Goal: Transaction & Acquisition: Purchase product/service

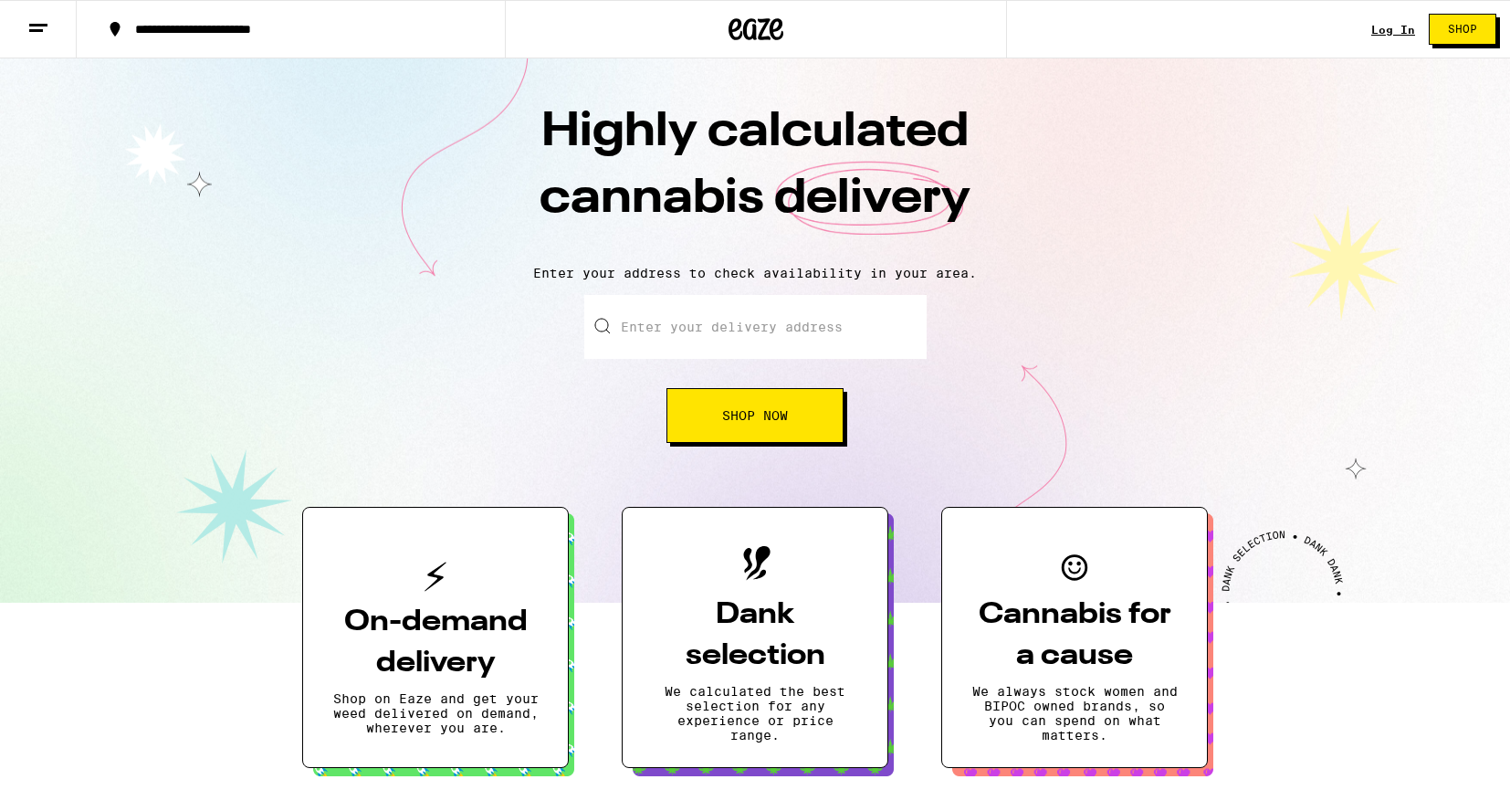
click at [1397, 34] on link "Log In" at bounding box center [1394, 30] width 44 height 12
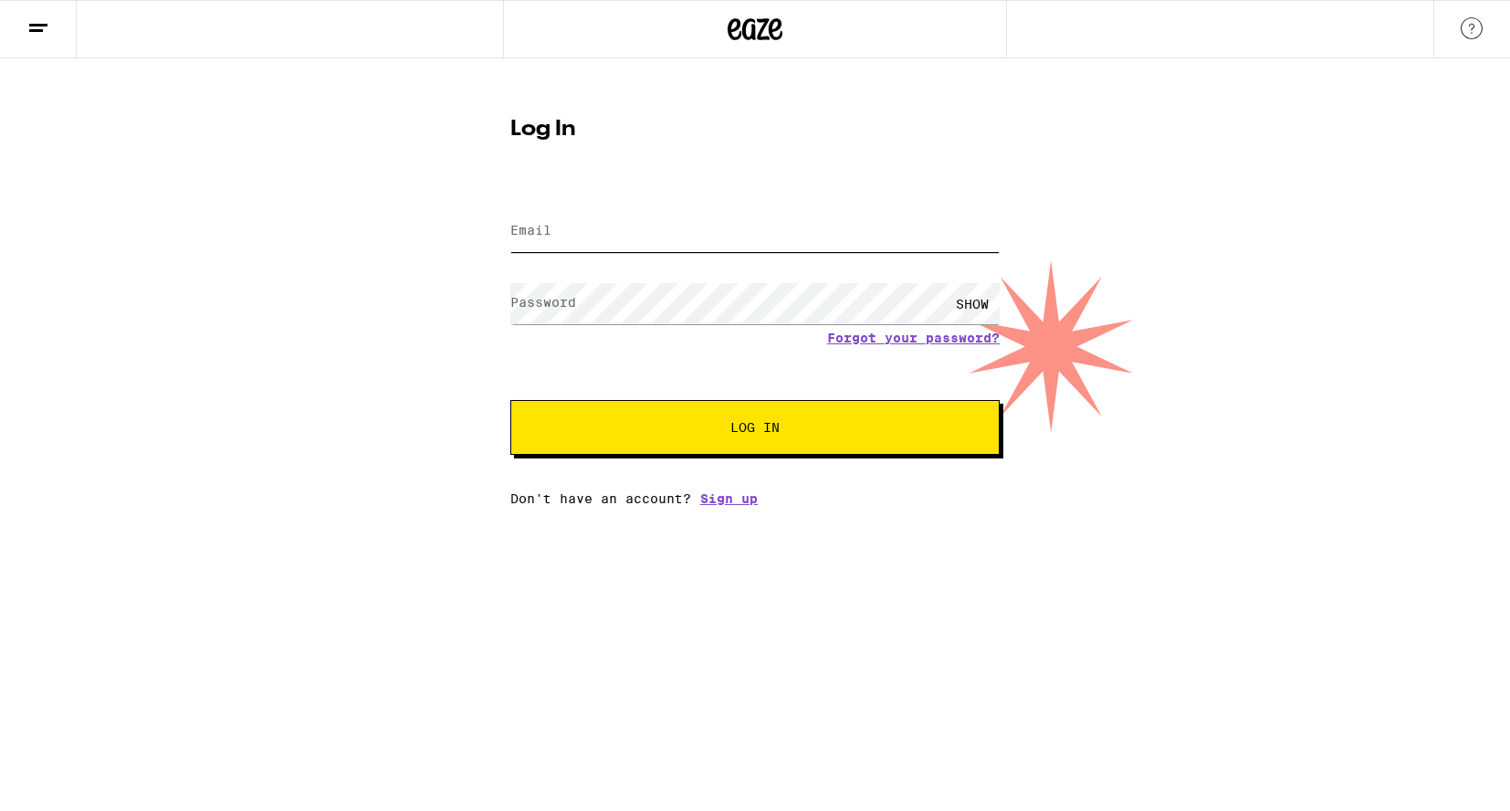
click at [764, 231] on input "Email" at bounding box center [754, 231] width 489 height 41
type input "[EMAIL_ADDRESS][DOMAIN_NAME]"
click at [755, 429] on button "Log In" at bounding box center [754, 427] width 489 height 55
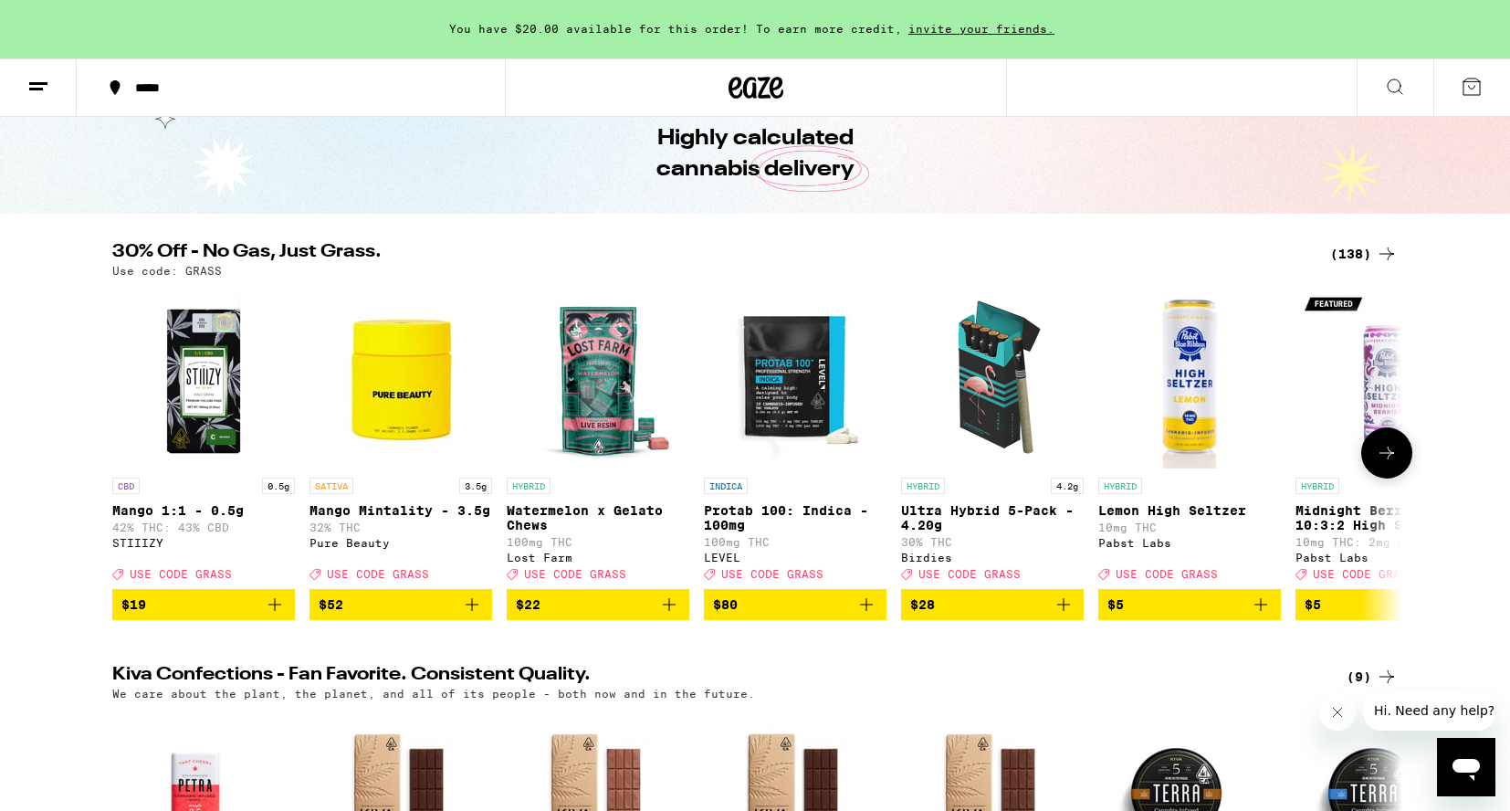
scroll to position [104, 0]
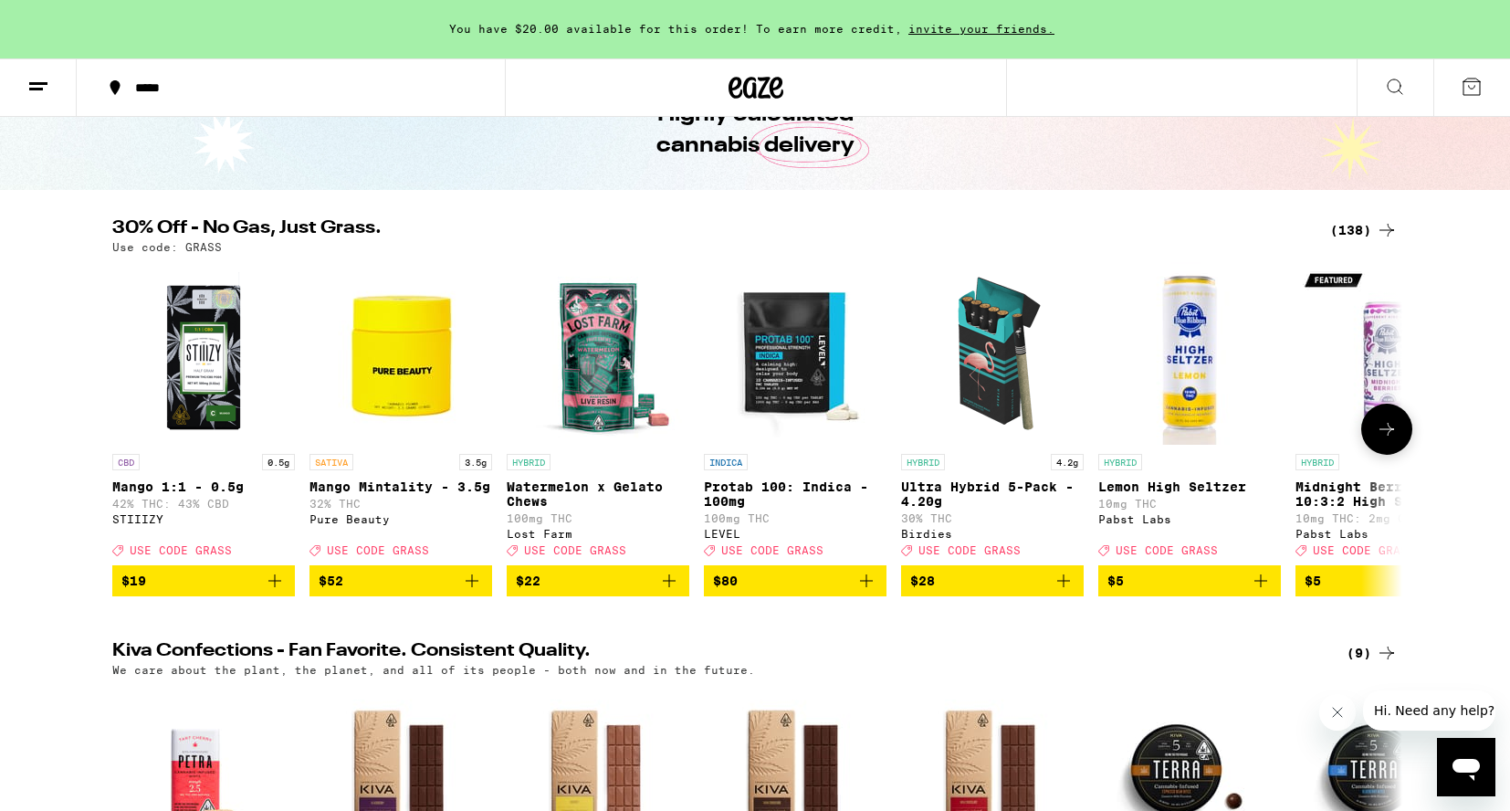
click at [1404, 439] on button at bounding box center [1387, 429] width 51 height 51
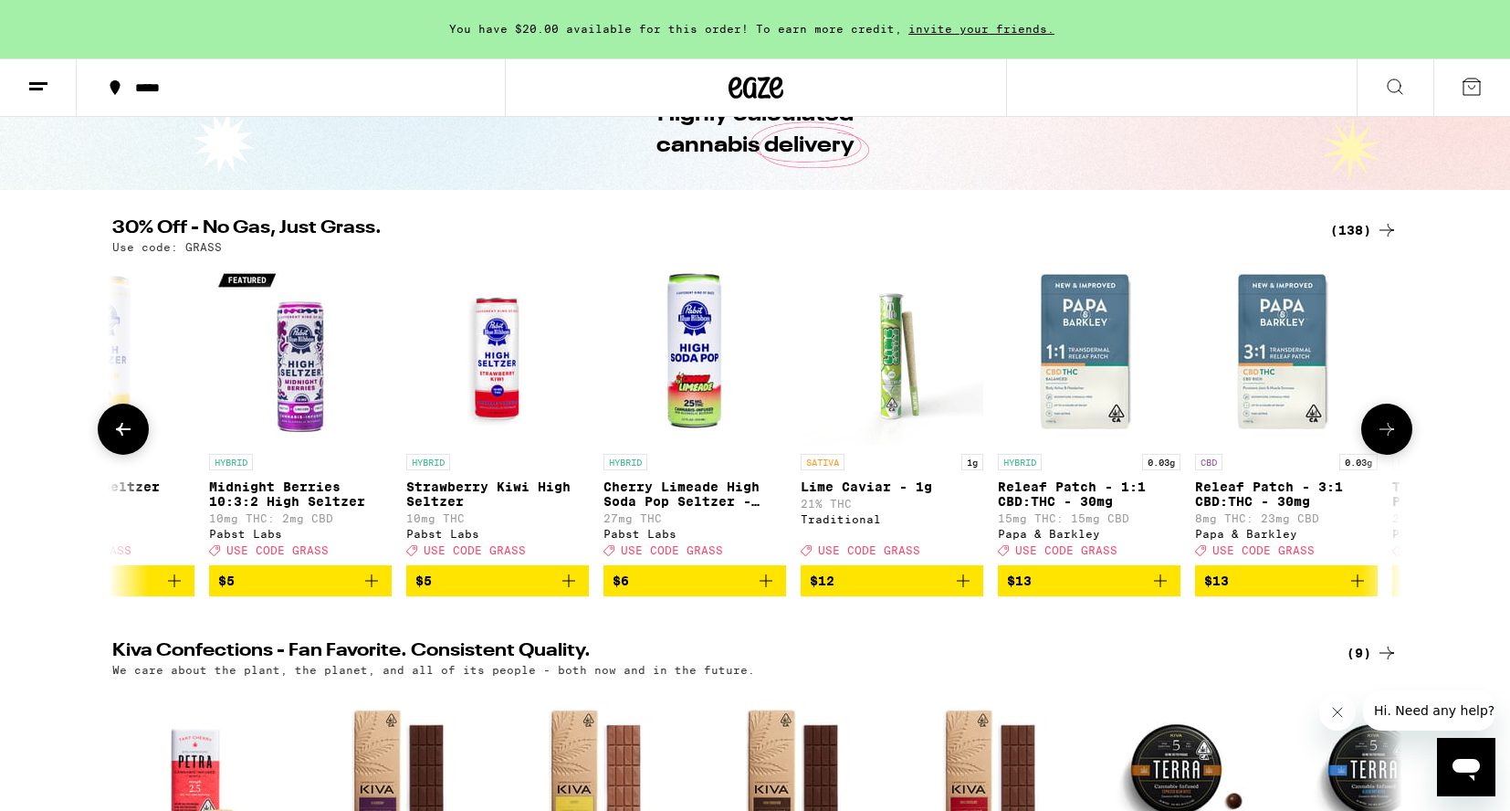
click at [1404, 439] on button at bounding box center [1387, 429] width 51 height 51
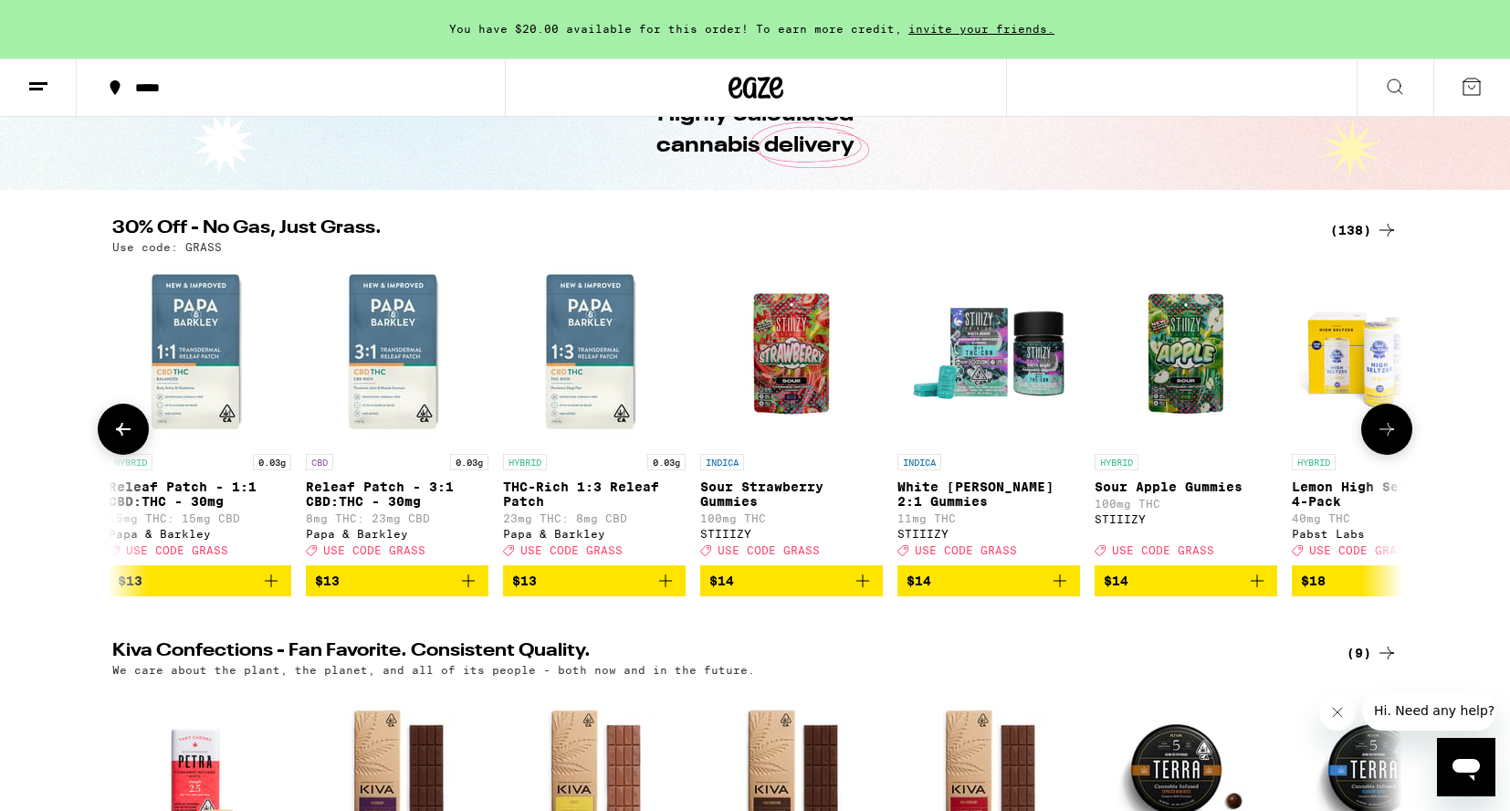
scroll to position [0, 2173]
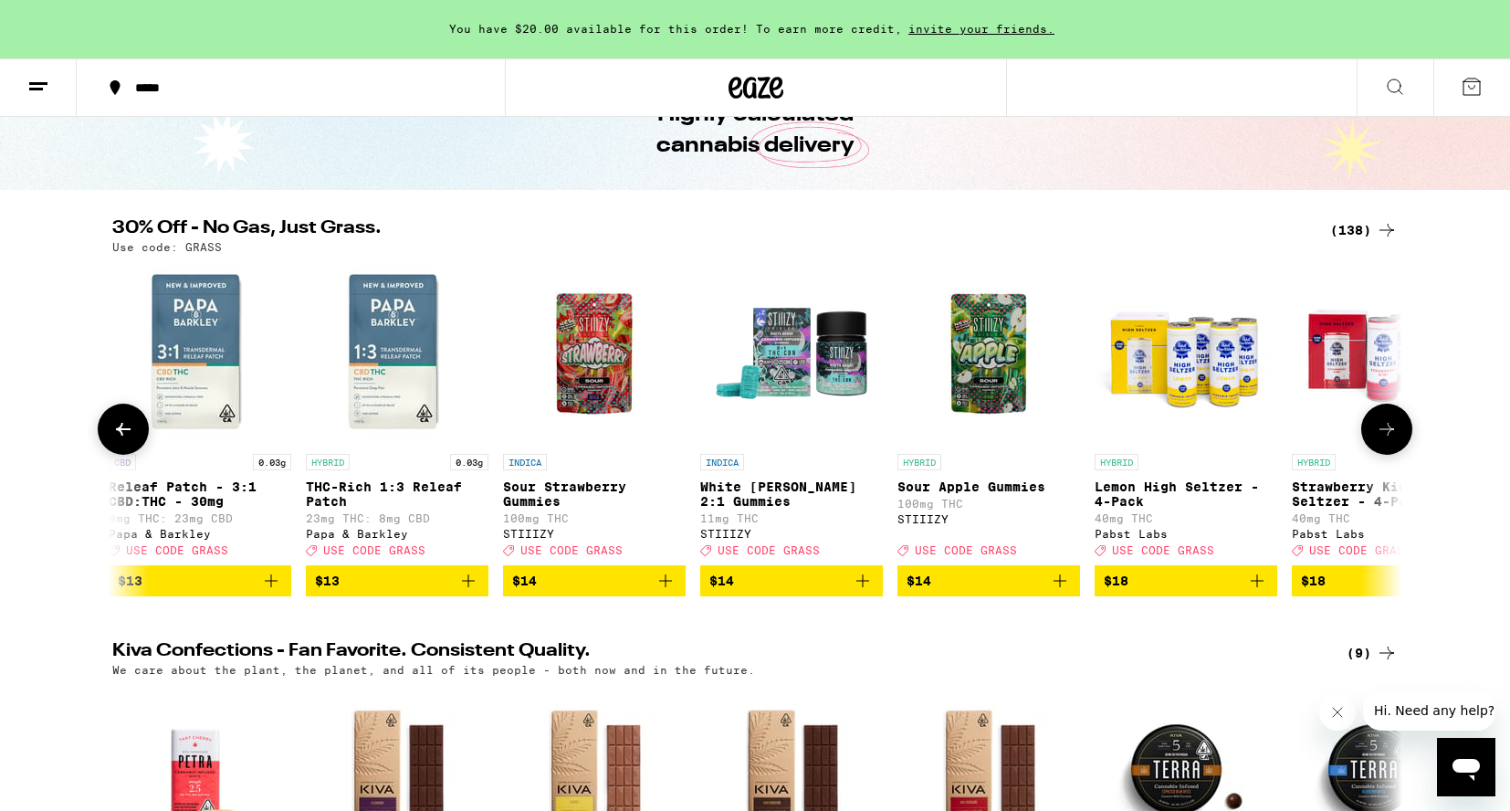
click at [1404, 439] on button at bounding box center [1387, 429] width 51 height 51
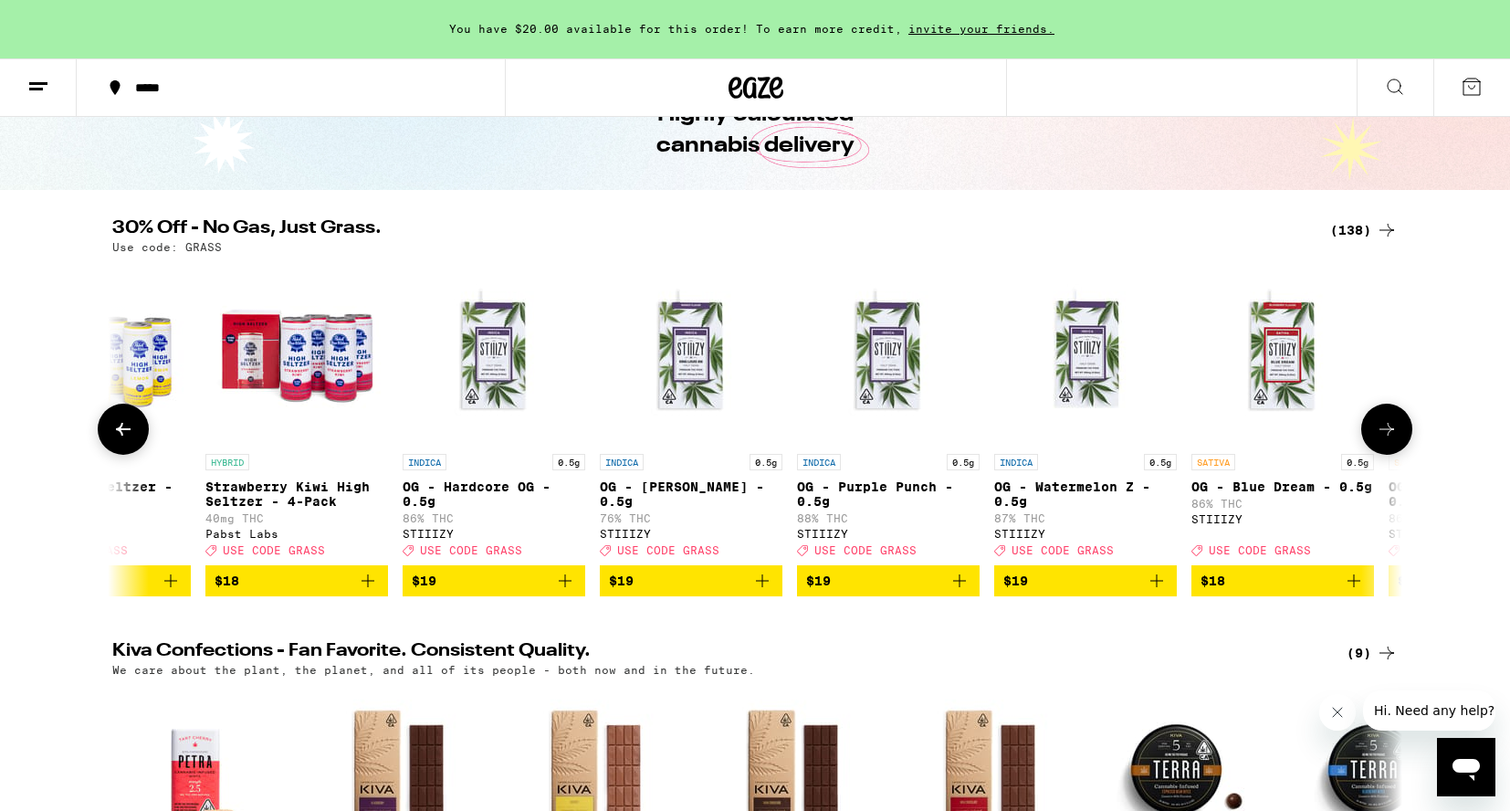
click at [1404, 438] on button at bounding box center [1387, 429] width 51 height 51
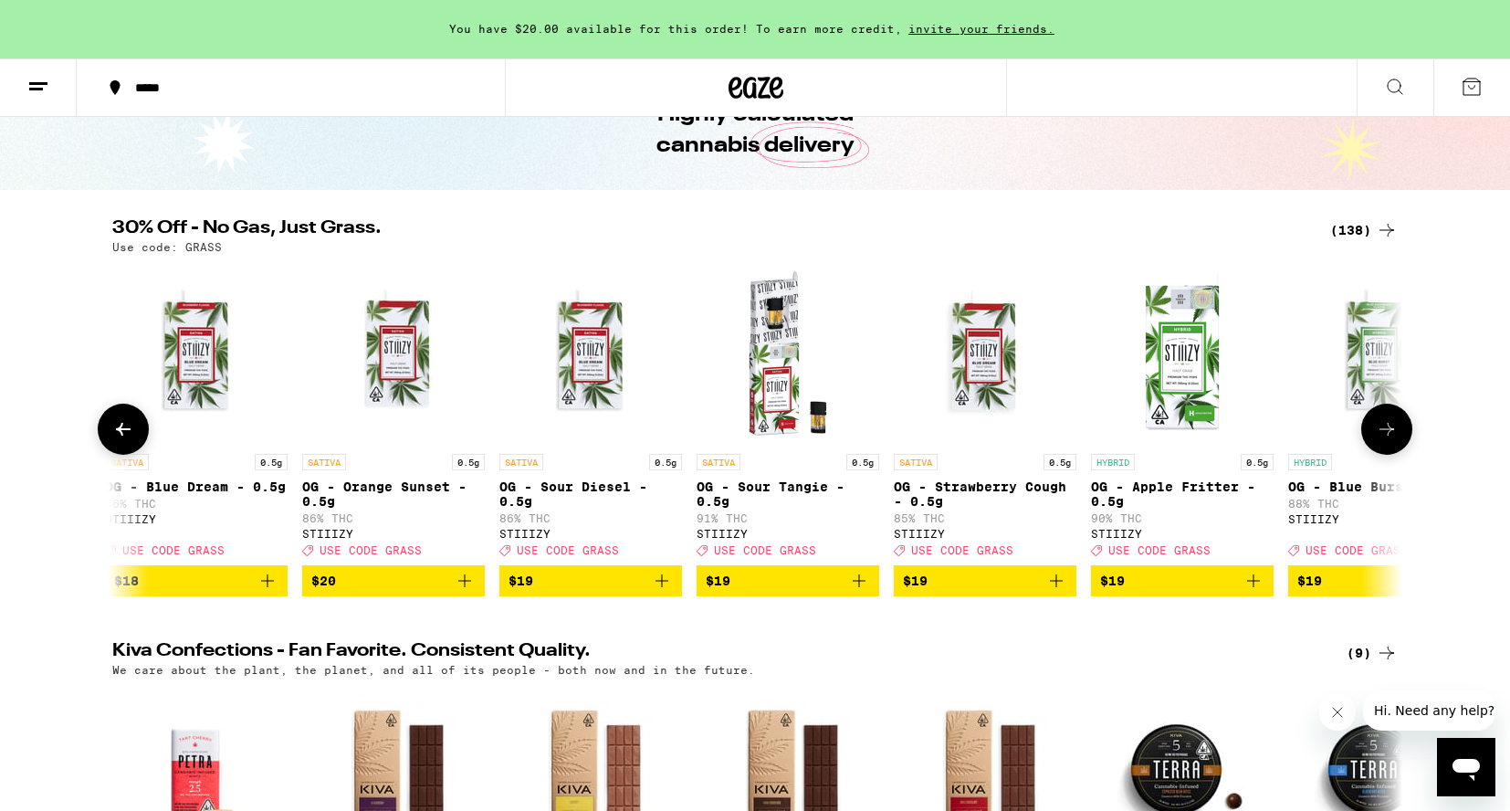
click at [1404, 438] on button at bounding box center [1387, 429] width 51 height 51
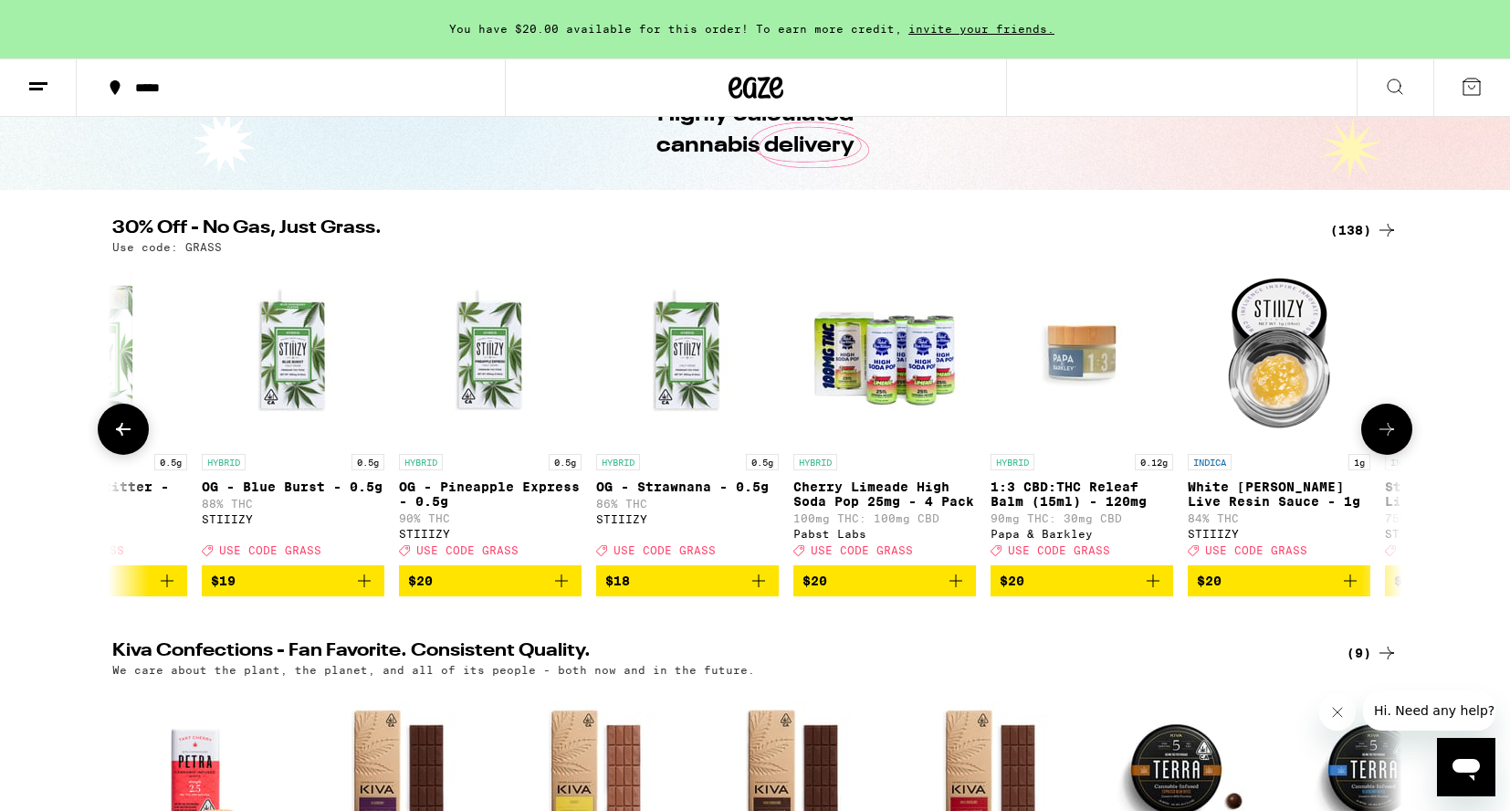
click at [1404, 438] on button at bounding box center [1387, 429] width 51 height 51
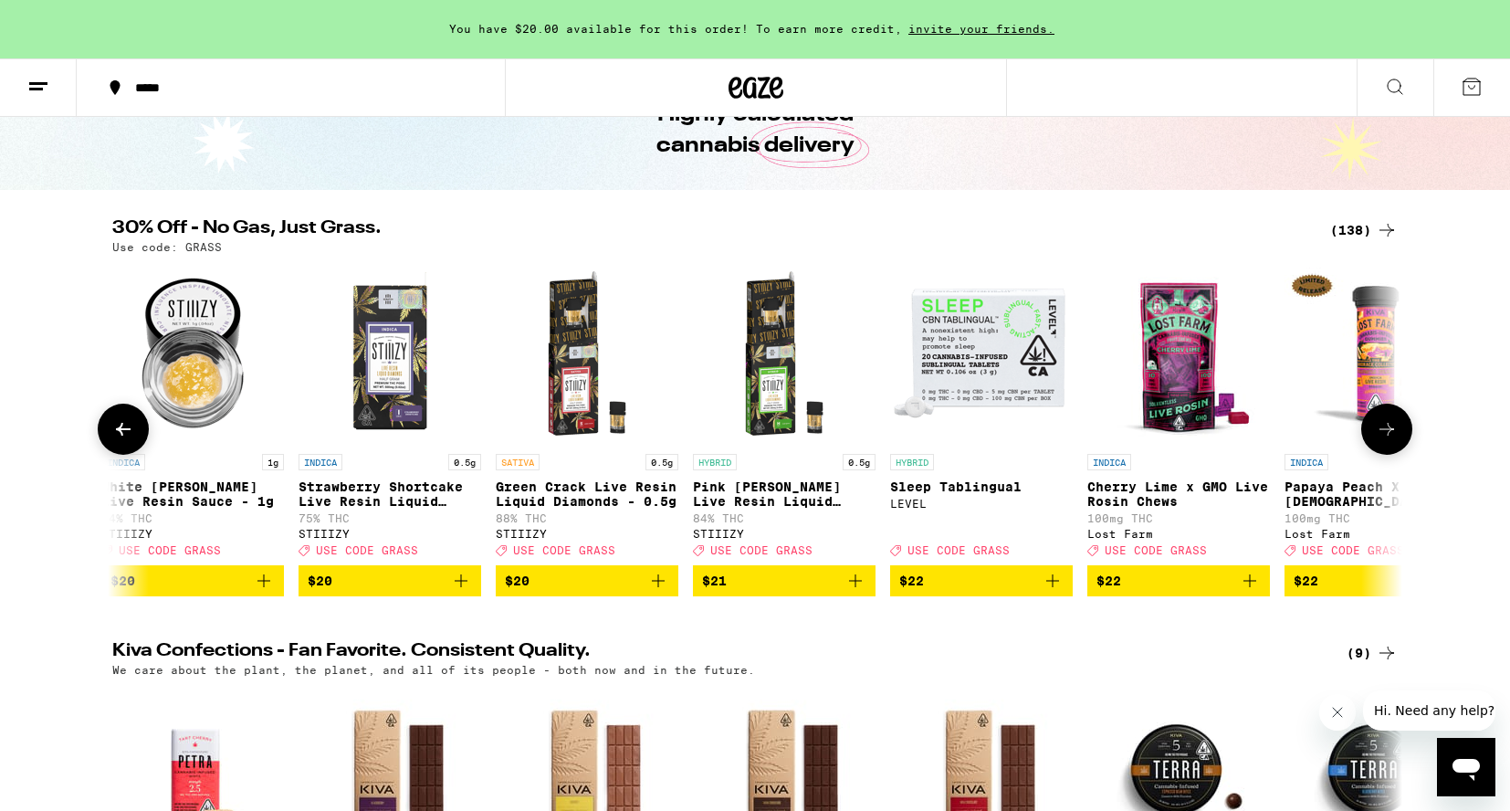
click at [1404, 438] on button at bounding box center [1387, 429] width 51 height 51
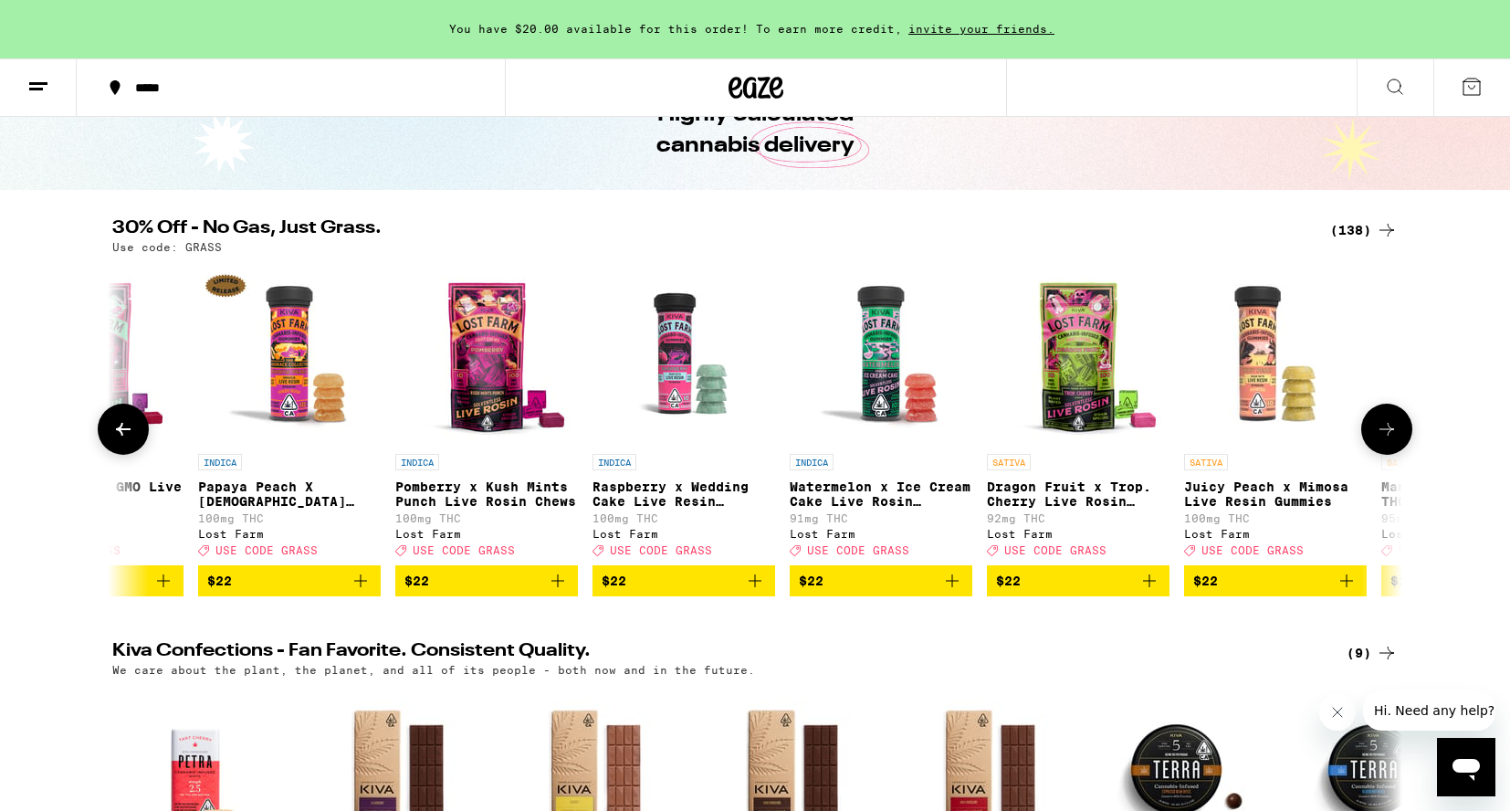
click at [121, 440] on icon at bounding box center [123, 429] width 22 height 22
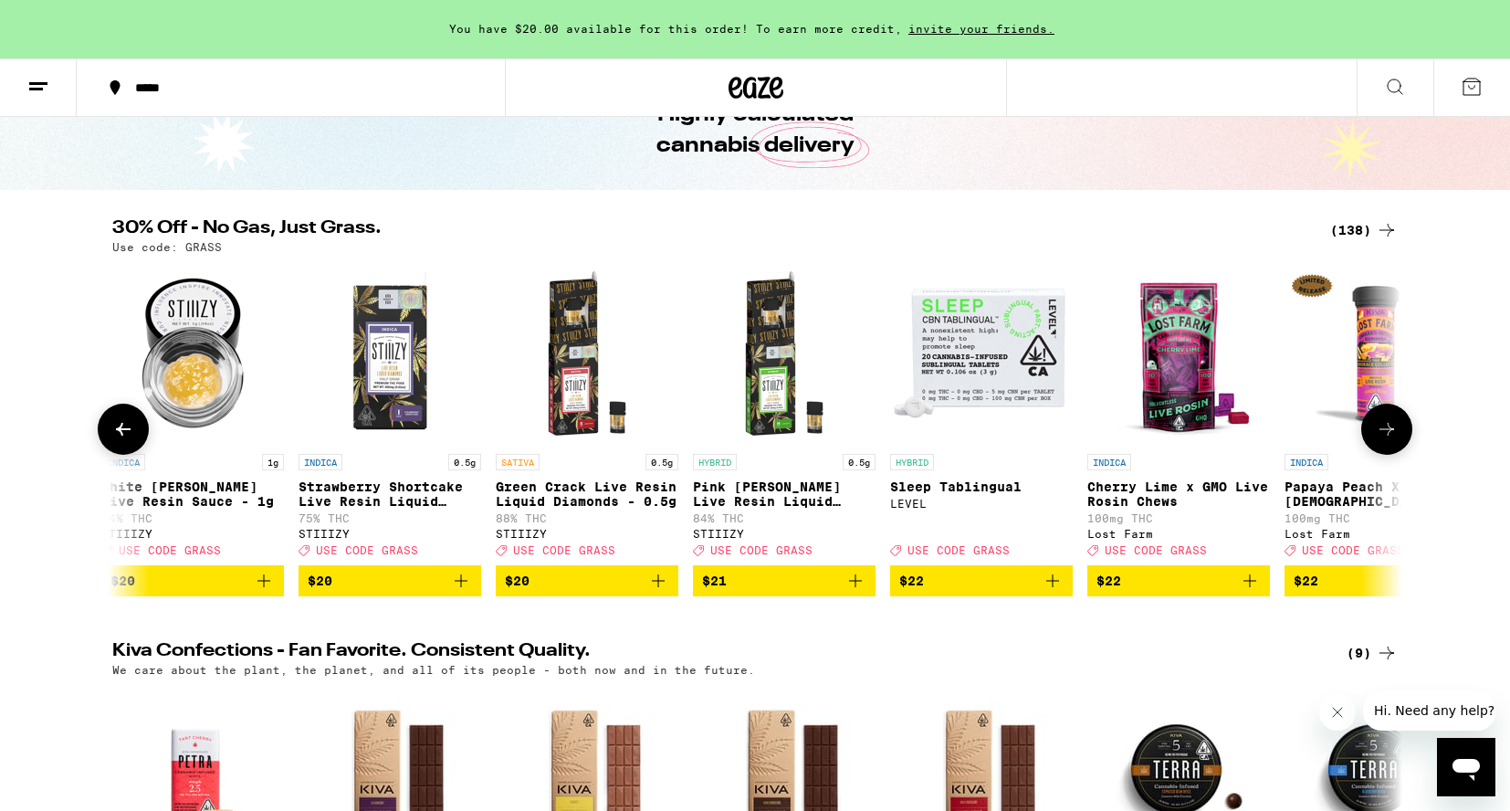
click at [127, 440] on icon at bounding box center [123, 429] width 22 height 22
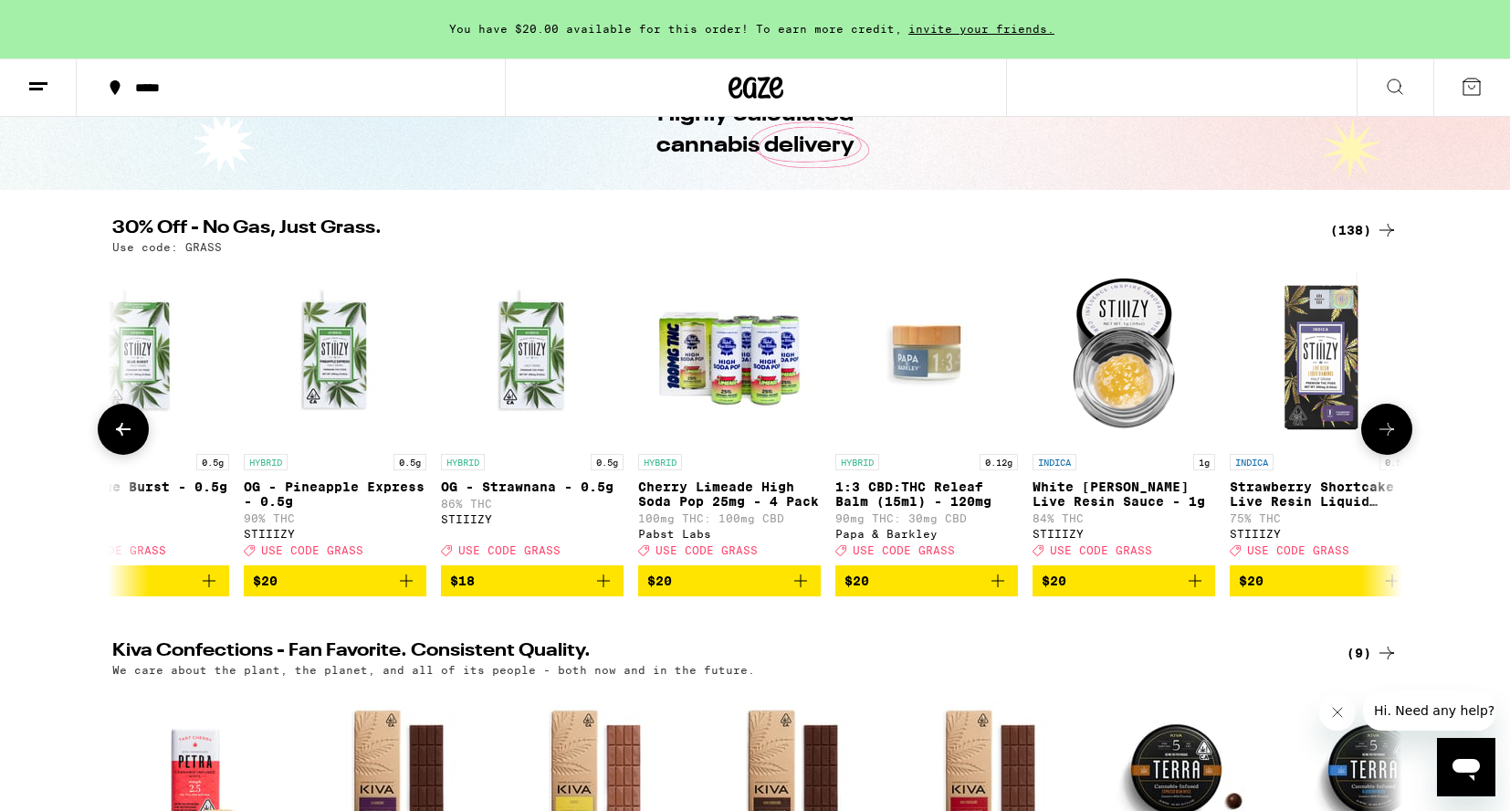
scroll to position [0, 5433]
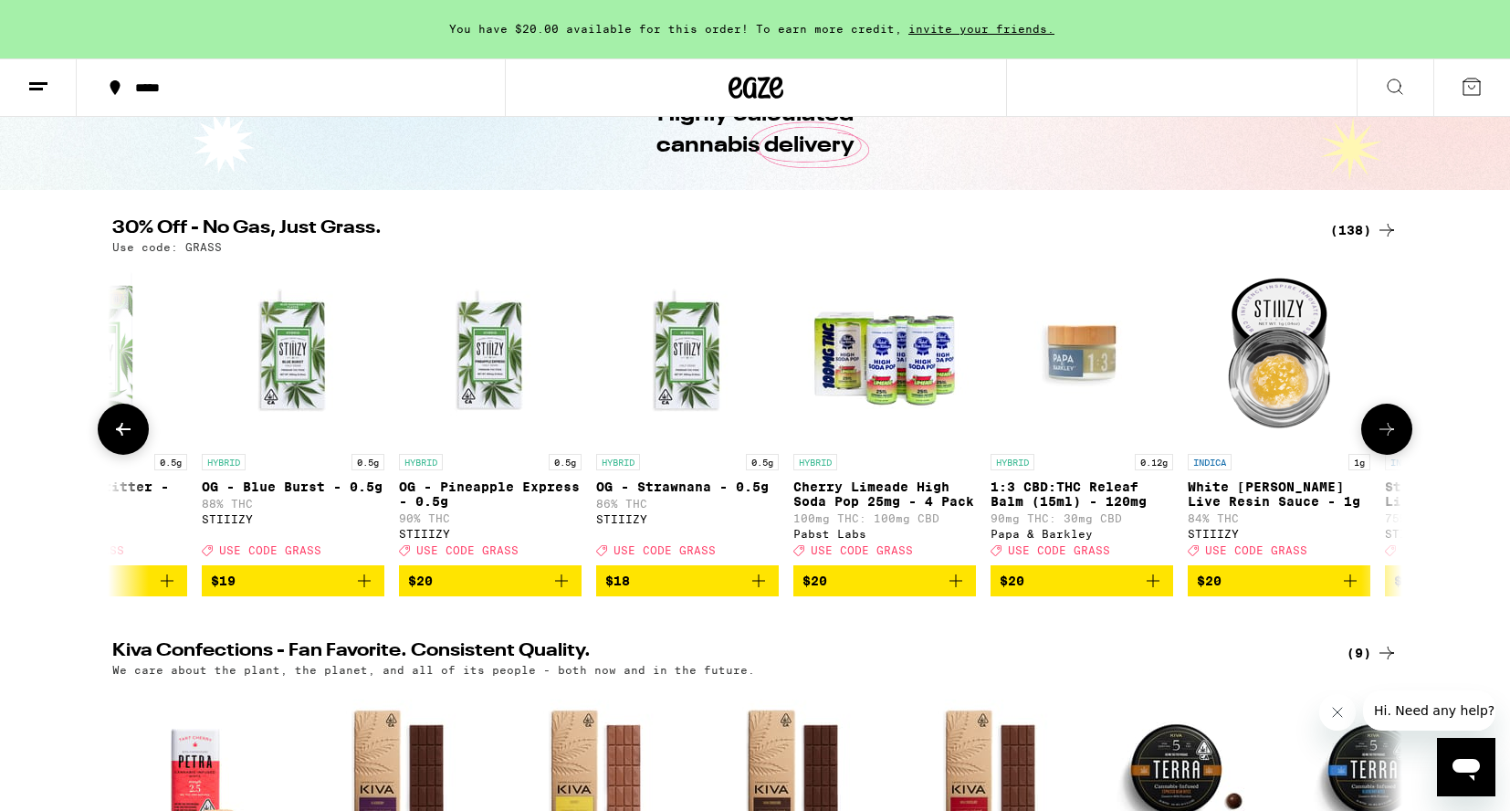
click at [1386, 455] on button at bounding box center [1387, 429] width 51 height 51
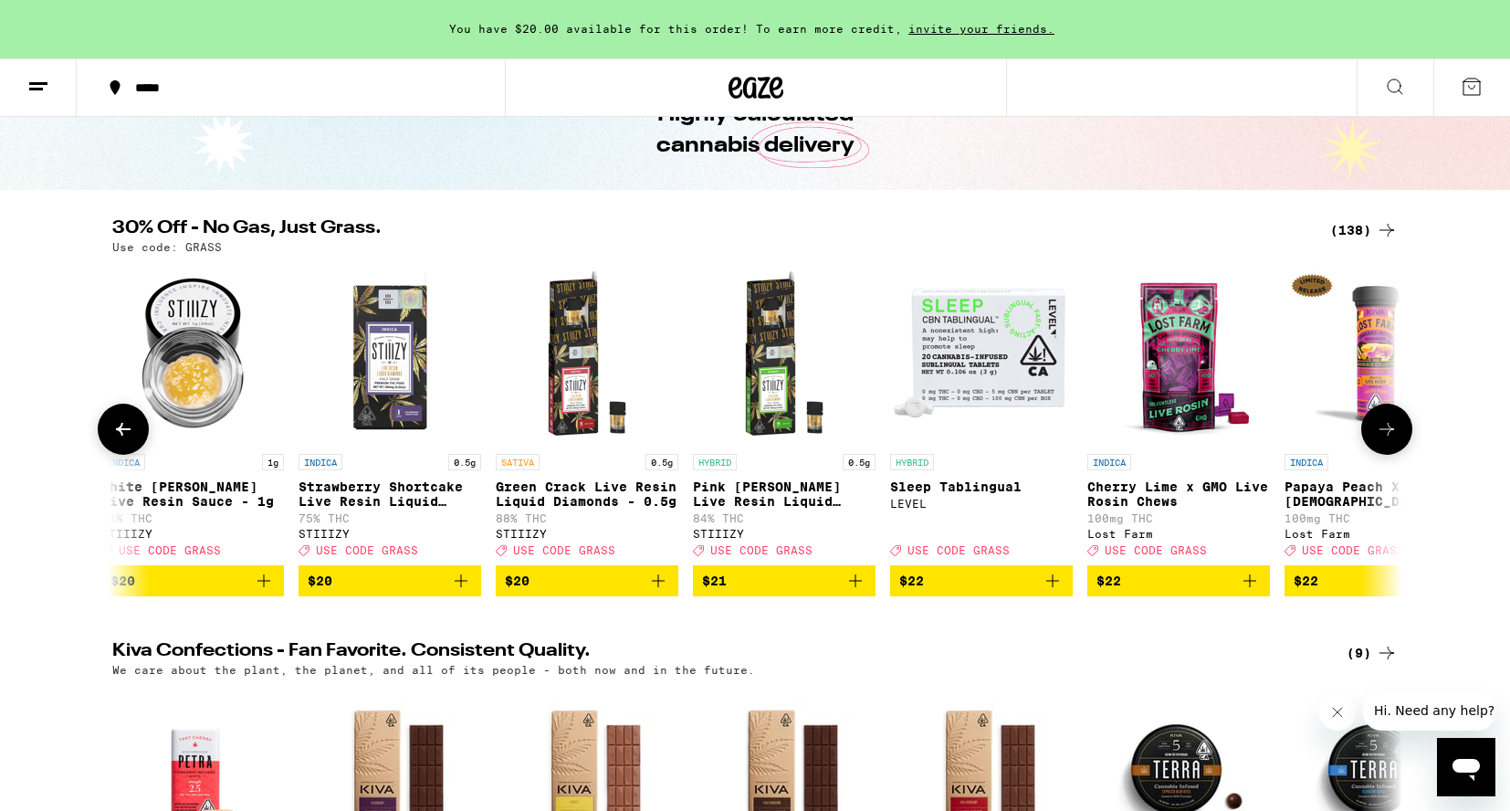
click at [1386, 455] on button at bounding box center [1387, 429] width 51 height 51
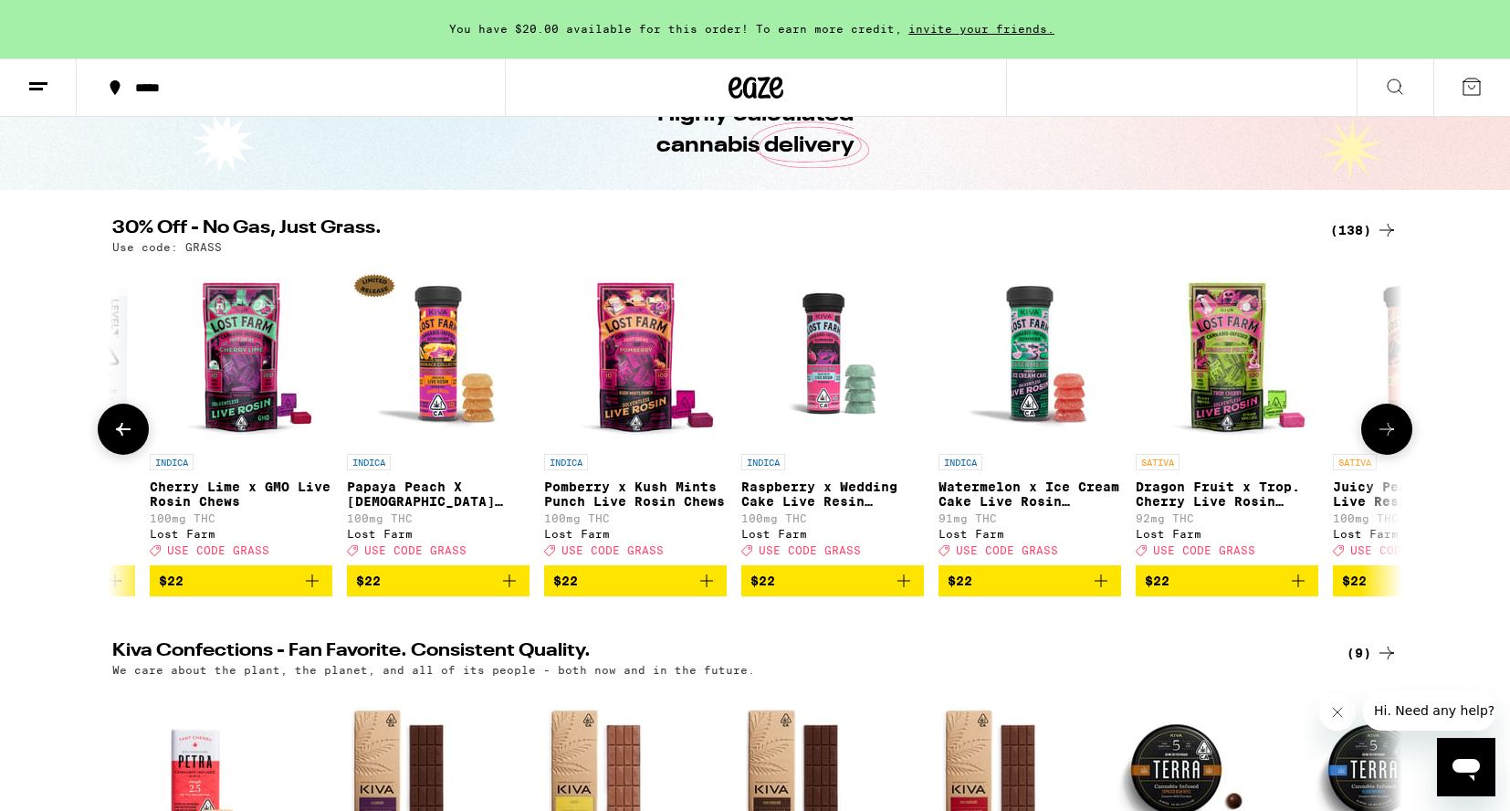
scroll to position [0, 7607]
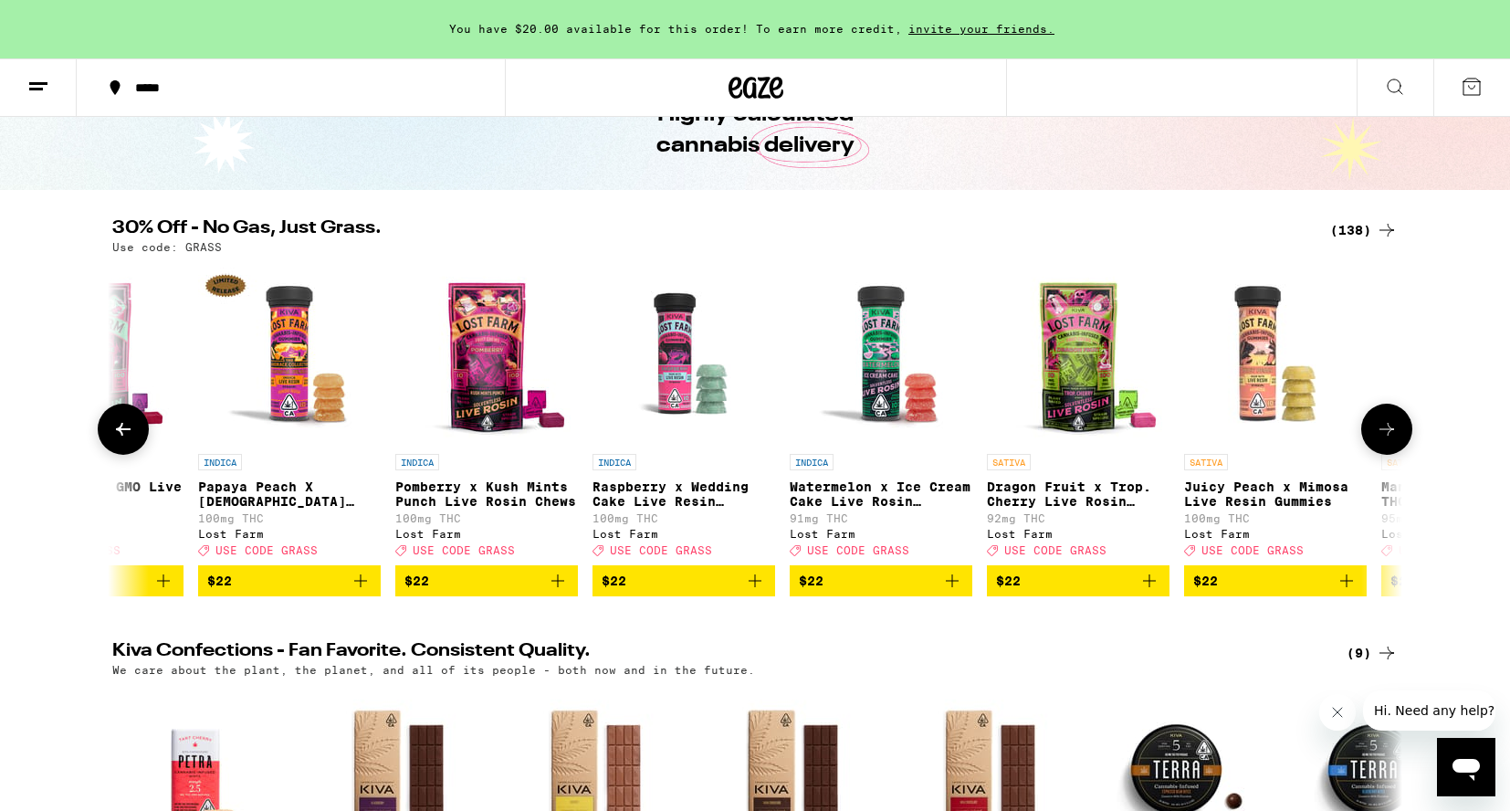
click at [1383, 440] on icon at bounding box center [1387, 429] width 22 height 22
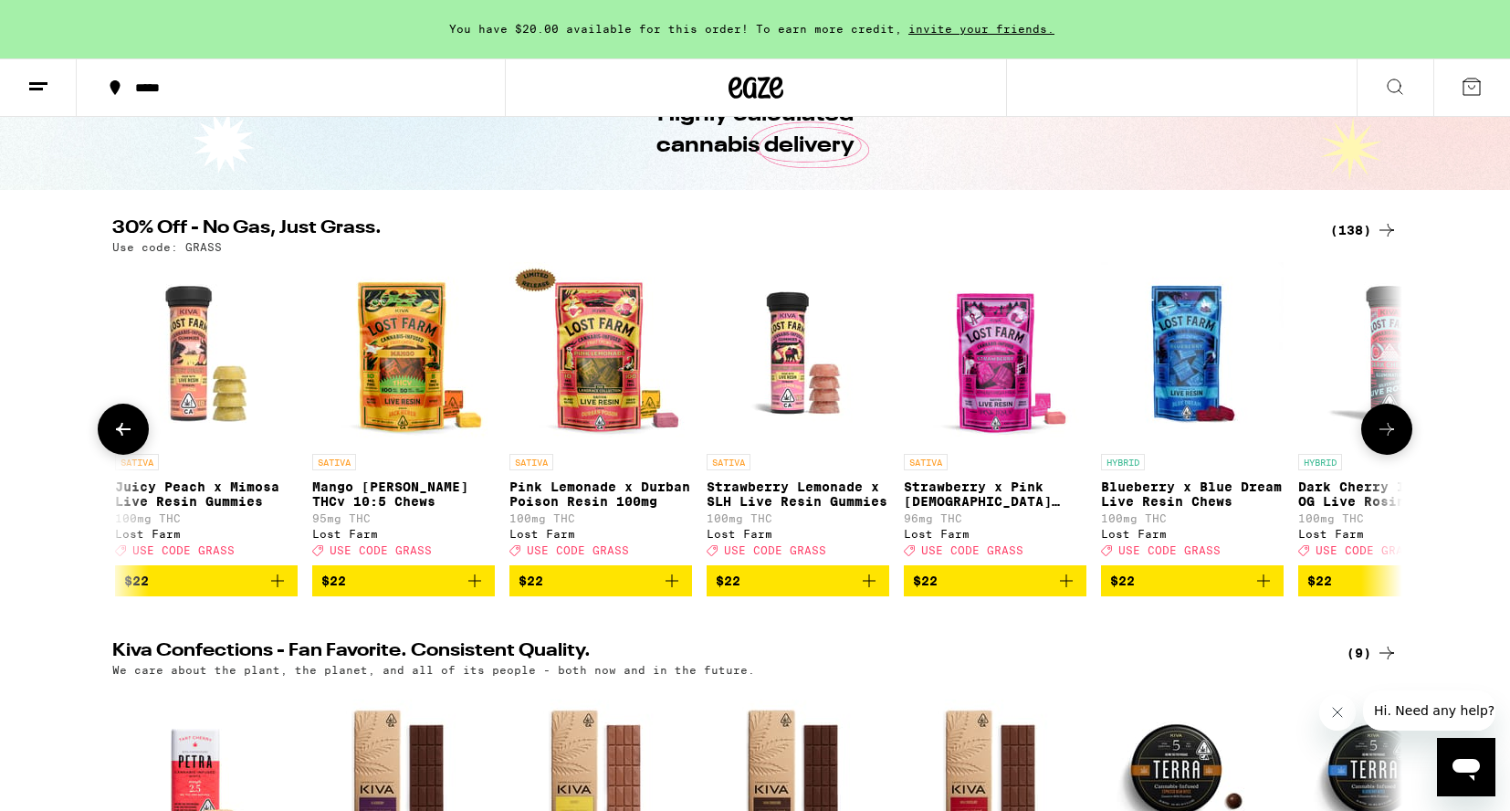
scroll to position [0, 8693]
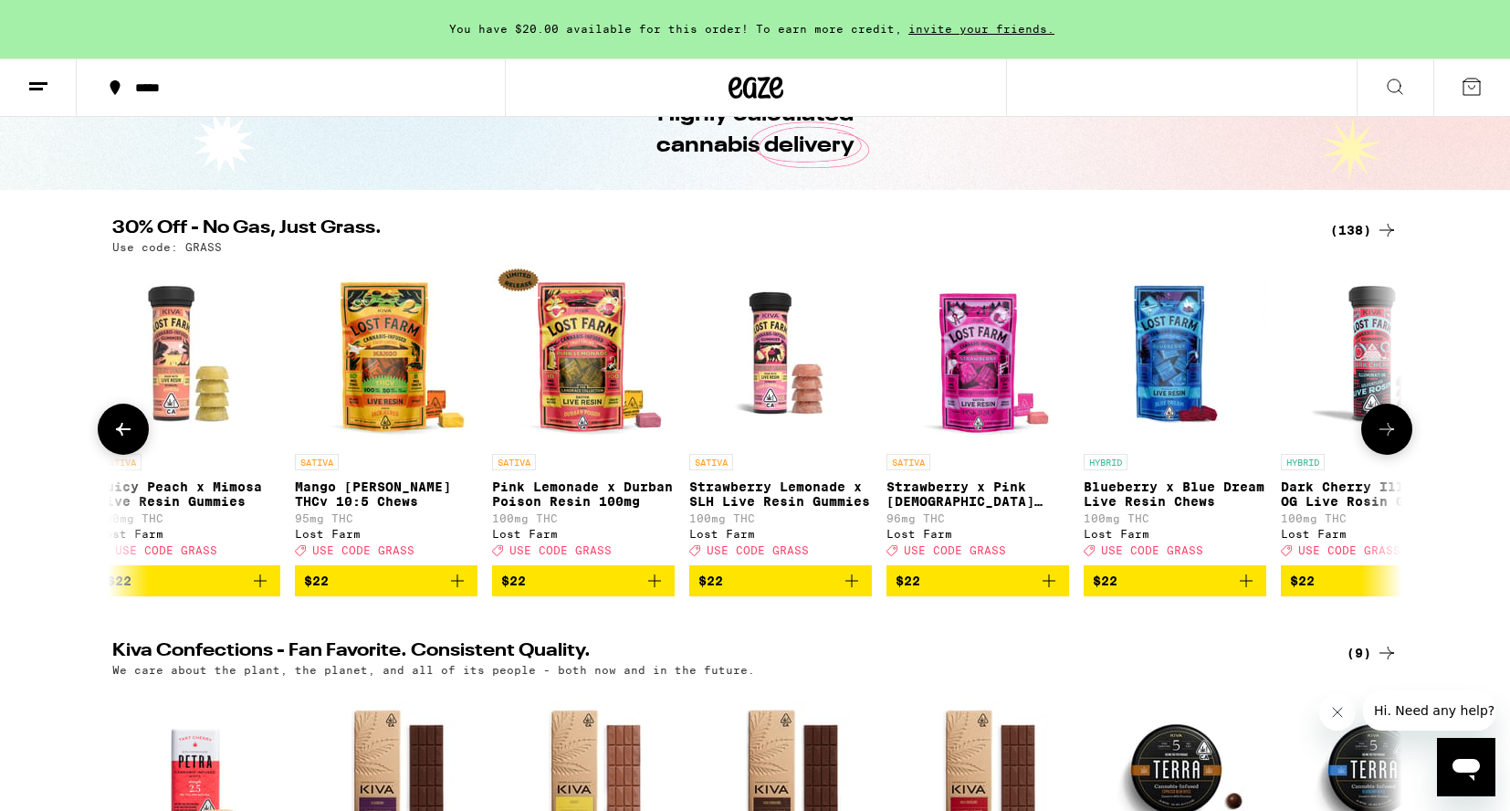
click at [1383, 440] on icon at bounding box center [1387, 429] width 22 height 22
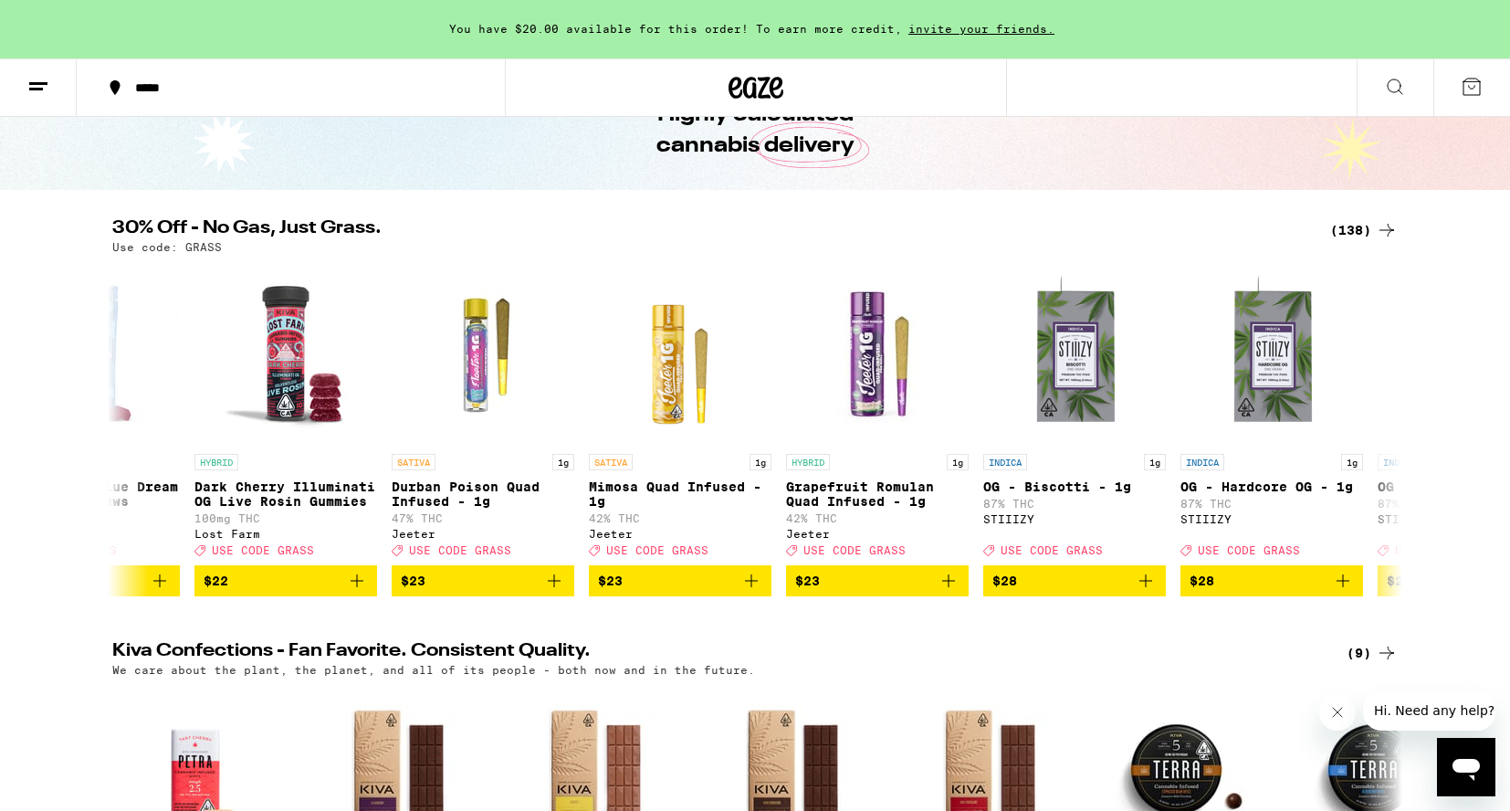
click at [1354, 234] on div "(138)" at bounding box center [1364, 230] width 68 height 22
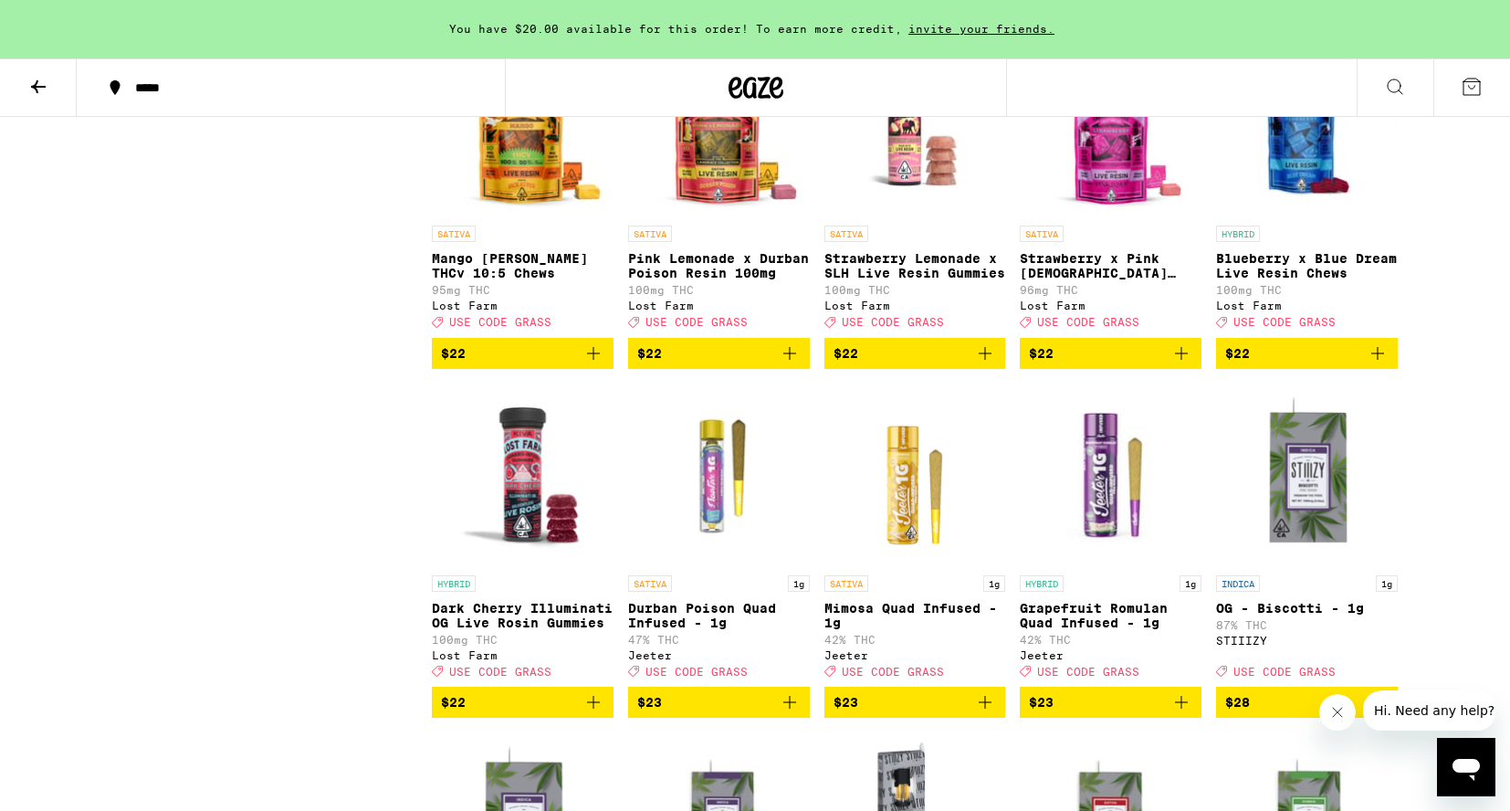
scroll to position [3432, 0]
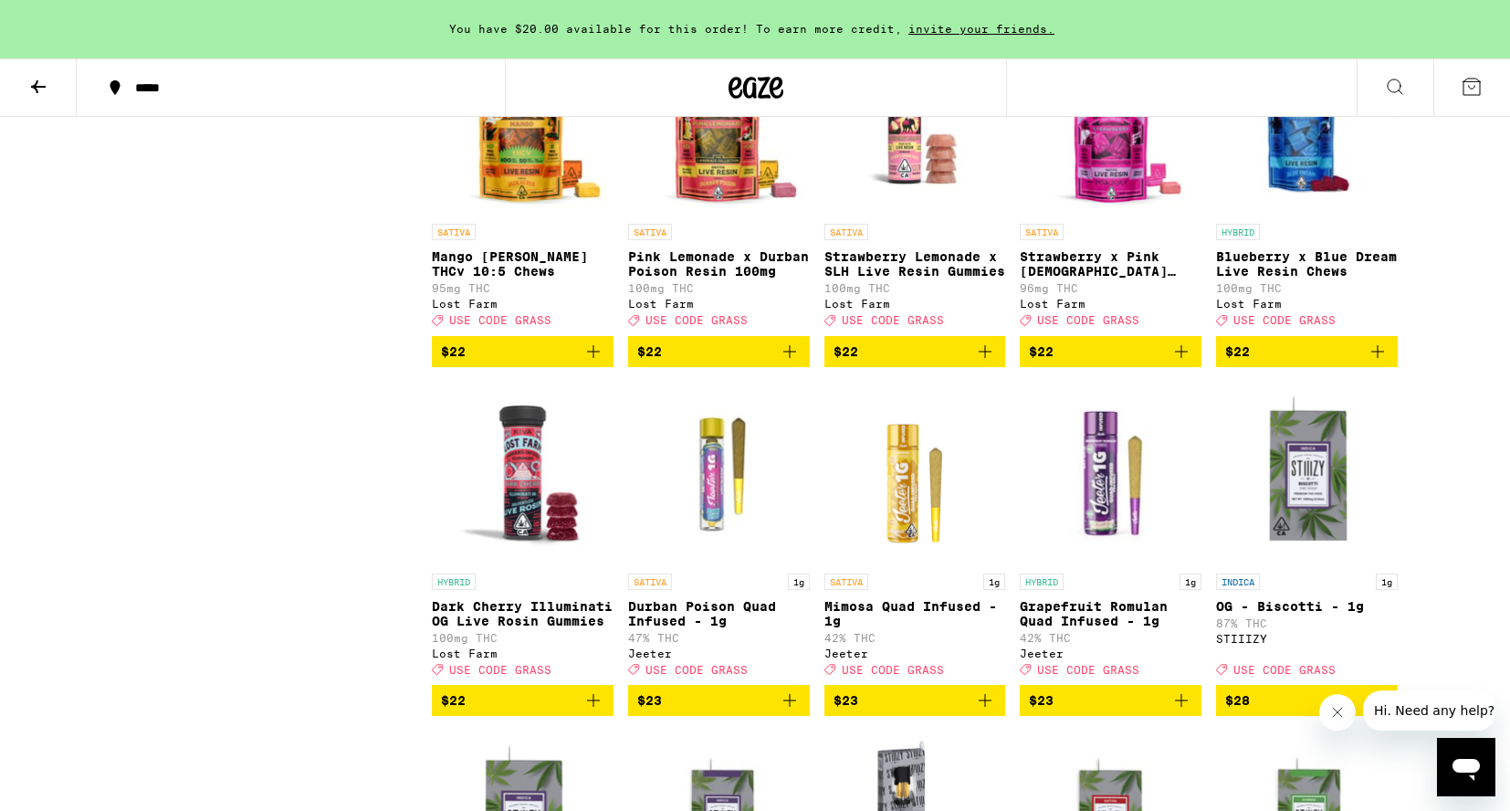
click at [1383, 363] on icon "Add to bag" at bounding box center [1378, 352] width 22 height 22
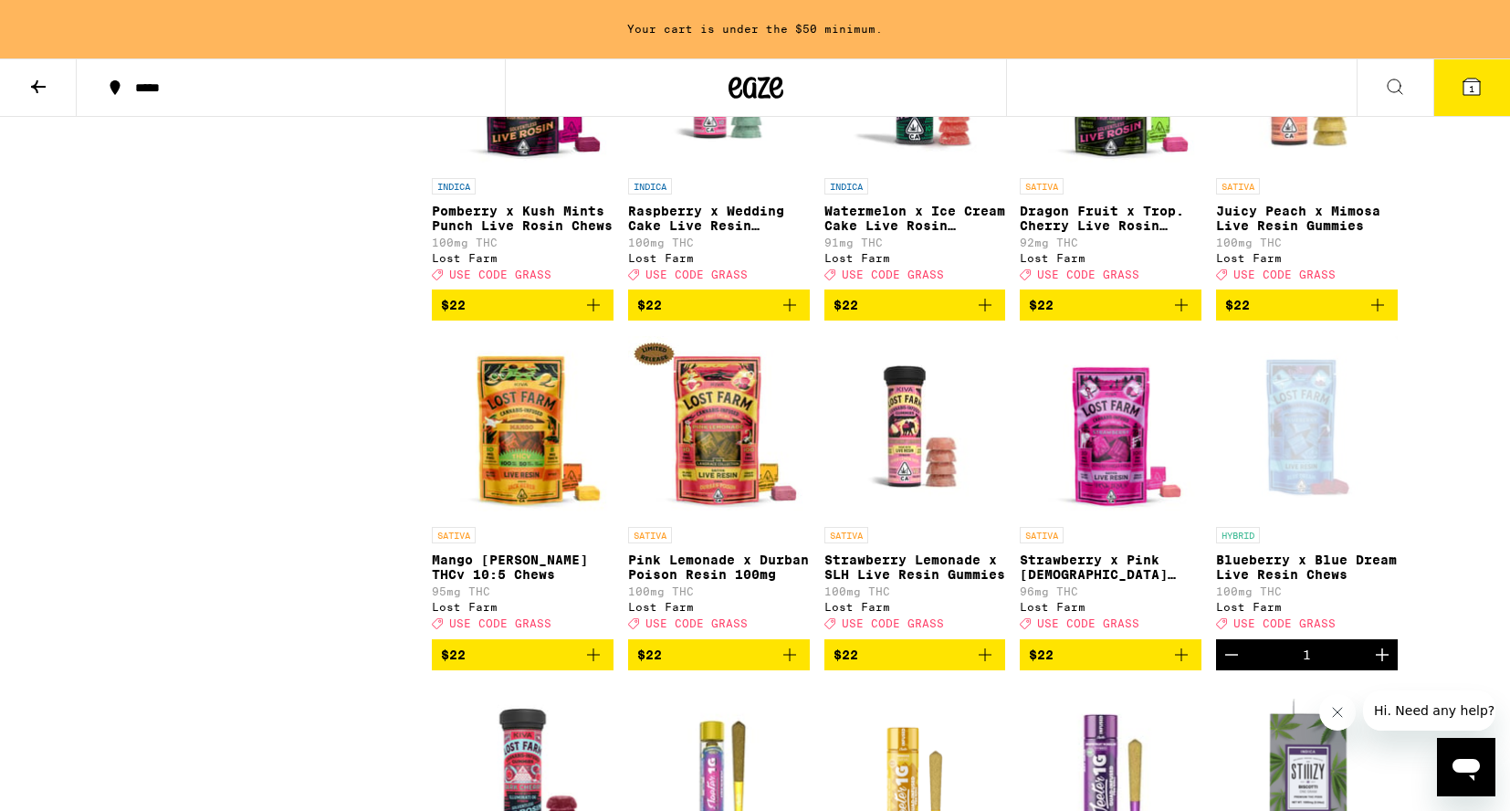
scroll to position [3123, 0]
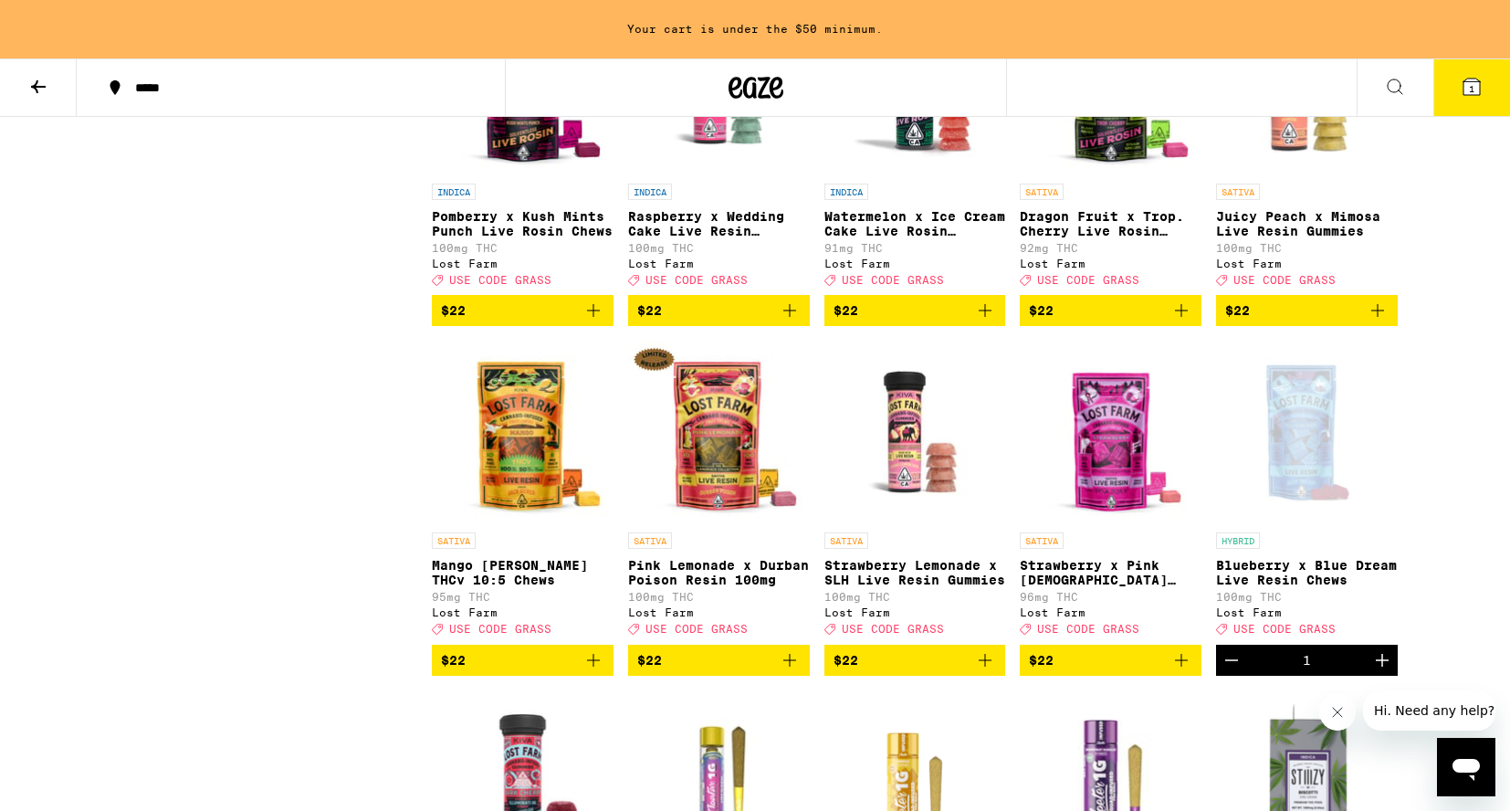
click at [1187, 321] on icon "Add to bag" at bounding box center [1182, 311] width 22 height 22
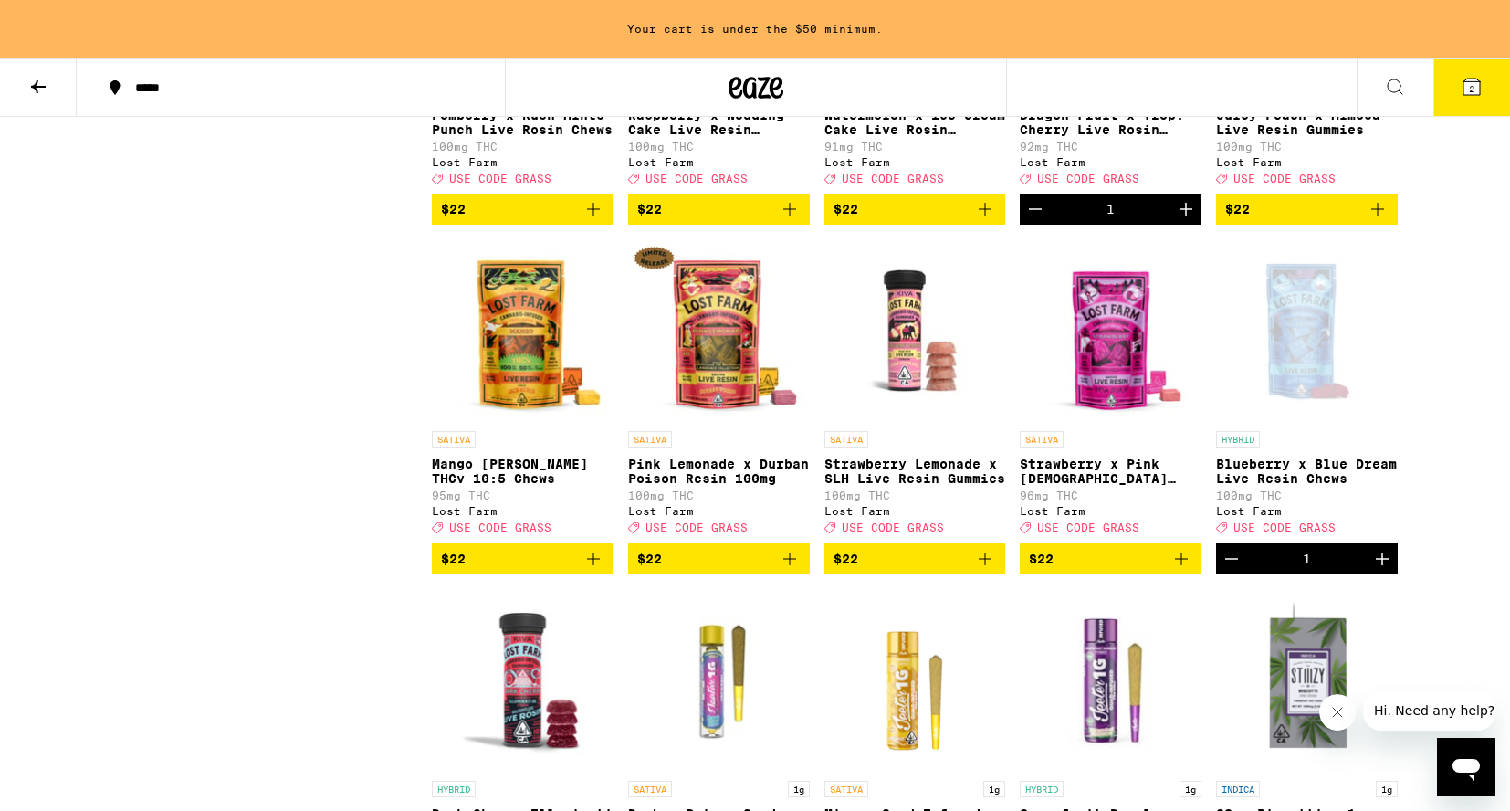
scroll to position [3234, 0]
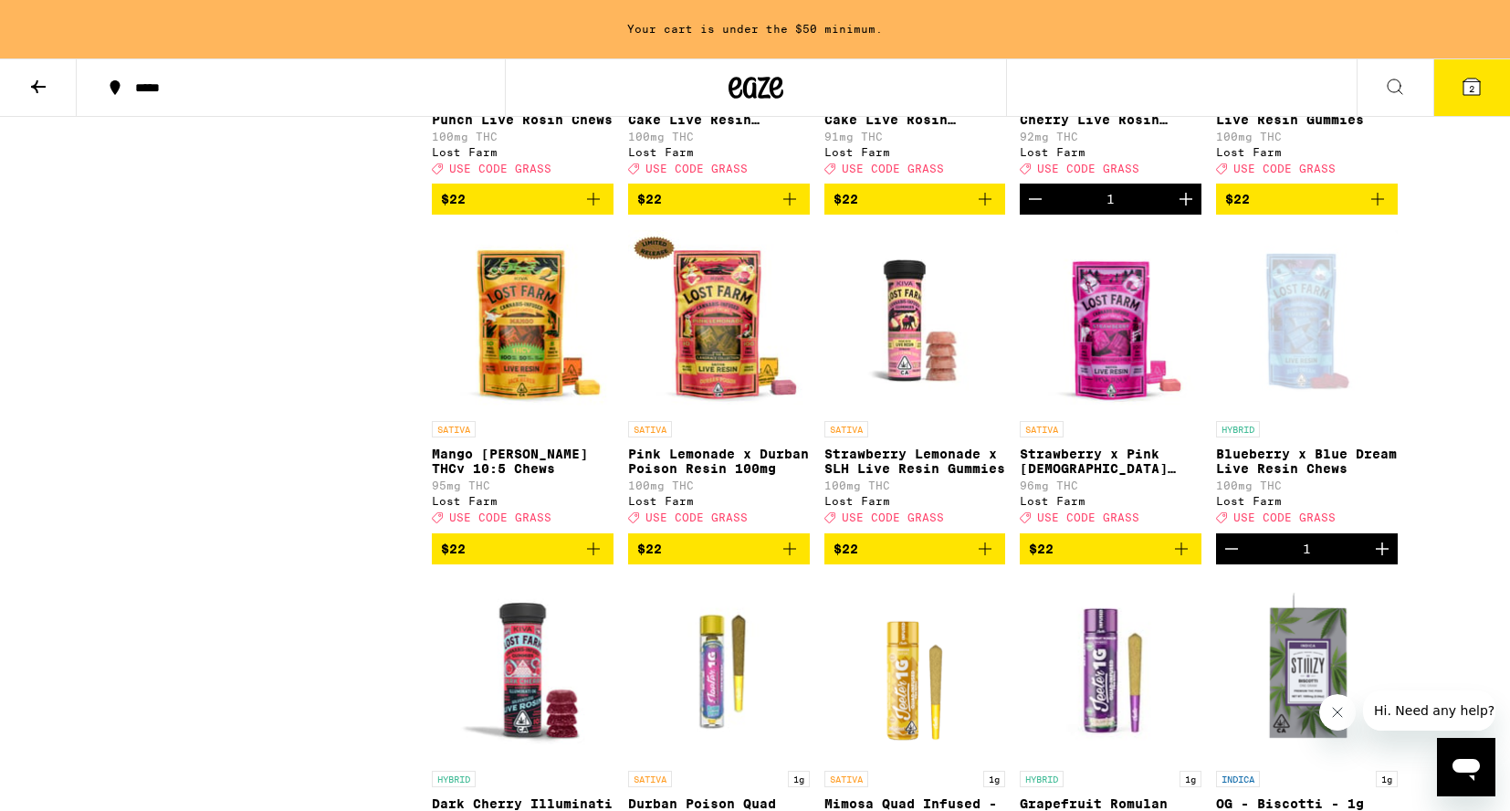
click at [594, 555] on icon "Add to bag" at bounding box center [593, 548] width 13 height 13
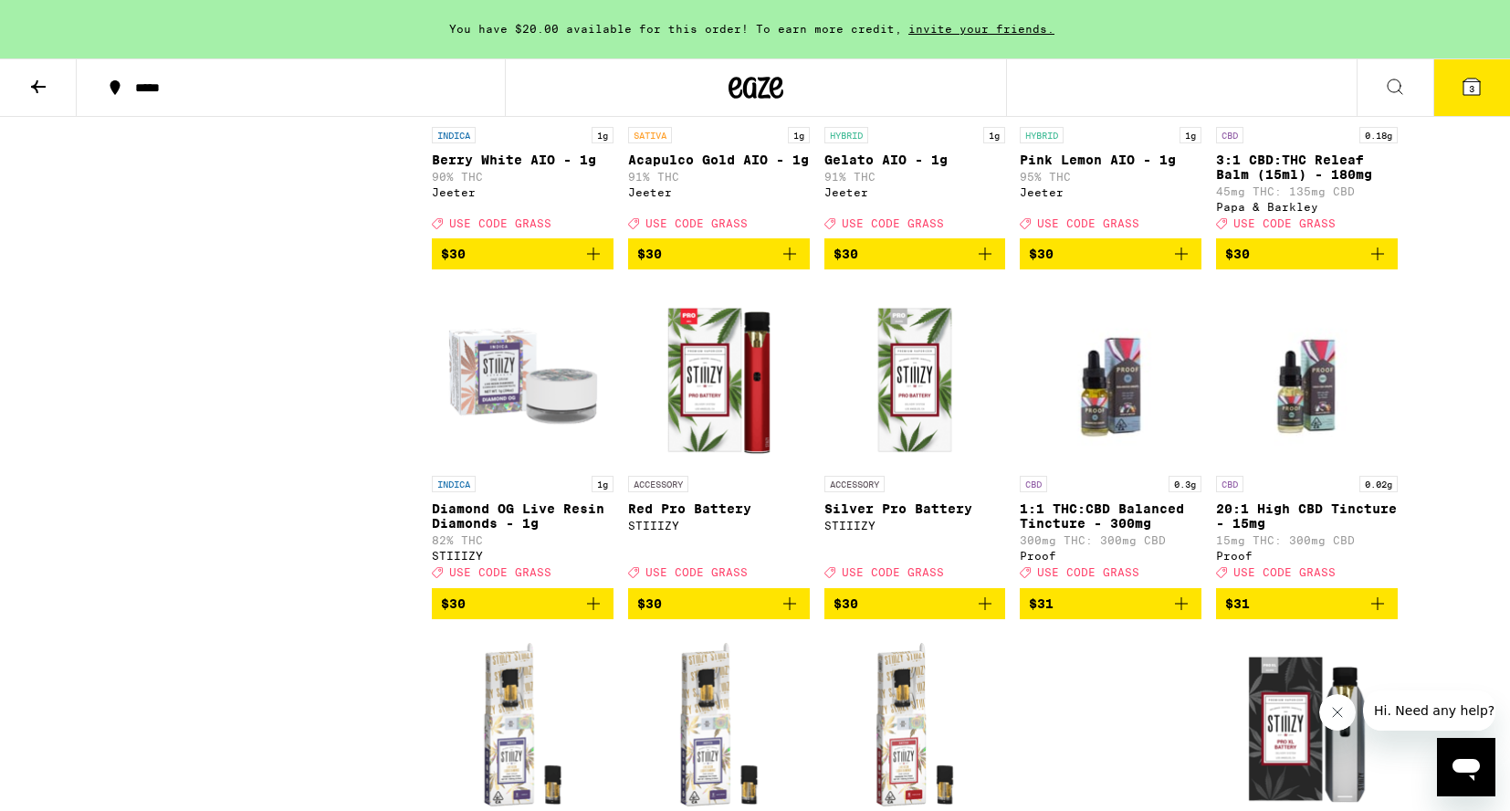
scroll to position [5589, 0]
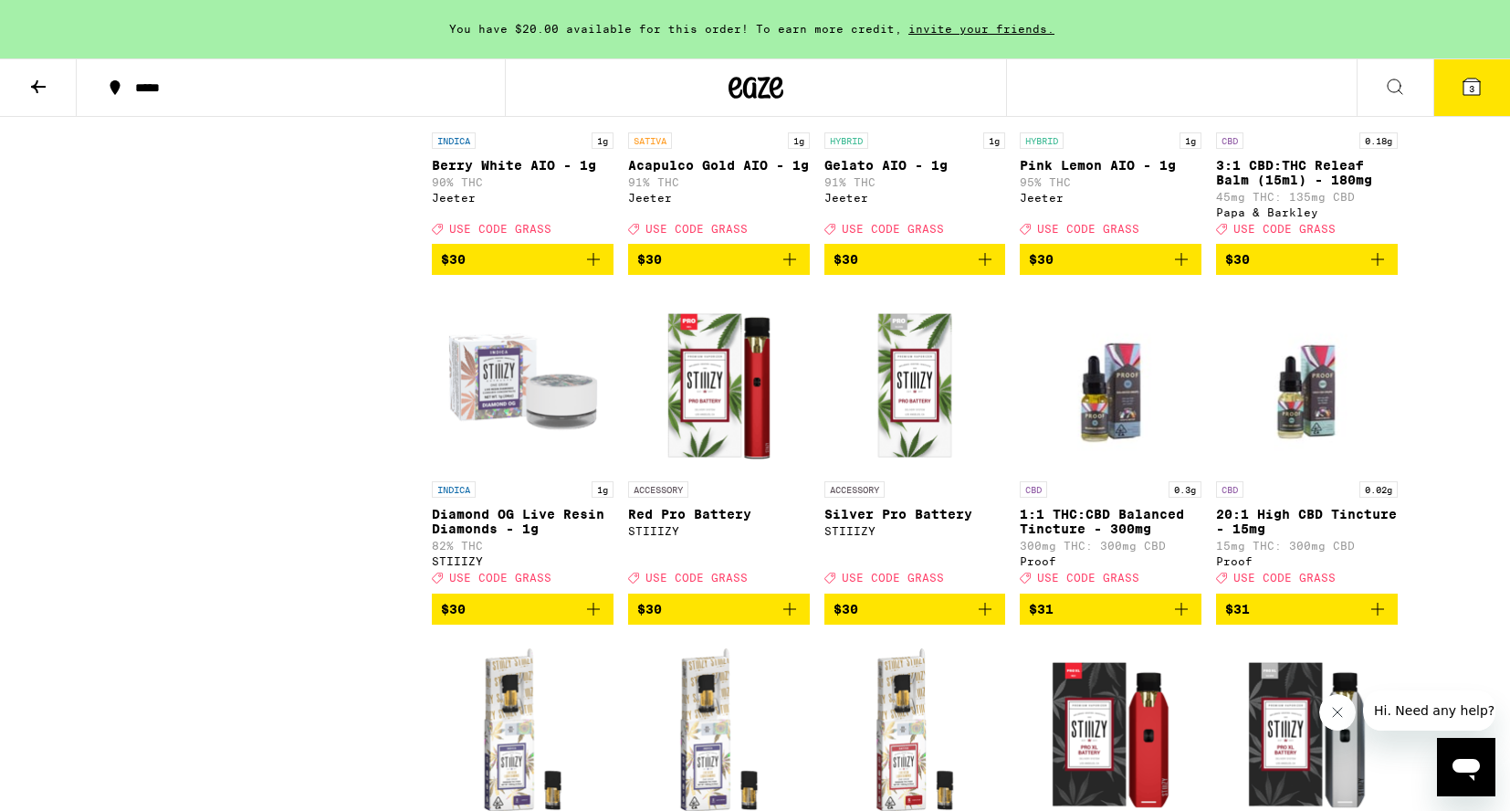
click at [1106, 123] on img "Open page for Pink Lemon AIO - 1g from Jeeter" at bounding box center [1111, 32] width 182 height 183
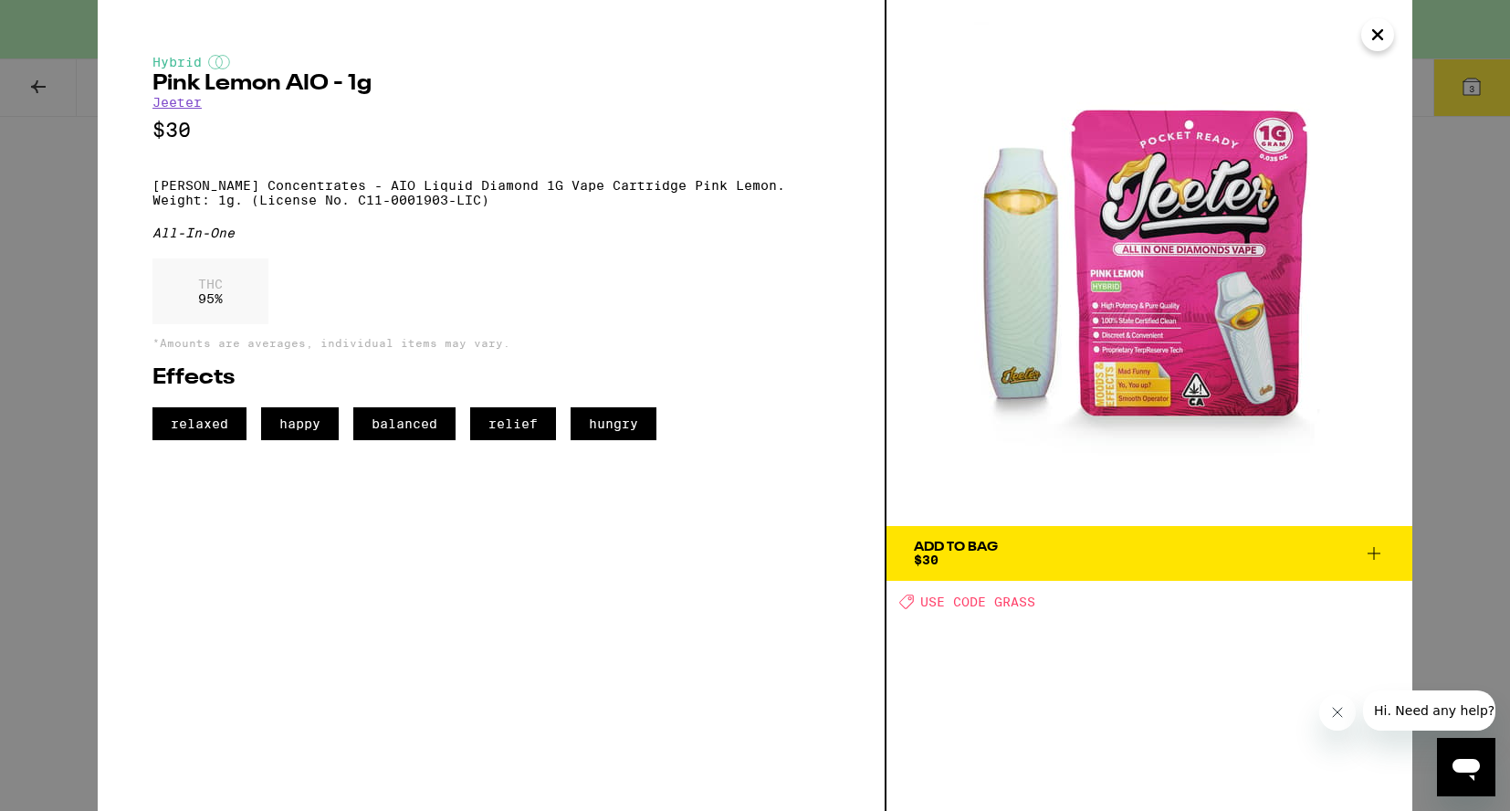
click at [1376, 41] on icon "Close" at bounding box center [1378, 34] width 22 height 27
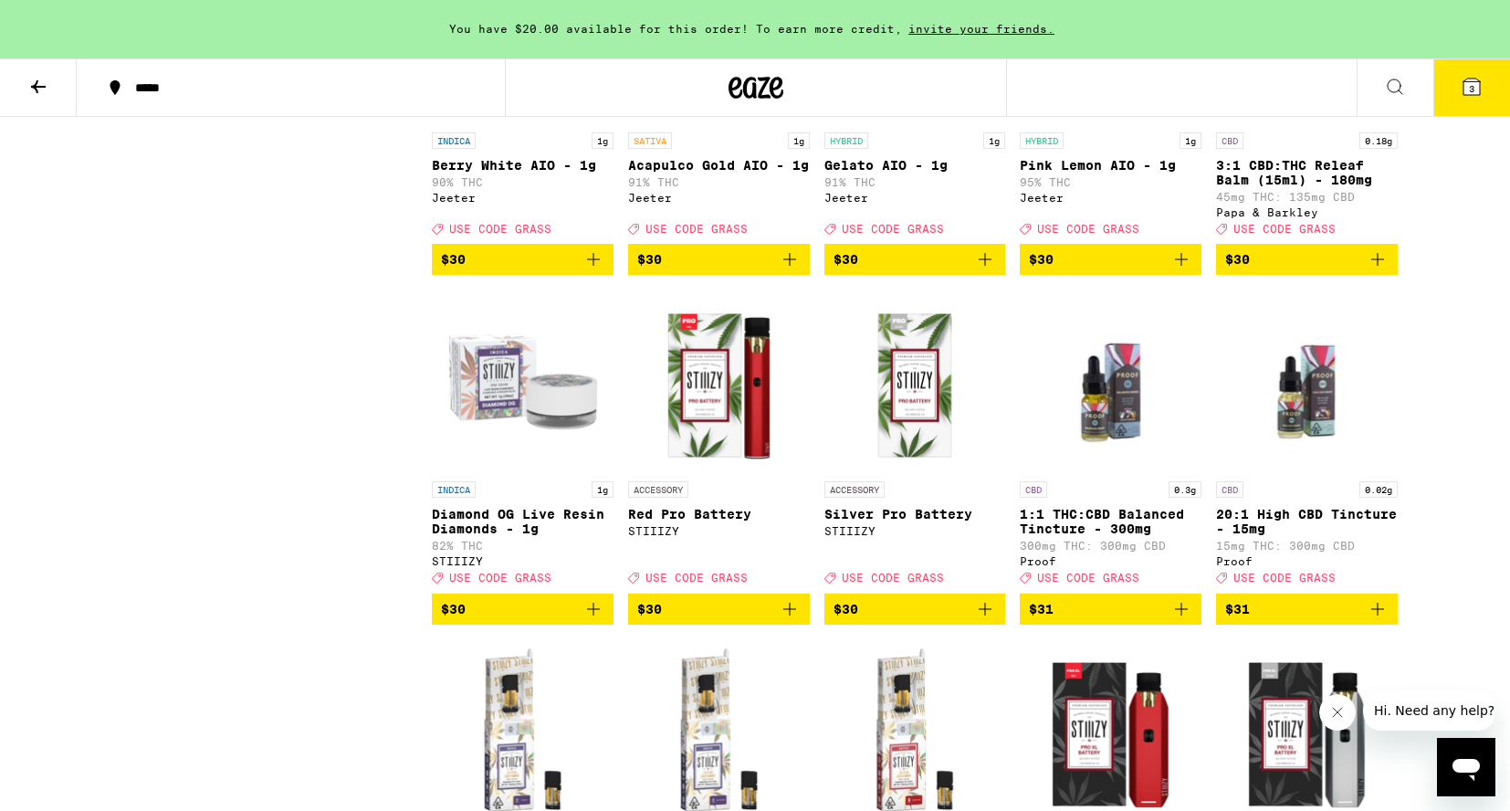
click at [792, 270] on icon "Add to bag" at bounding box center [790, 259] width 22 height 22
click at [1185, 270] on icon "Add to bag" at bounding box center [1182, 259] width 22 height 22
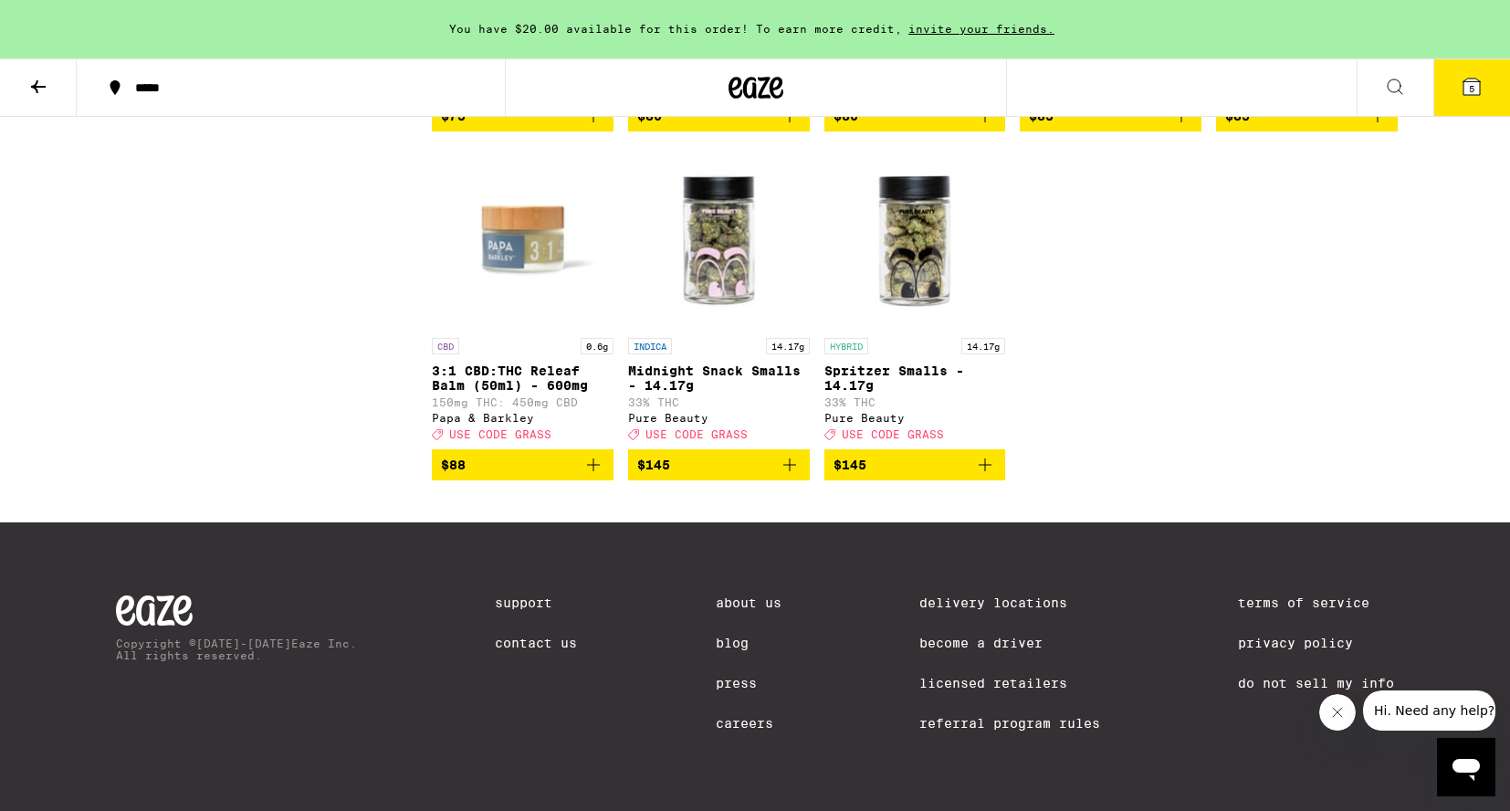
scroll to position [9794, 0]
click at [45, 77] on icon at bounding box center [38, 87] width 22 height 22
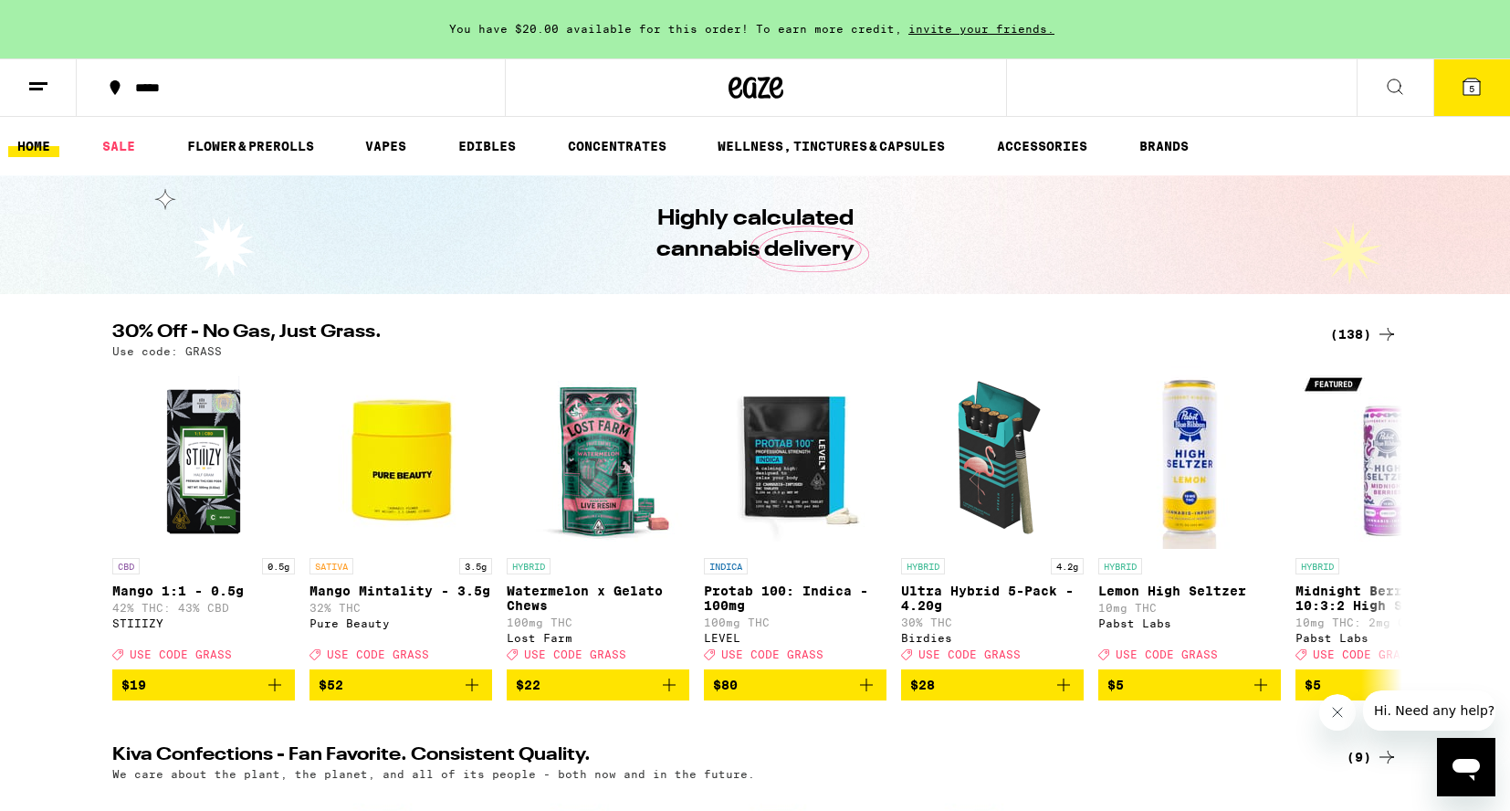
click at [40, 91] on icon at bounding box center [38, 87] width 22 height 22
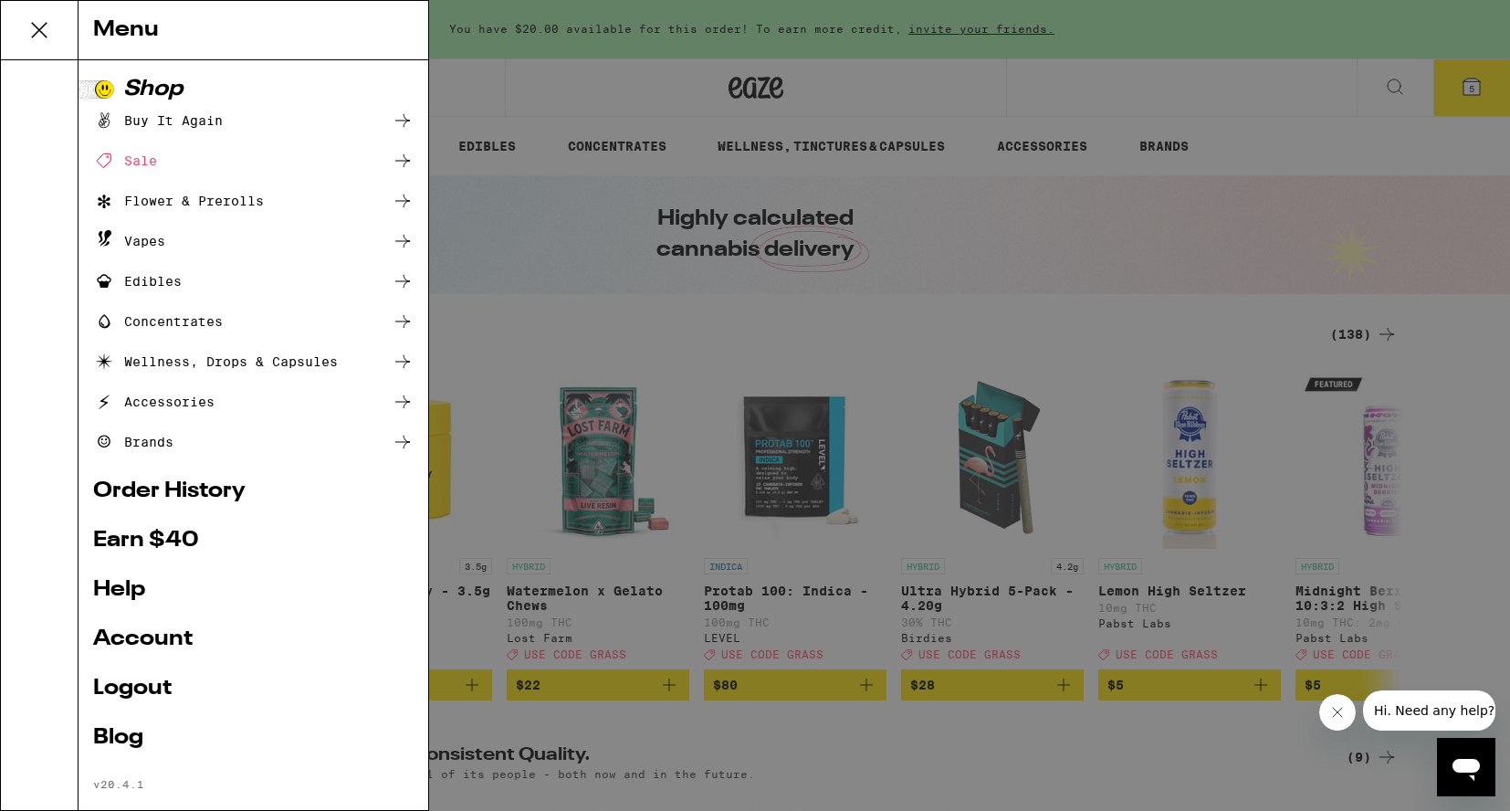
click at [176, 288] on div "Edibles" at bounding box center [137, 281] width 89 height 22
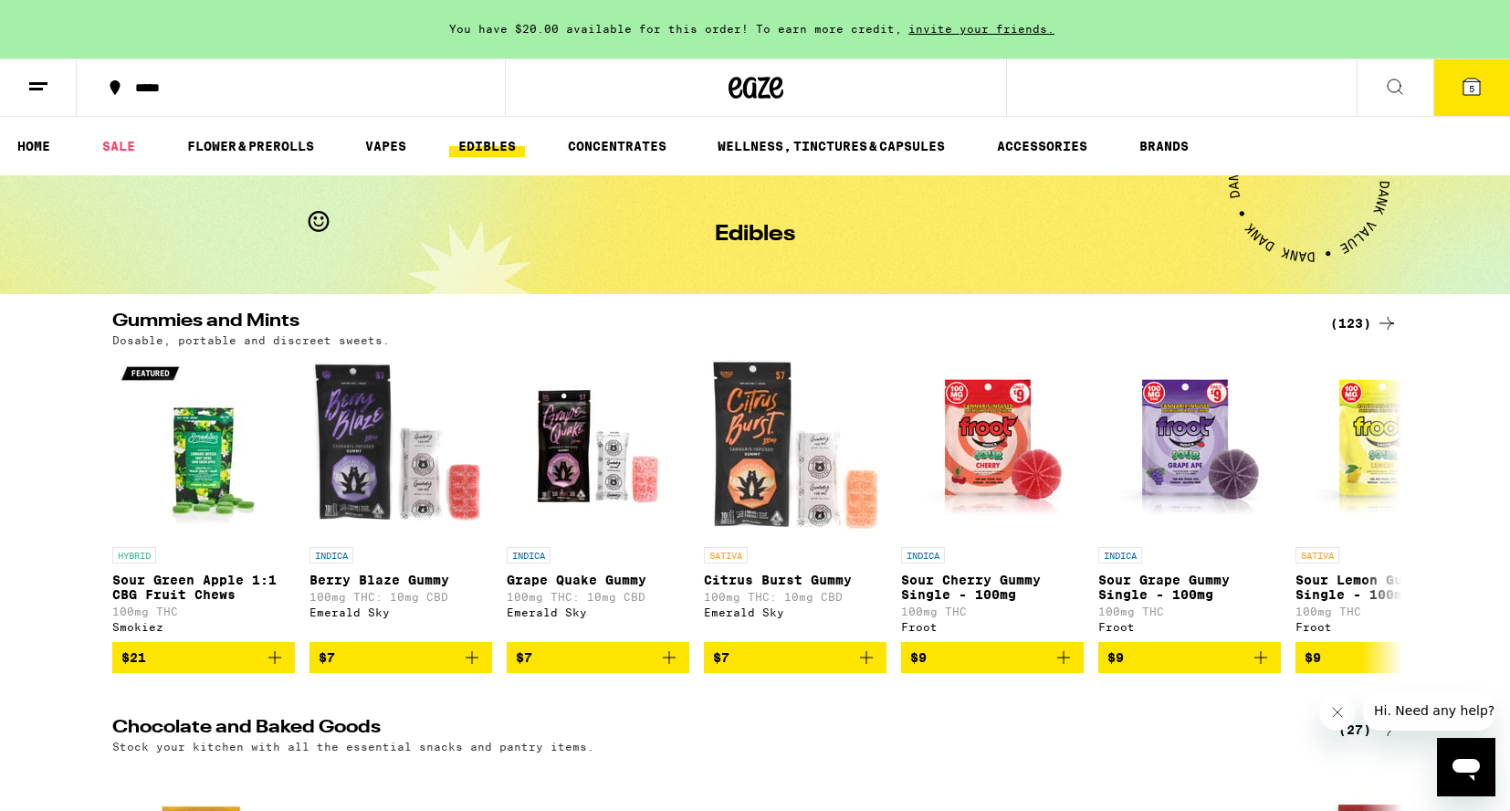
click at [1393, 89] on icon at bounding box center [1395, 87] width 22 height 22
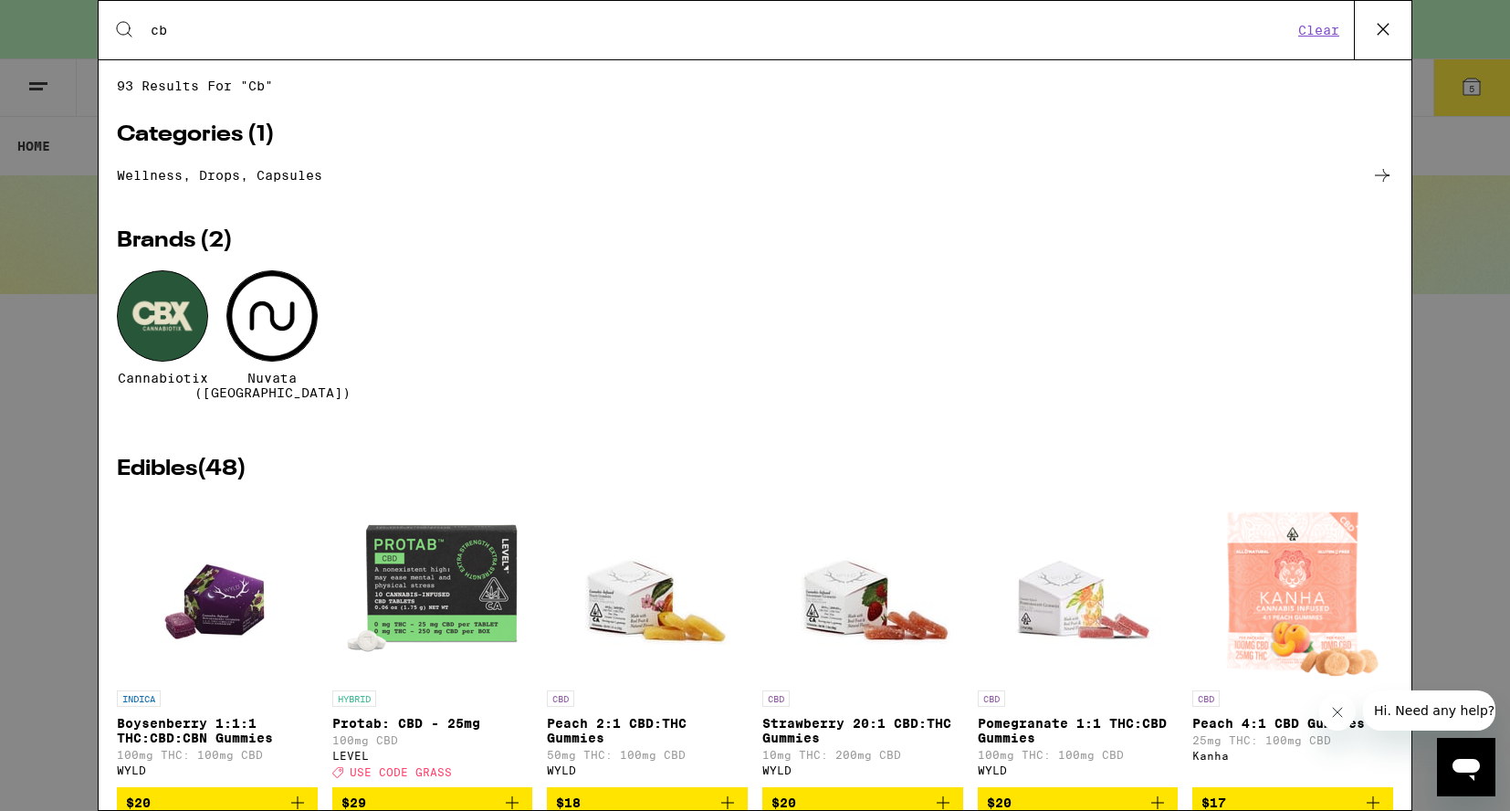
type input "cbd"
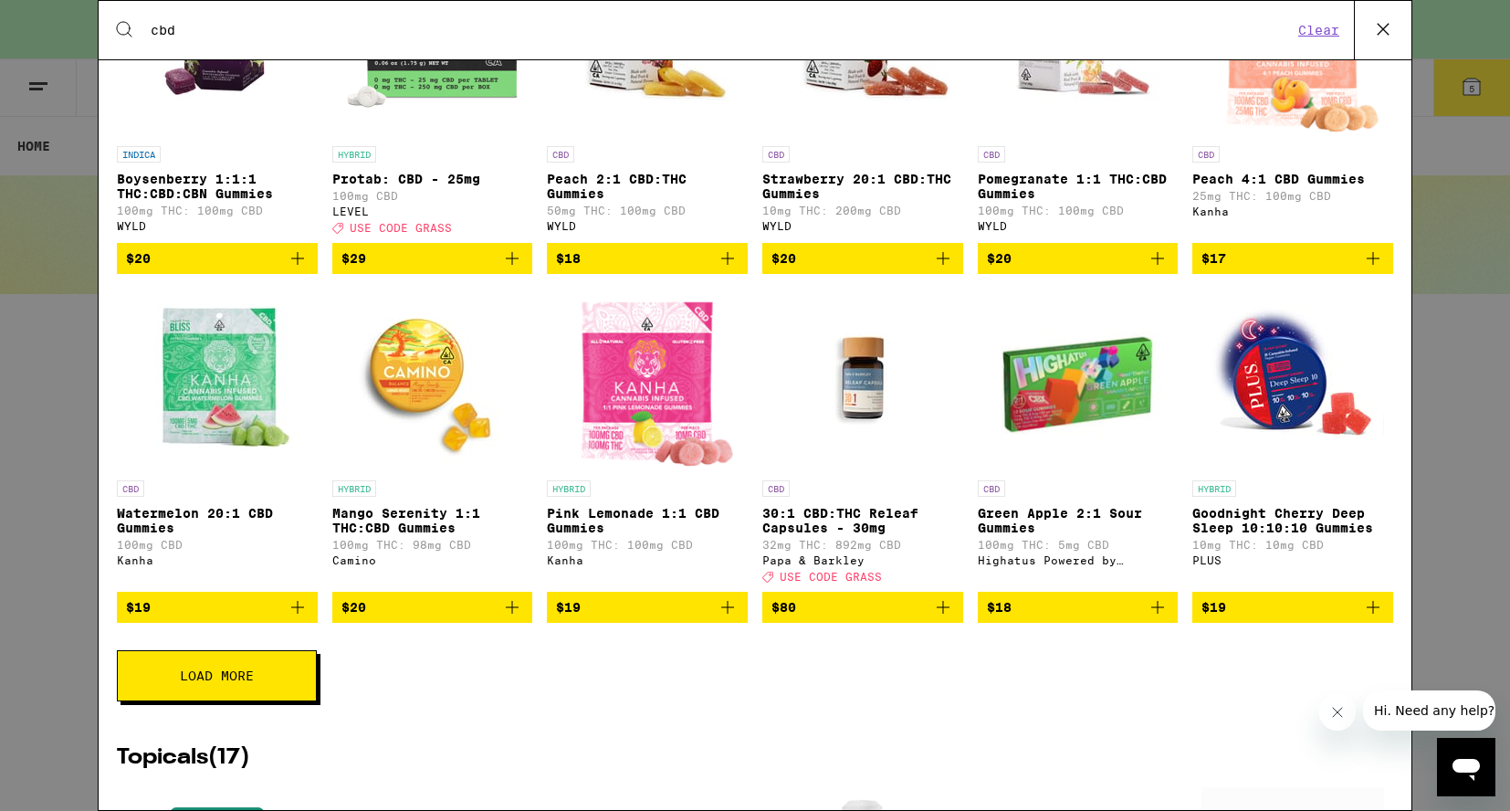
scroll to position [542, 0]
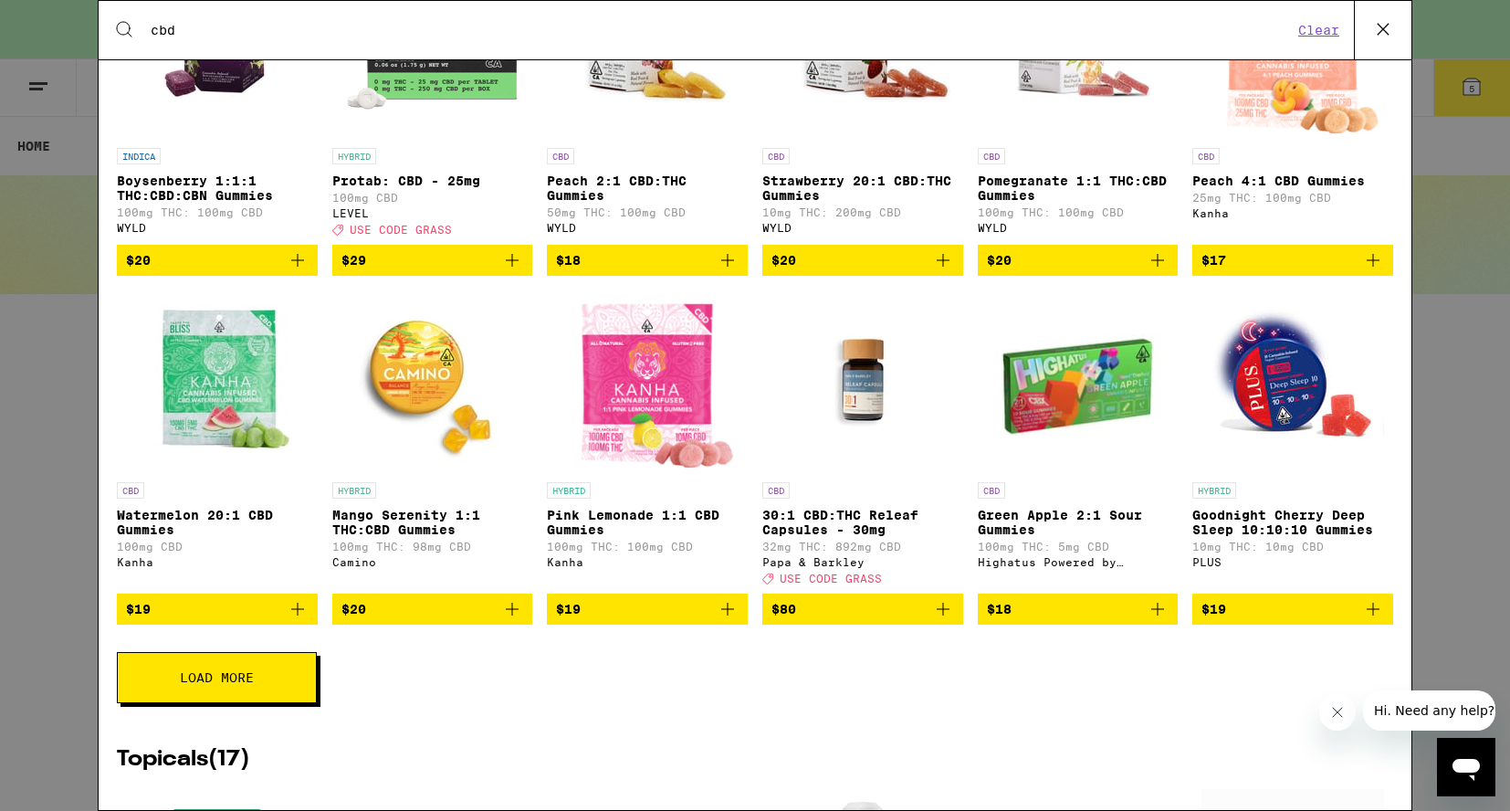
click at [215, 667] on button "Load More" at bounding box center [217, 677] width 200 height 51
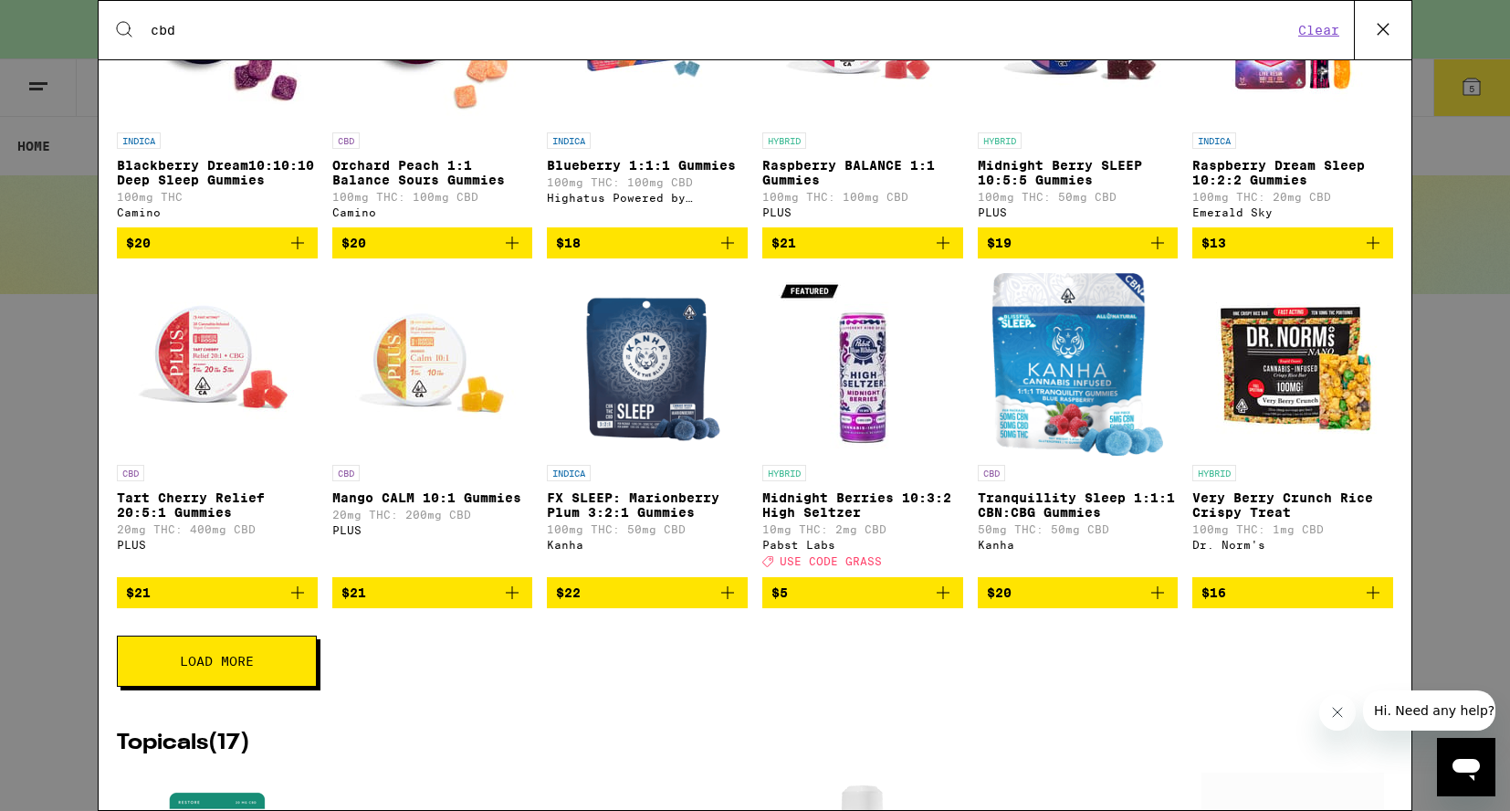
scroll to position [1249, 0]
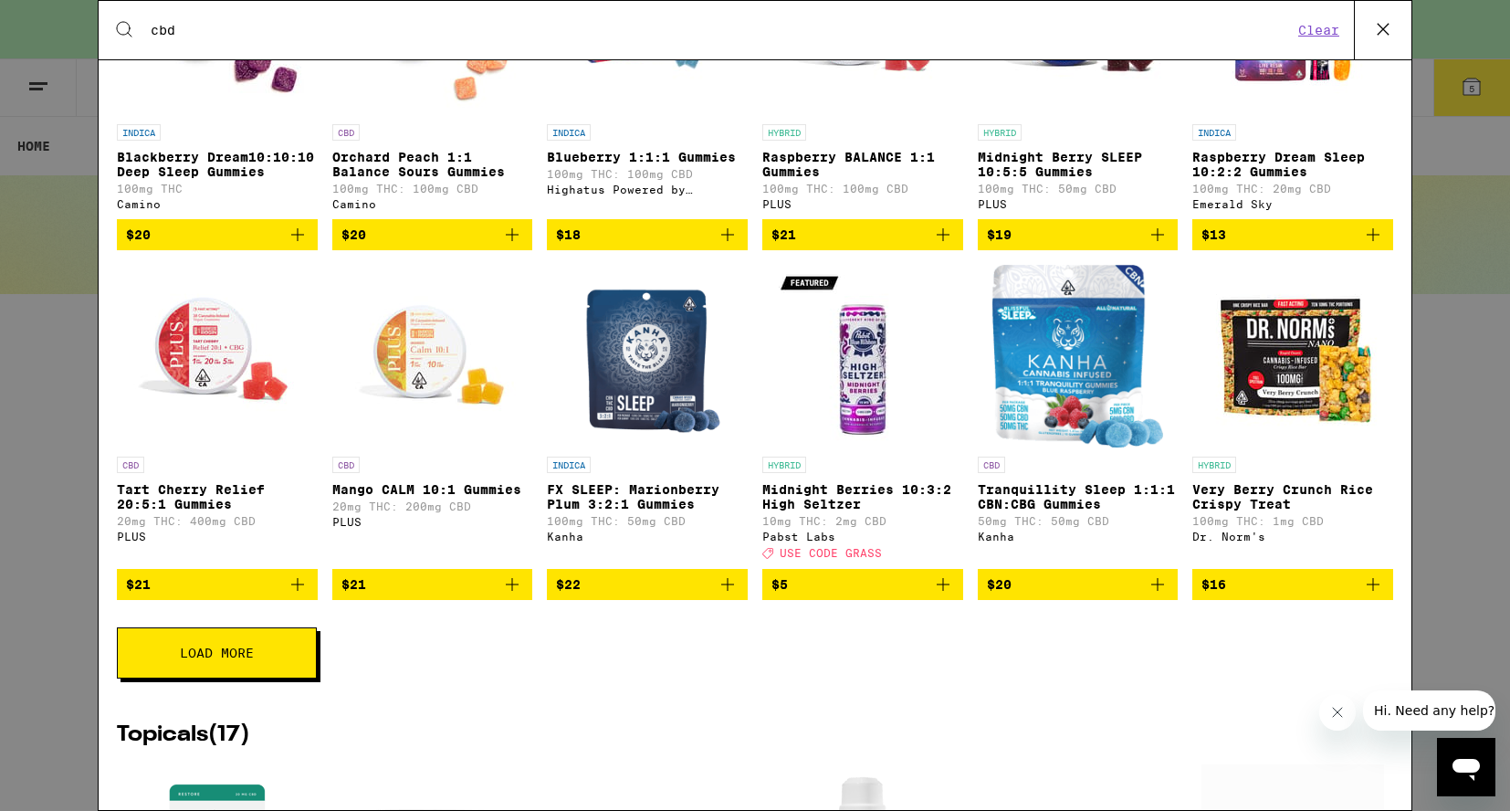
click at [215, 678] on button "Load More" at bounding box center [217, 652] width 200 height 51
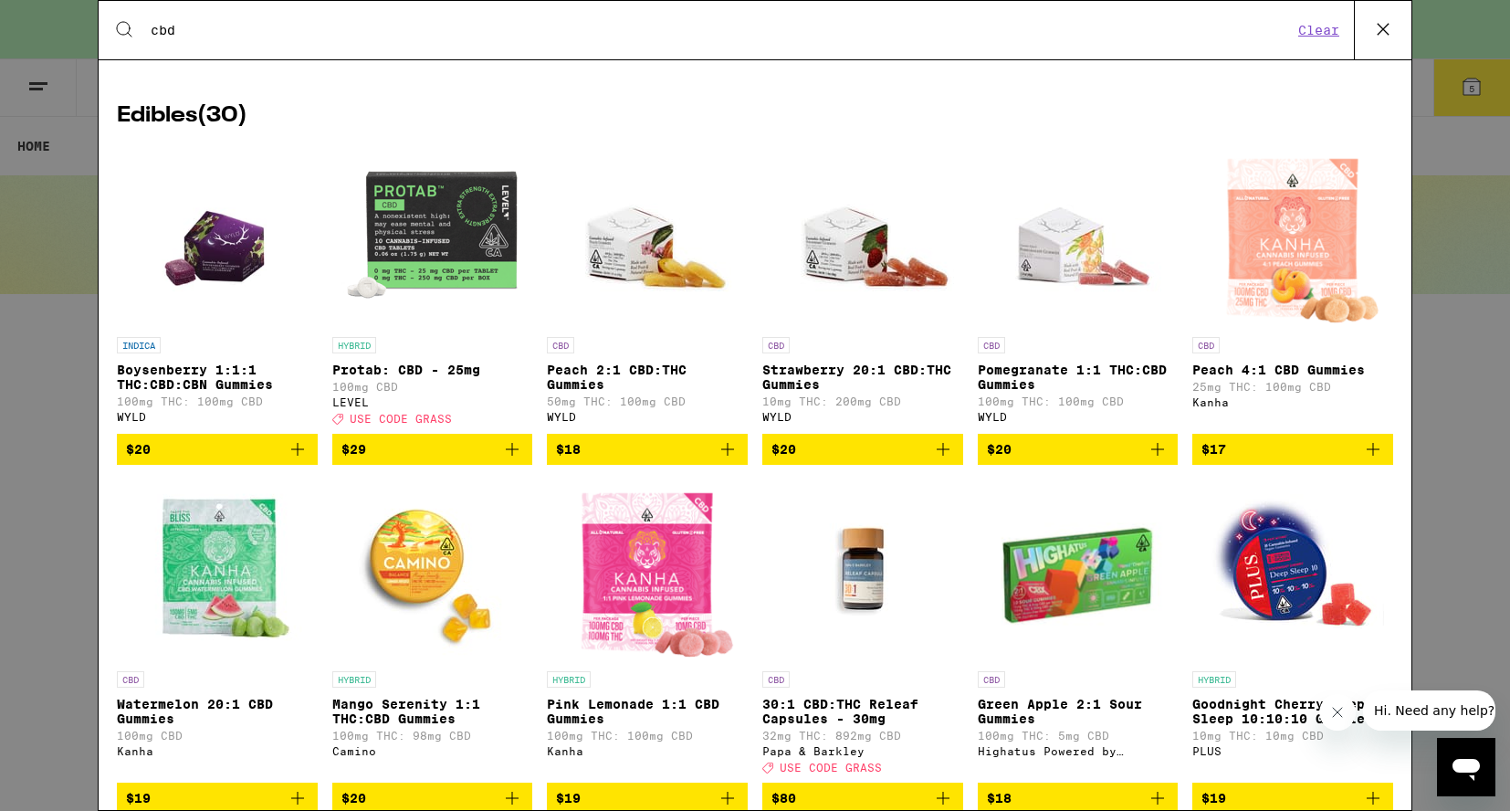
scroll to position [310, 0]
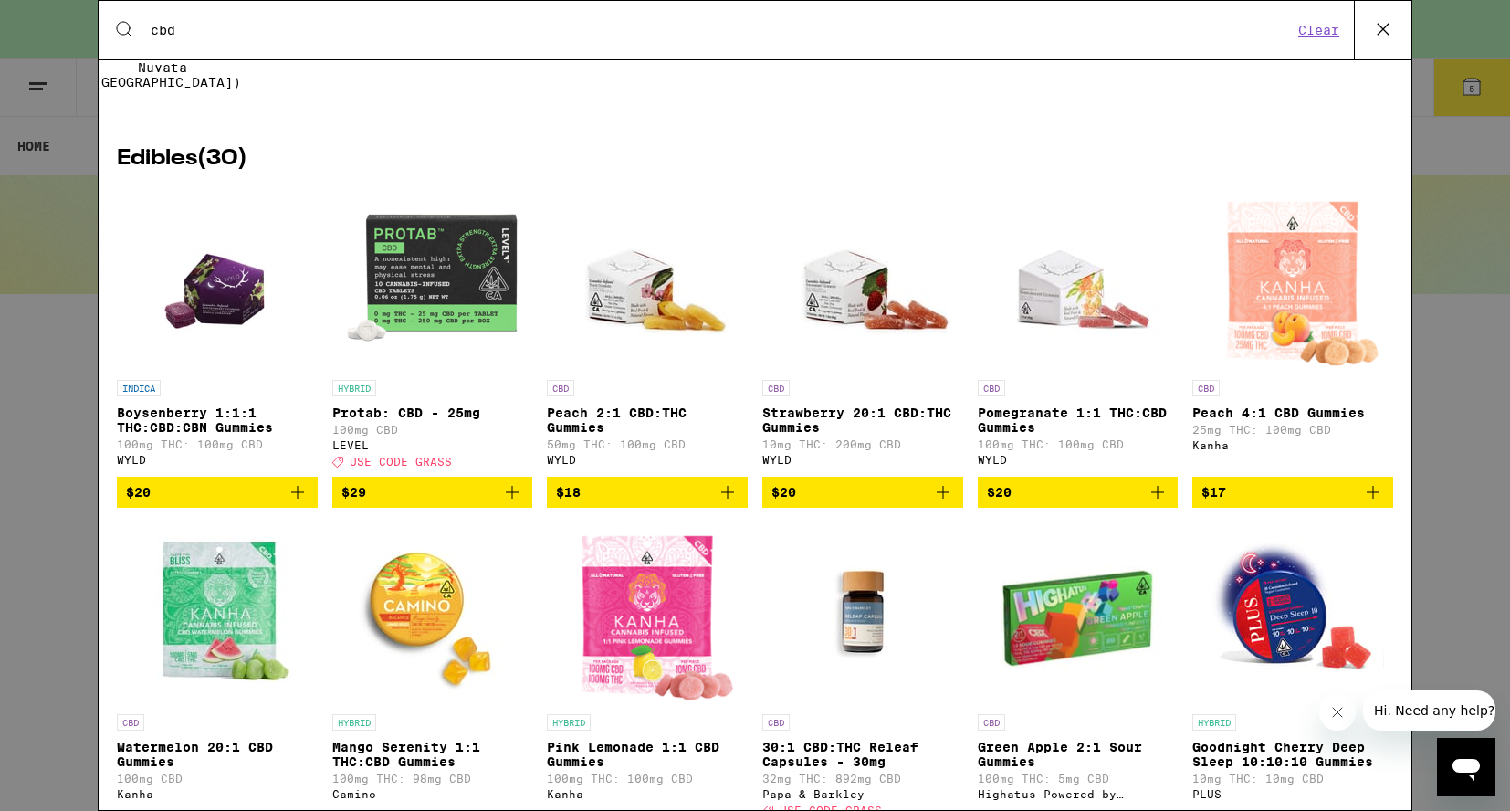
click at [738, 486] on icon "Add to bag" at bounding box center [728, 492] width 22 height 22
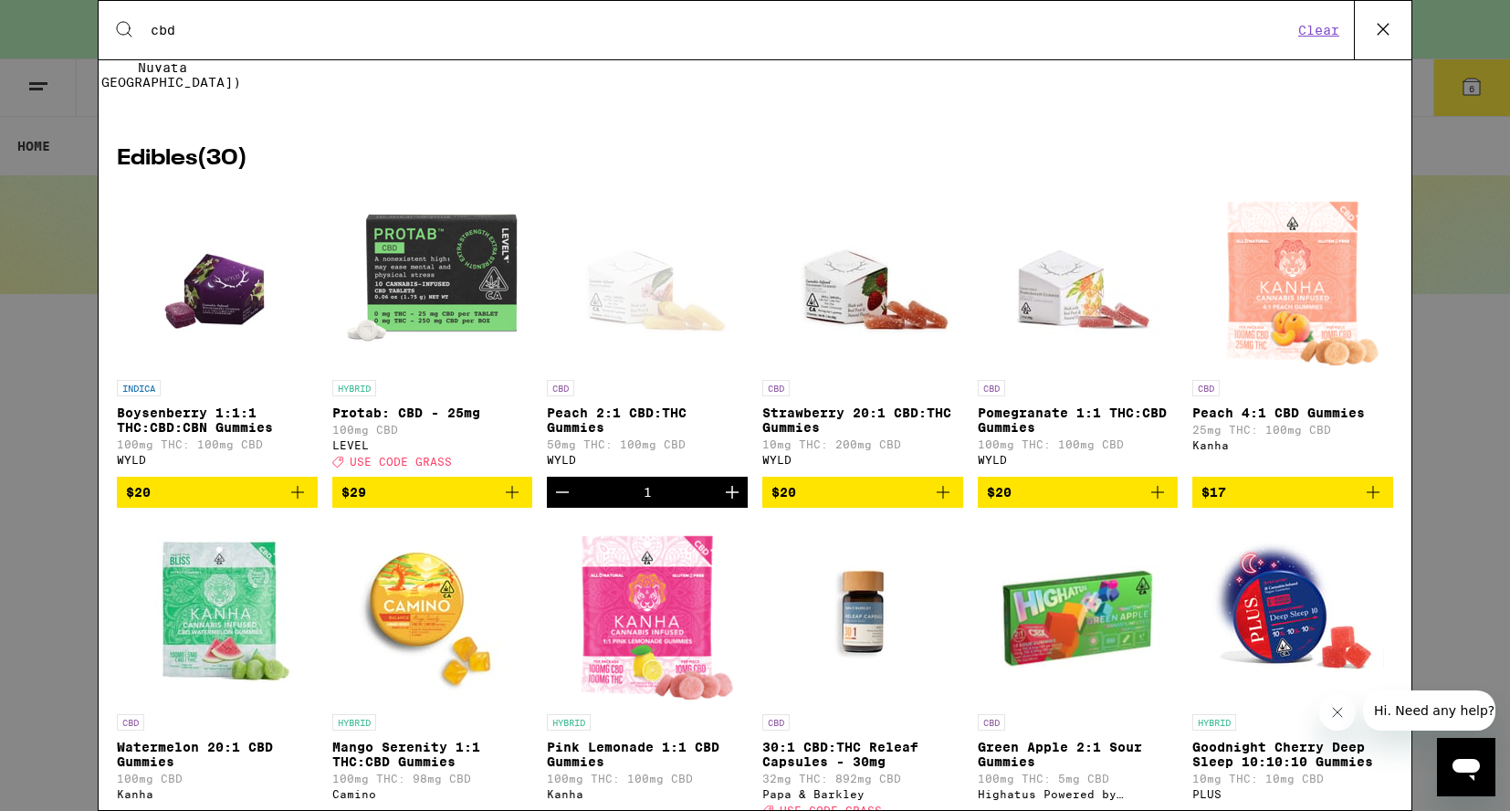
click at [1373, 490] on icon "Add to bag" at bounding box center [1373, 492] width 13 height 13
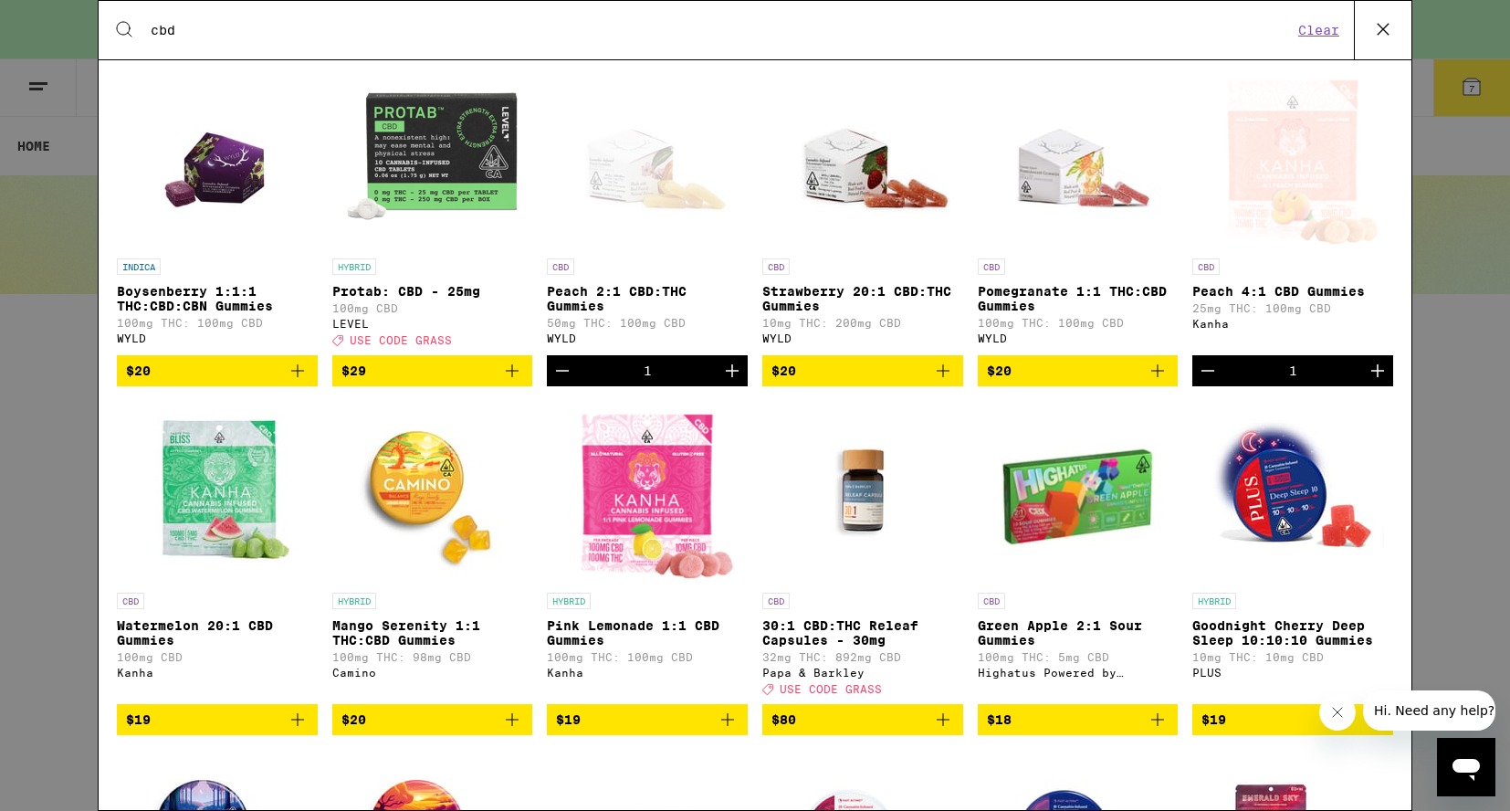
scroll to position [445, 0]
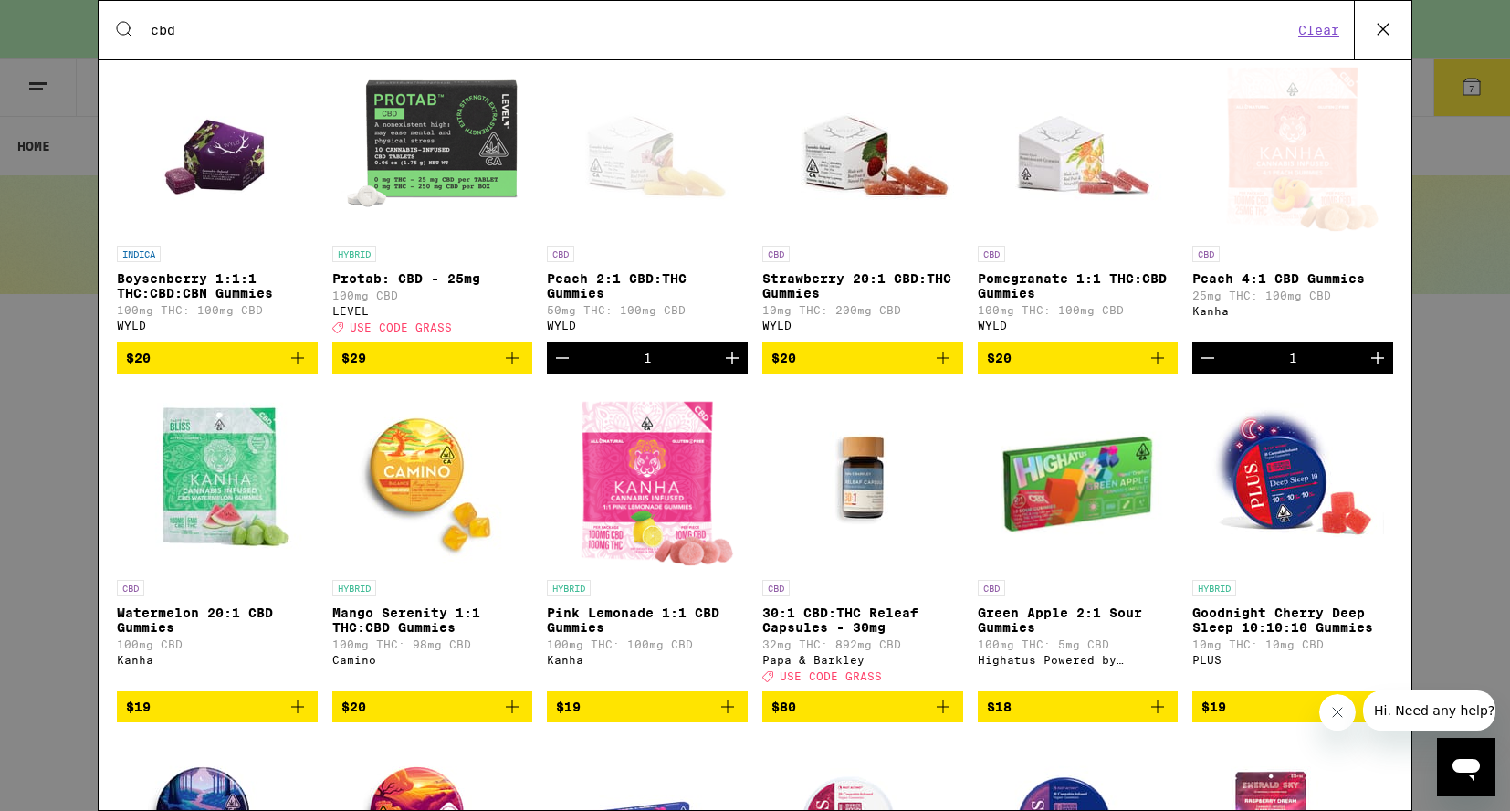
click at [1373, 31] on icon at bounding box center [1383, 29] width 27 height 27
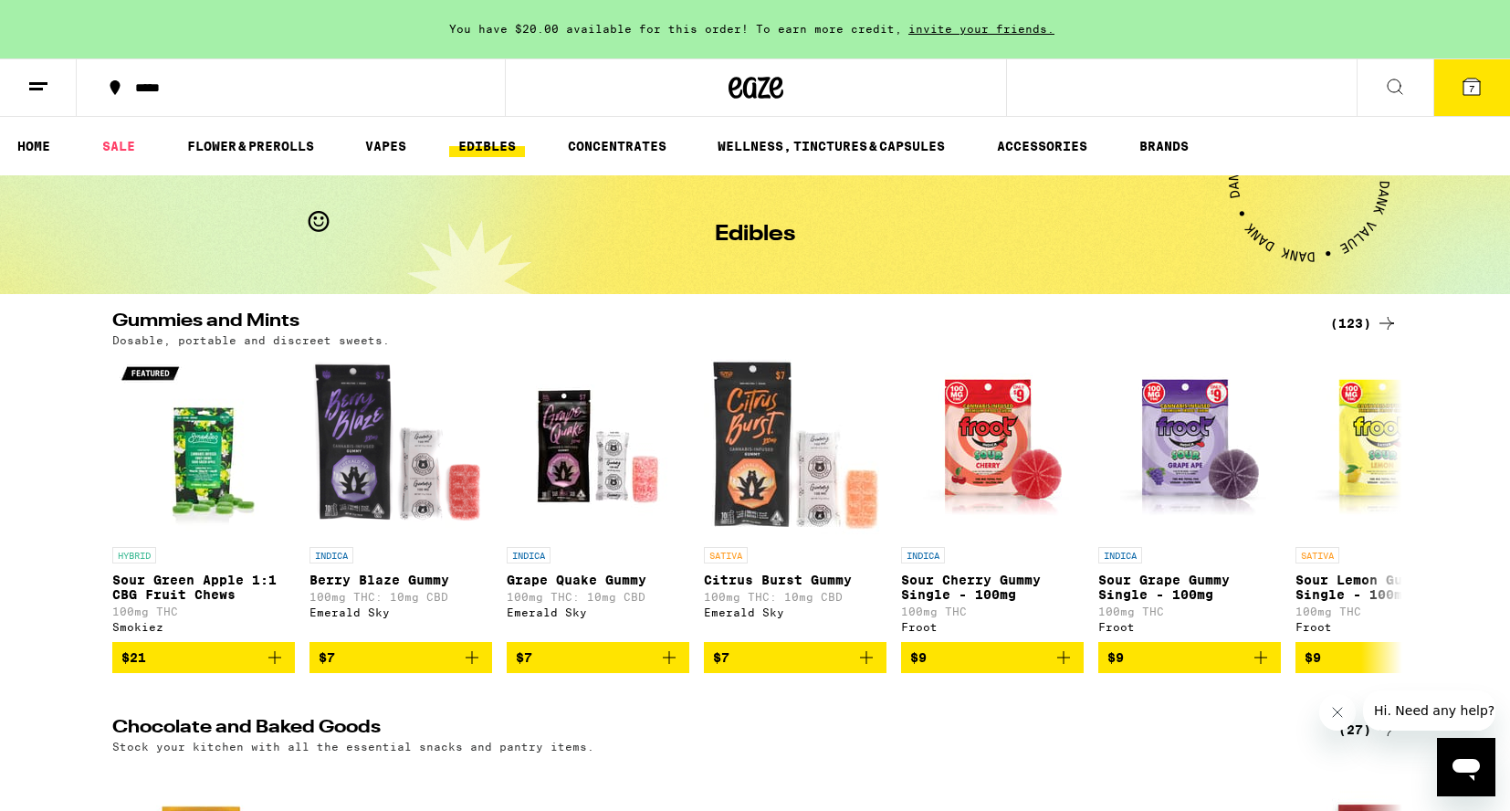
click at [1465, 80] on icon at bounding box center [1472, 87] width 16 height 16
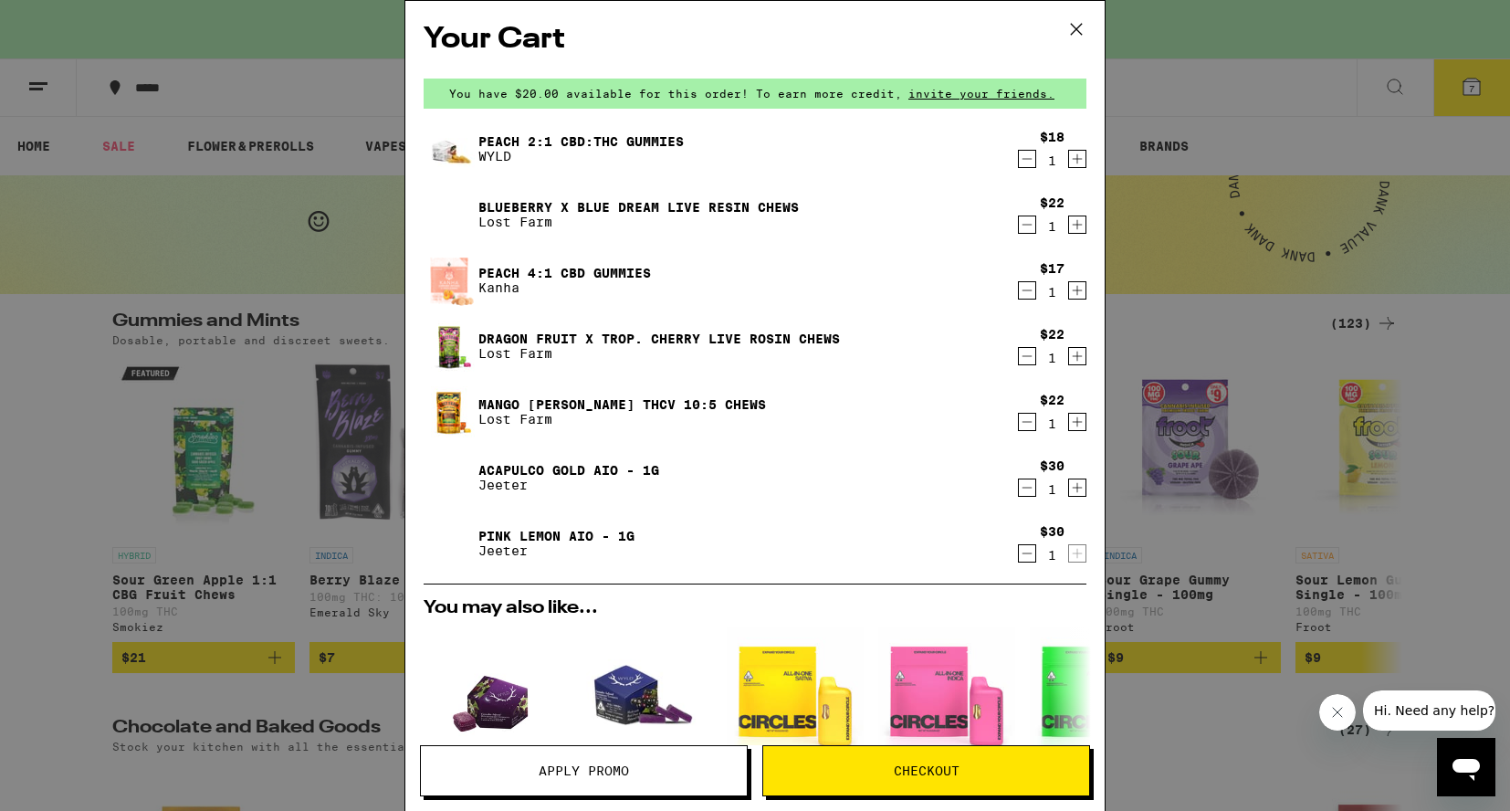
click at [869, 770] on span "Checkout" at bounding box center [926, 770] width 326 height 13
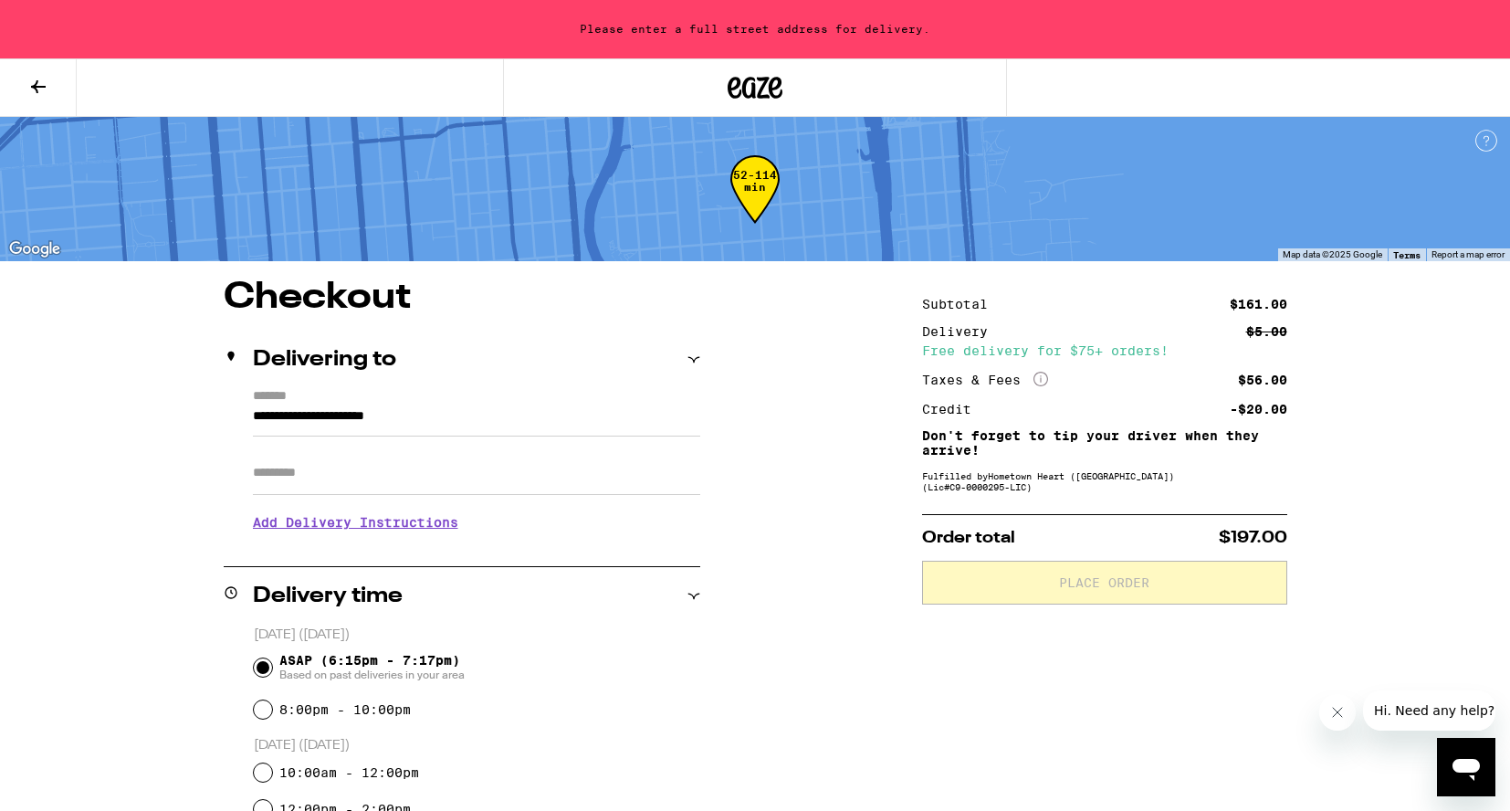
click at [38, 89] on icon at bounding box center [38, 87] width 22 height 22
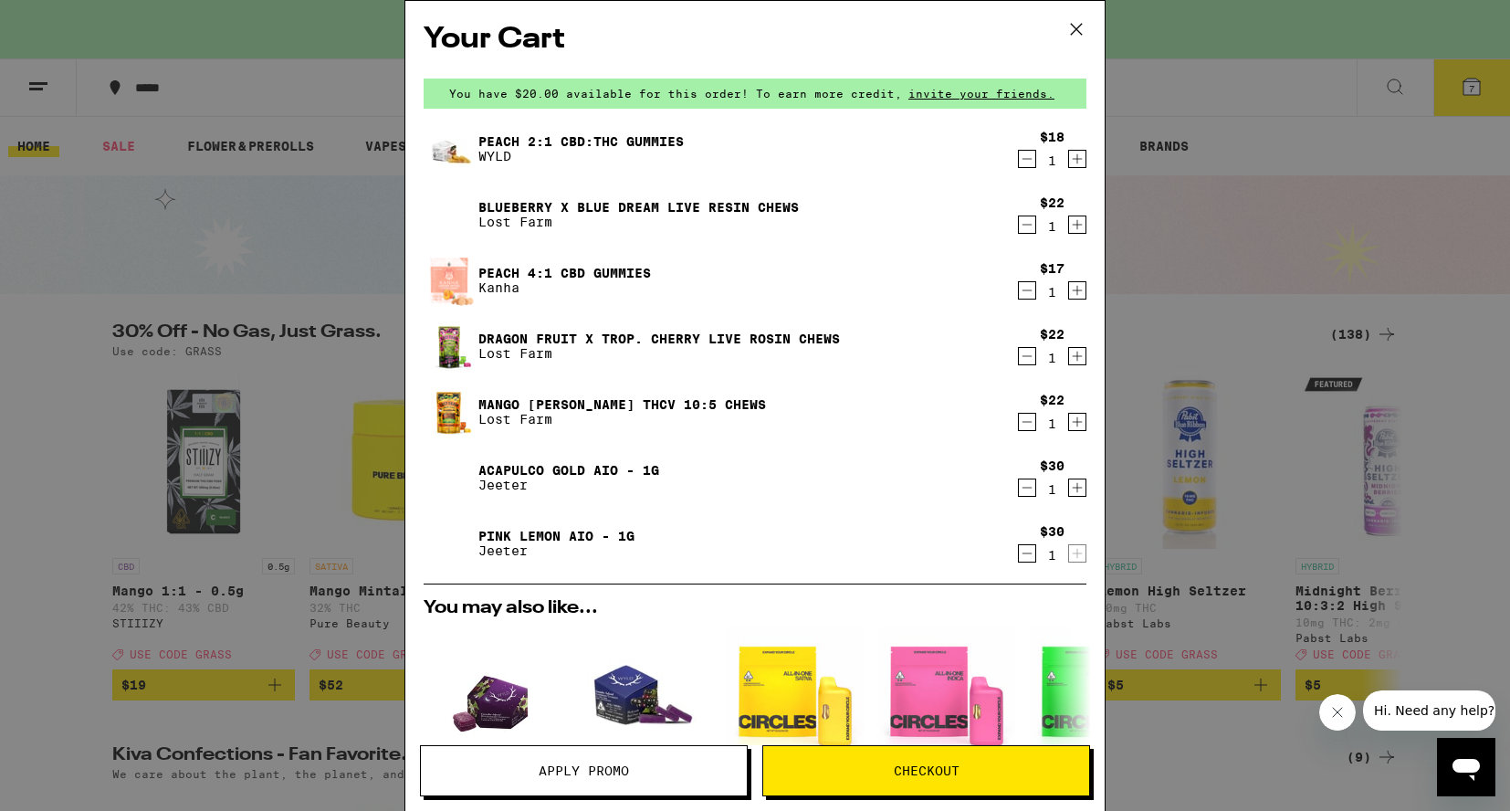
click at [586, 777] on span "Apply Promo" at bounding box center [584, 770] width 90 height 13
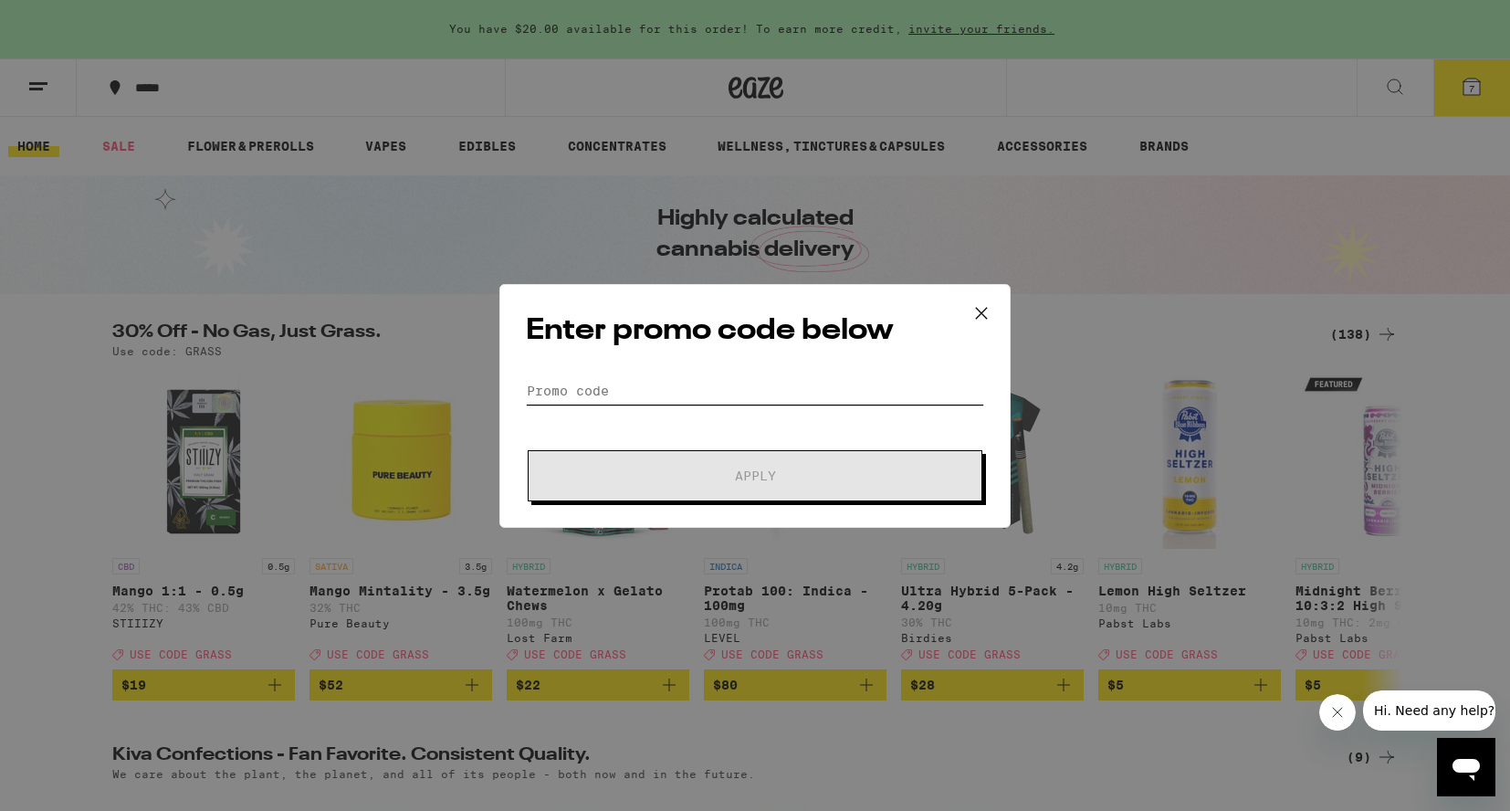
click at [696, 377] on input "Promo Code" at bounding box center [755, 390] width 458 height 27
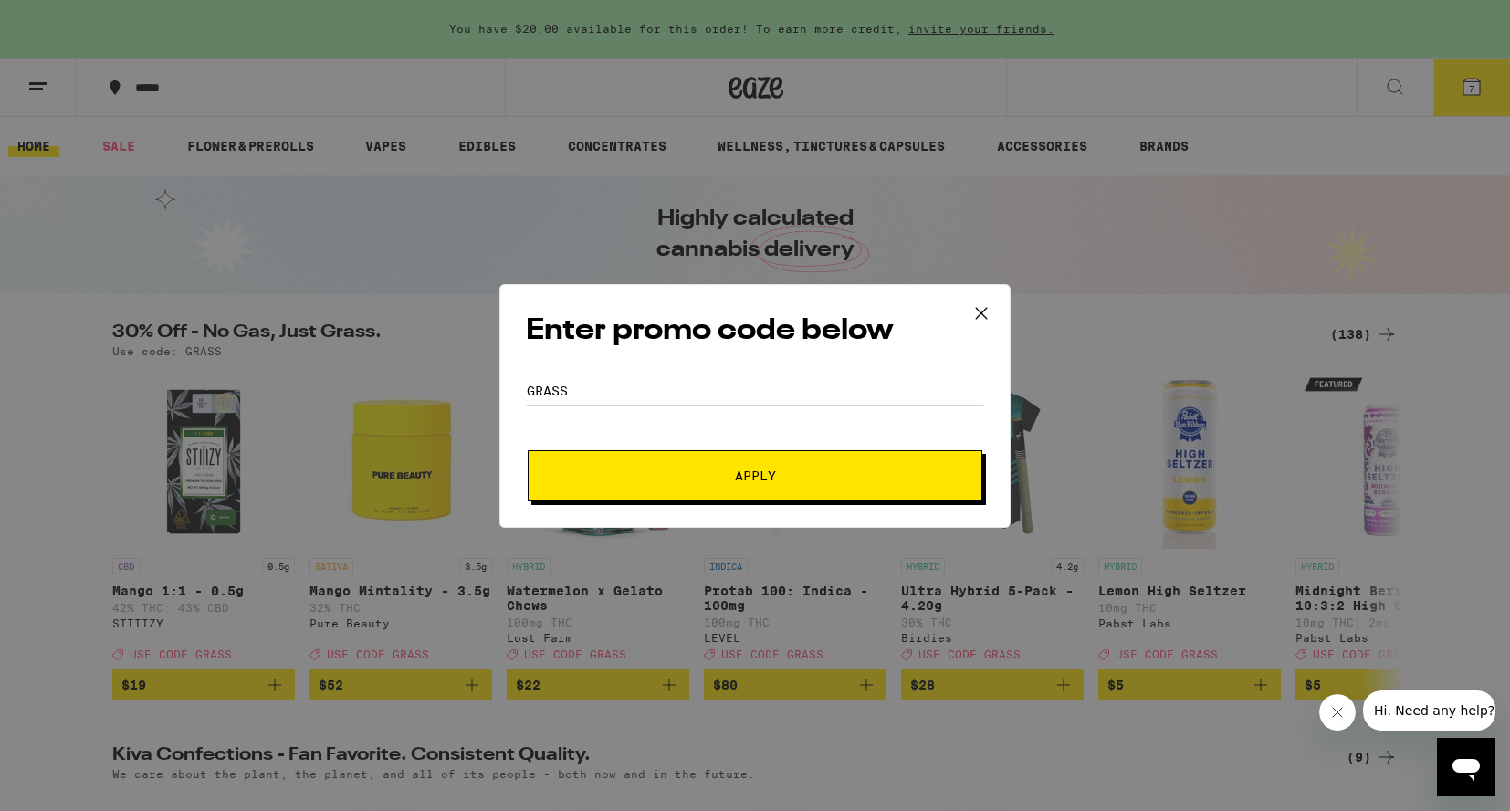
type input "grass"
click at [718, 488] on button "Apply" at bounding box center [755, 475] width 455 height 51
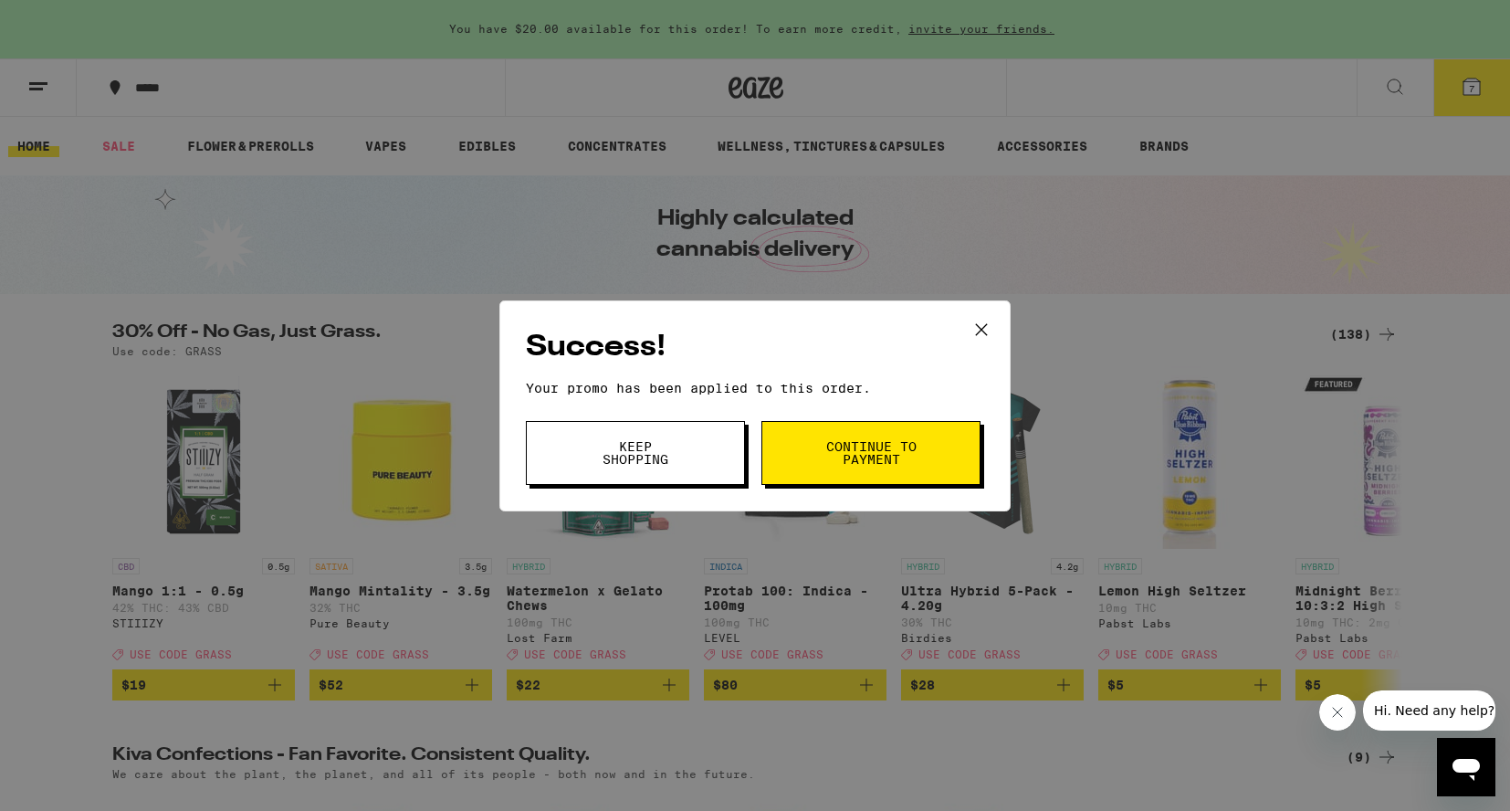
click at [824, 452] on button "Continue to payment" at bounding box center [871, 453] width 219 height 64
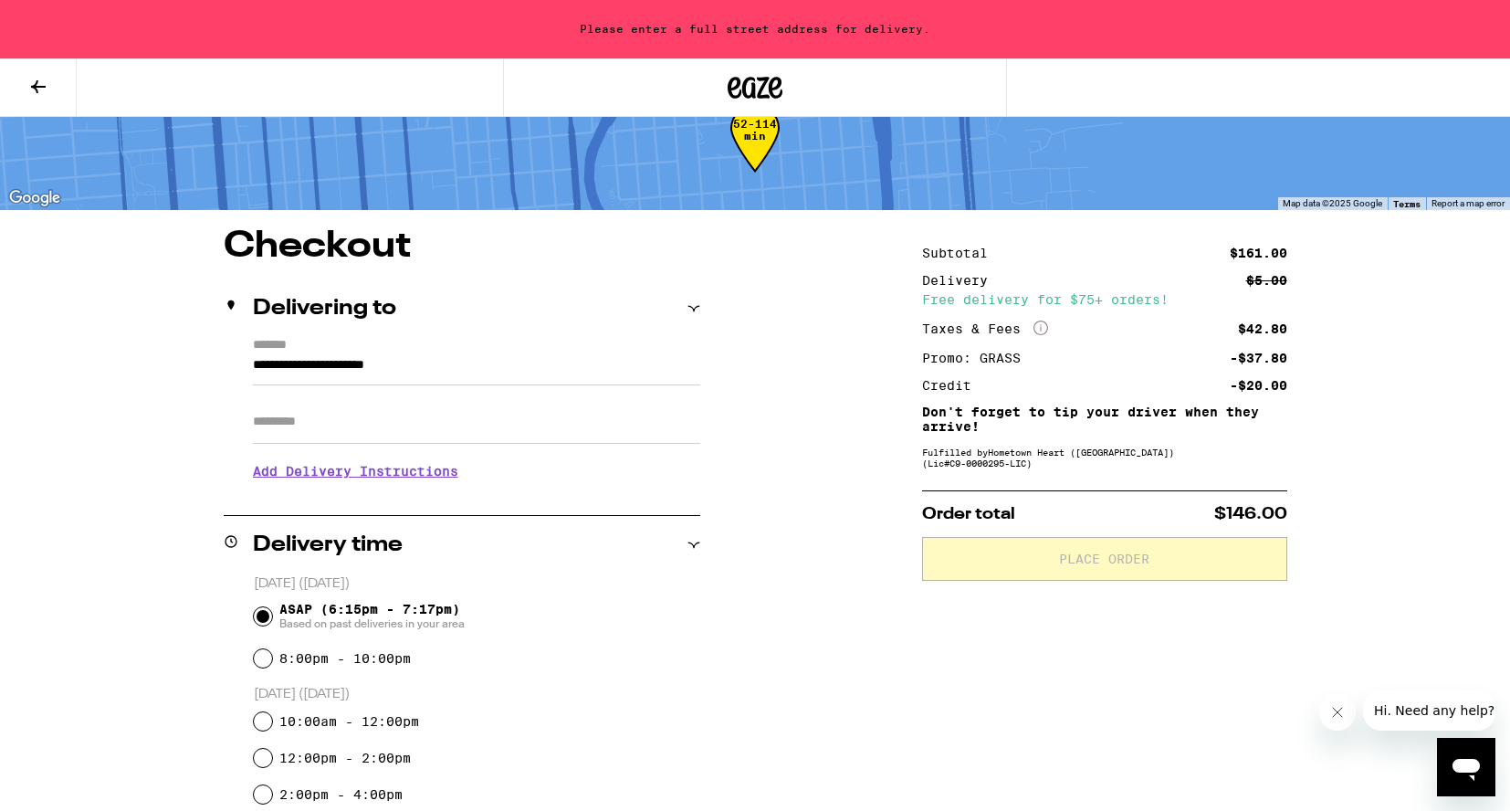
scroll to position [71, 0]
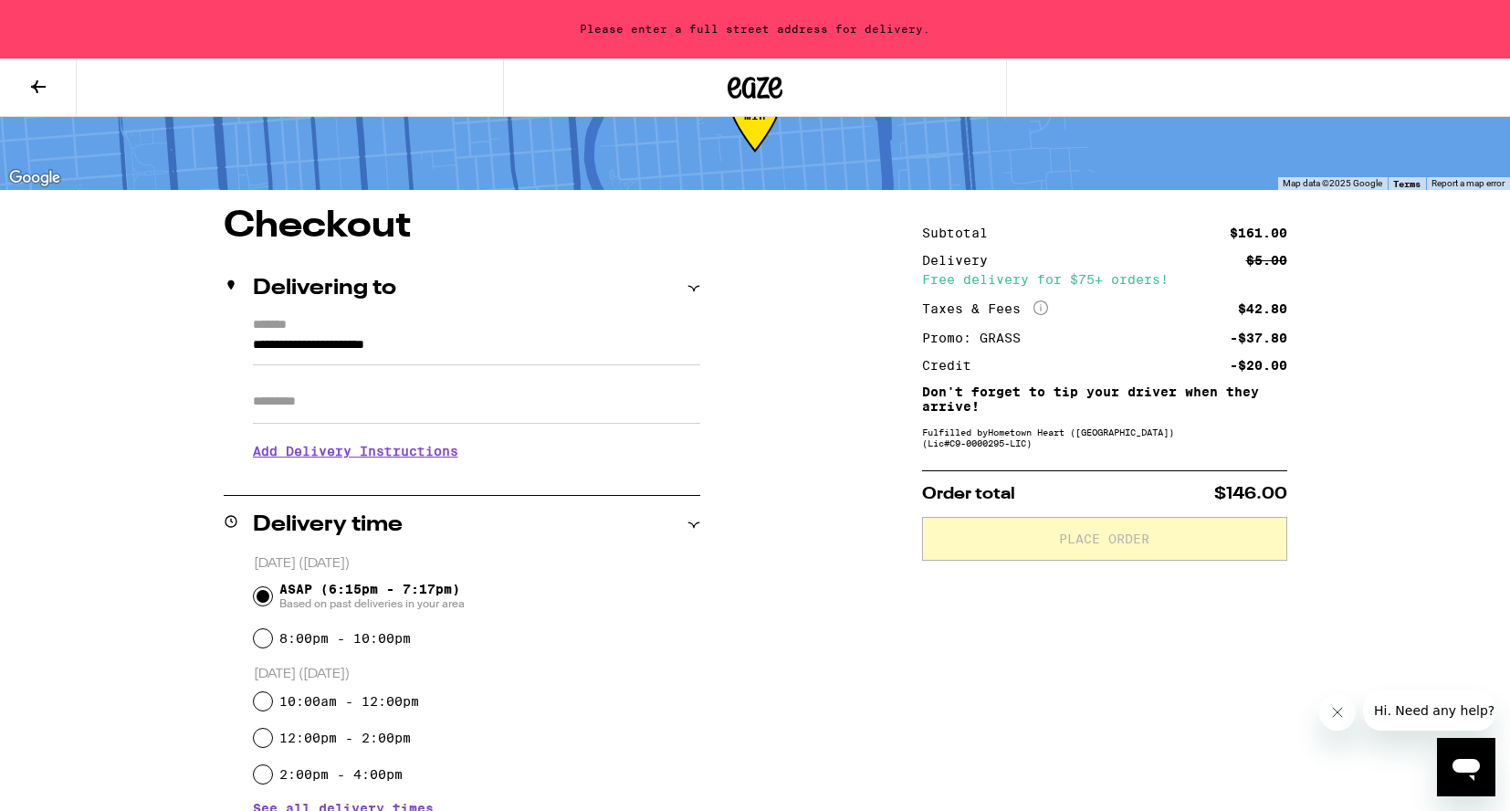
click at [388, 352] on input "**********" at bounding box center [476, 349] width 447 height 31
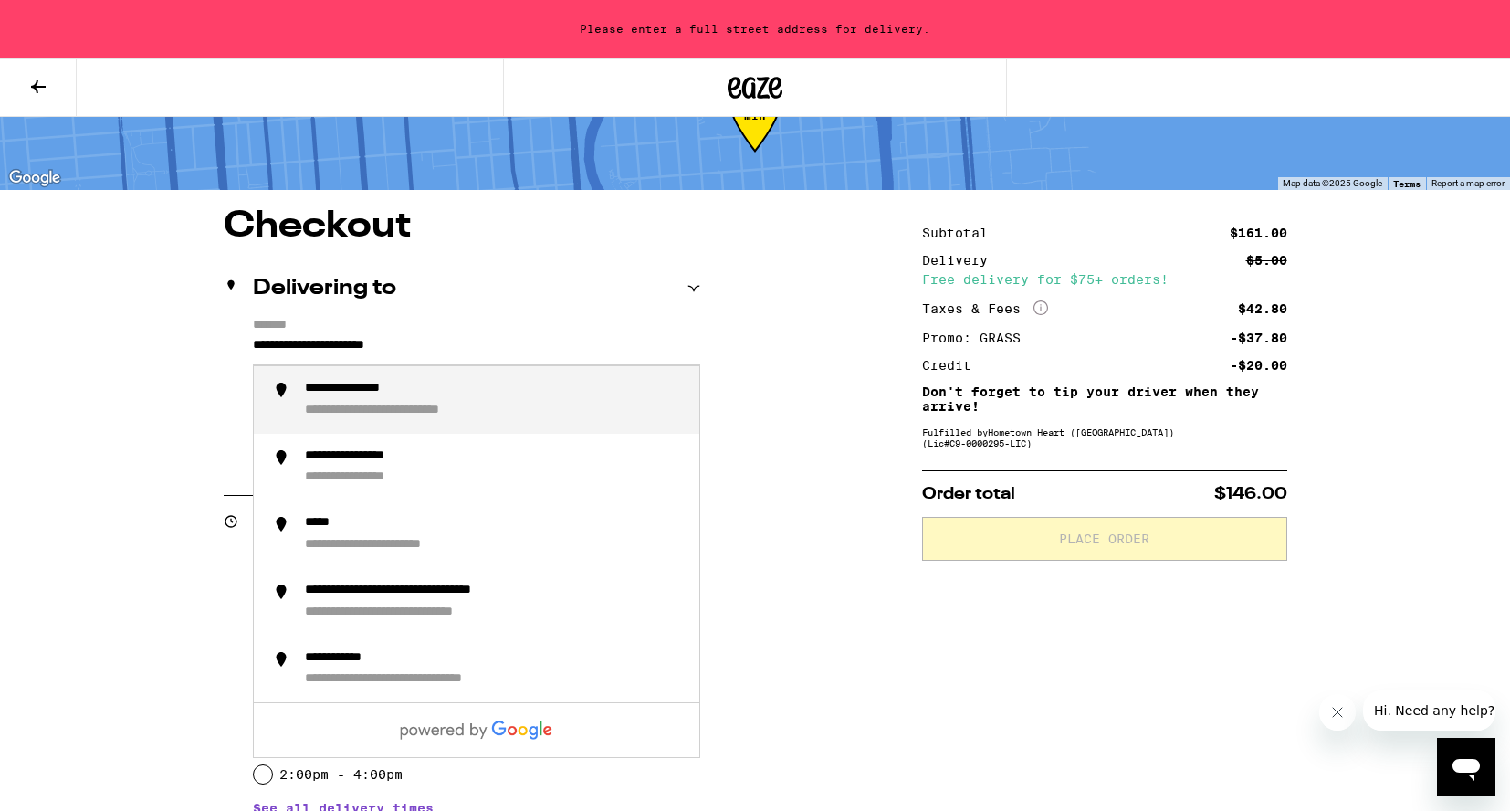
click at [388, 352] on input "**********" at bounding box center [476, 349] width 447 height 31
type input "**********"
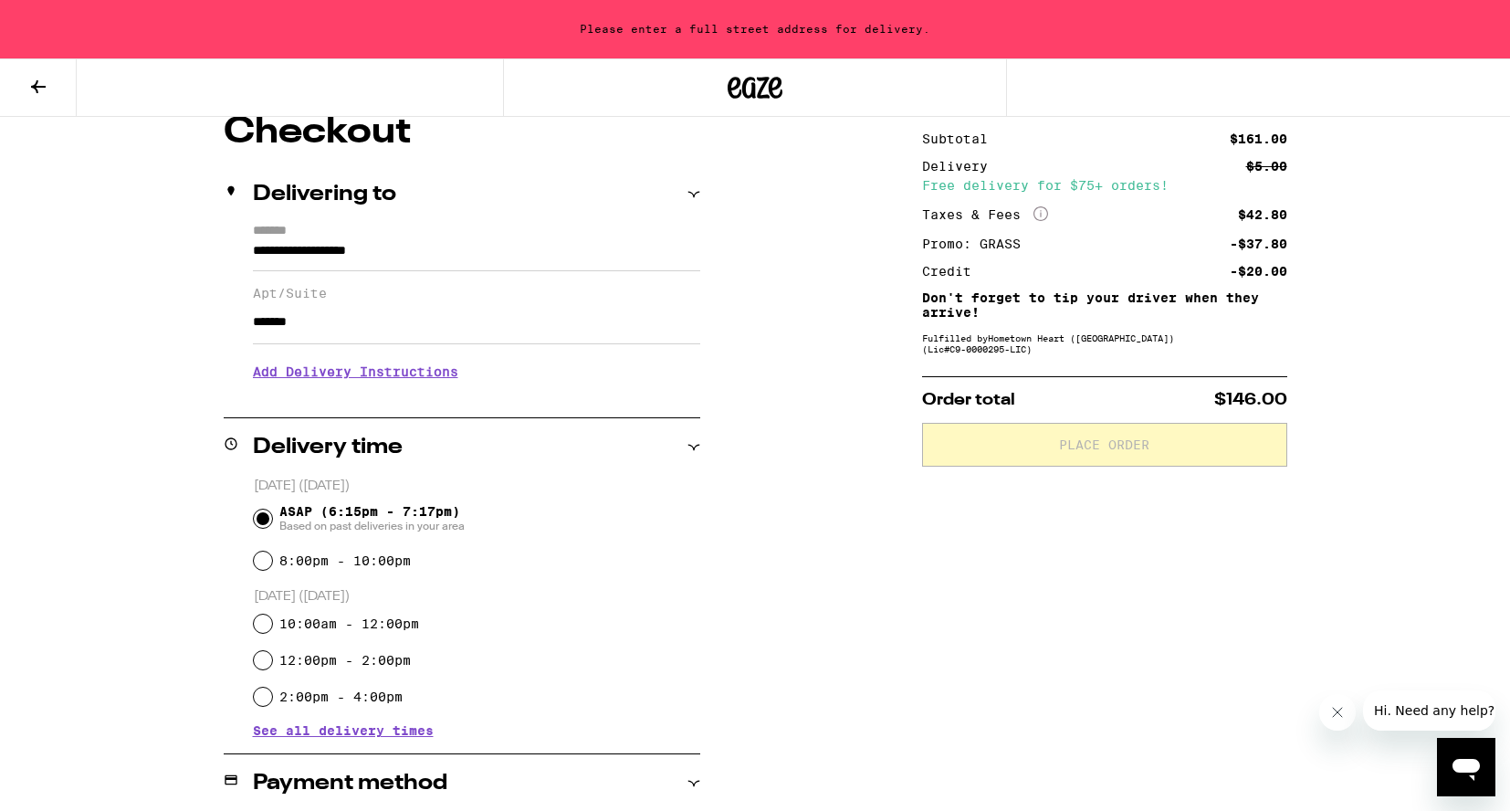
scroll to position [176, 0]
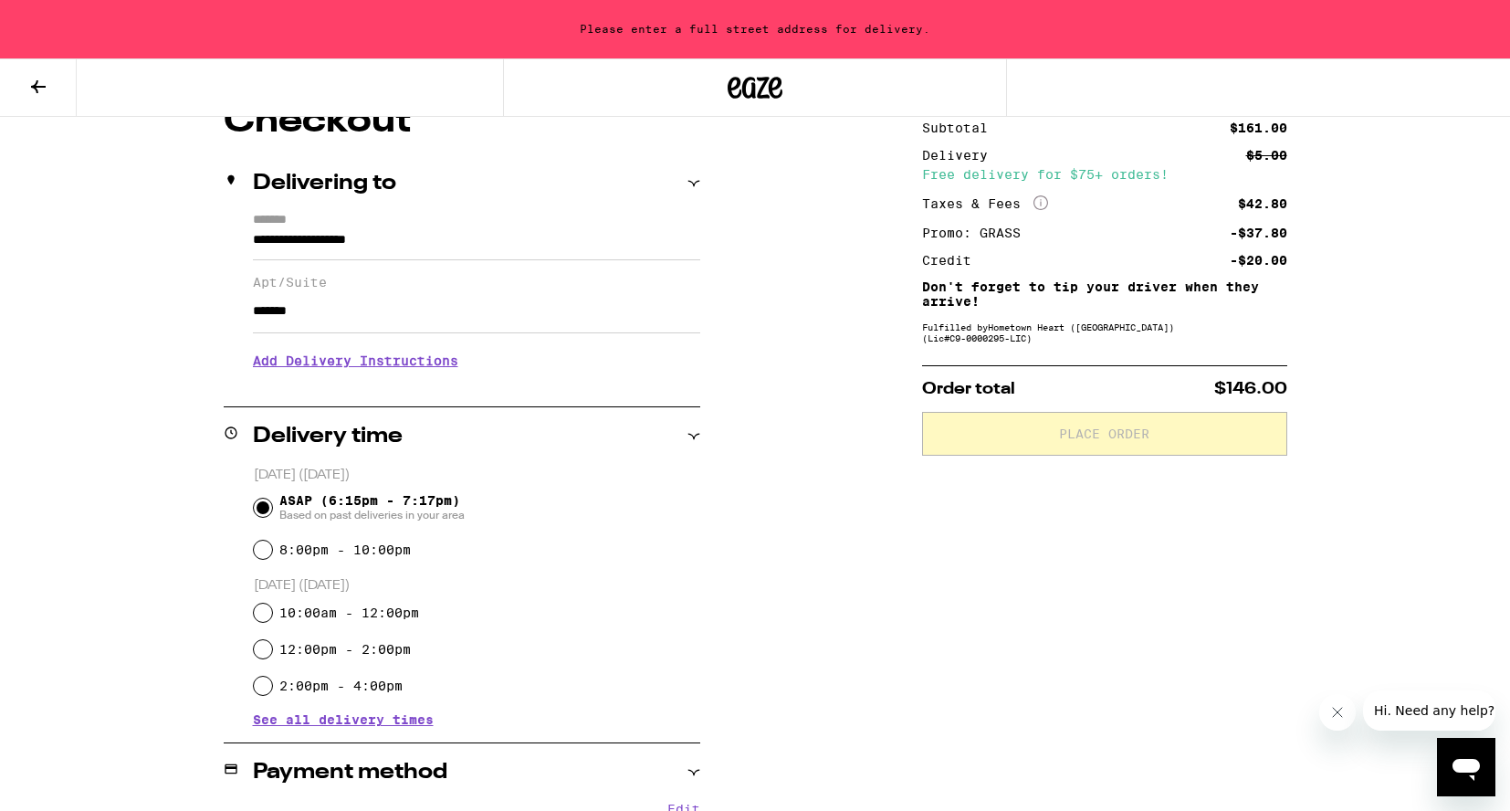
type input "*******"
click at [434, 365] on h3 "Add Delivery Instructions" at bounding box center [476, 361] width 447 height 42
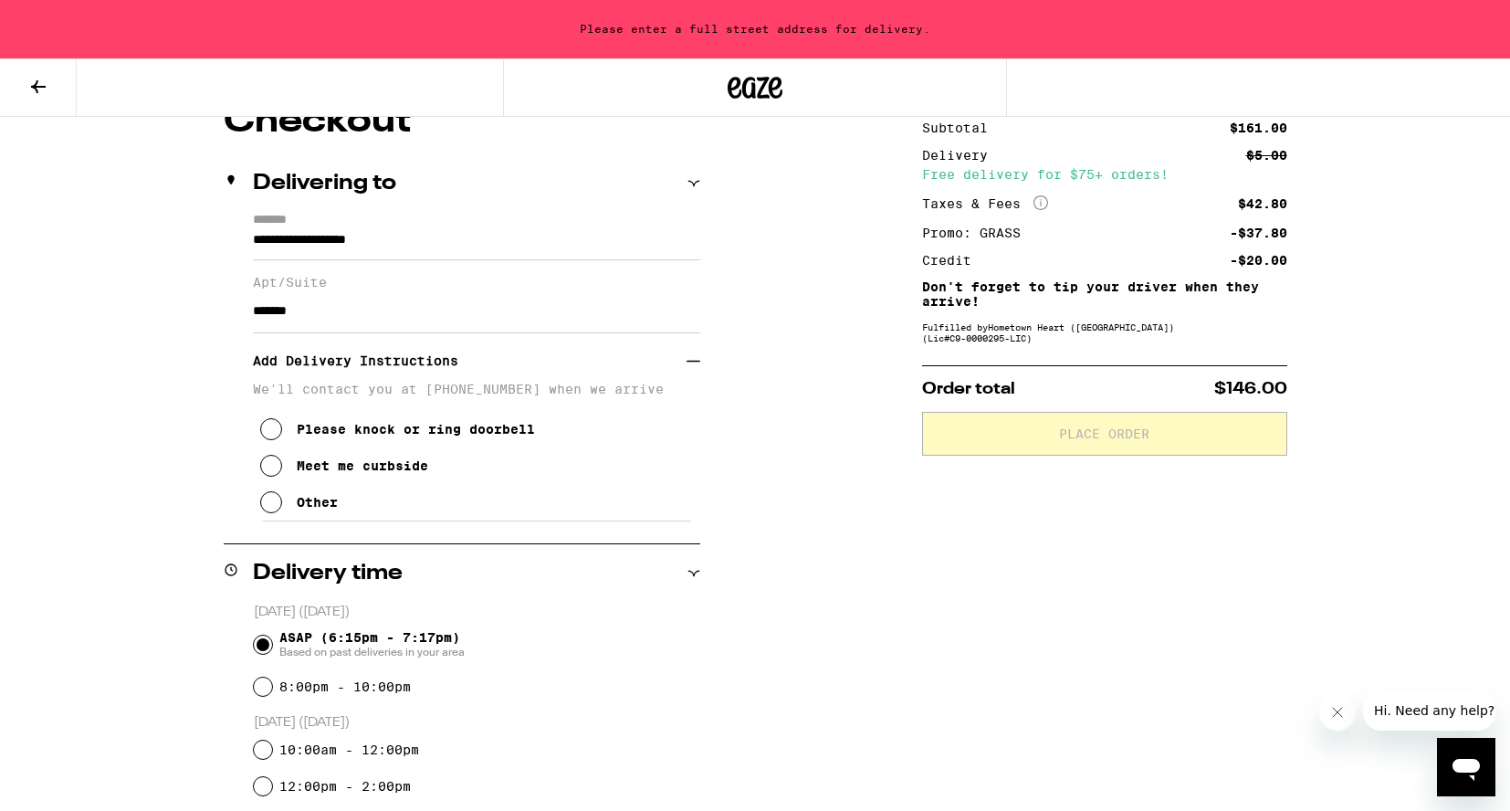
click at [280, 472] on icon at bounding box center [271, 466] width 22 height 22
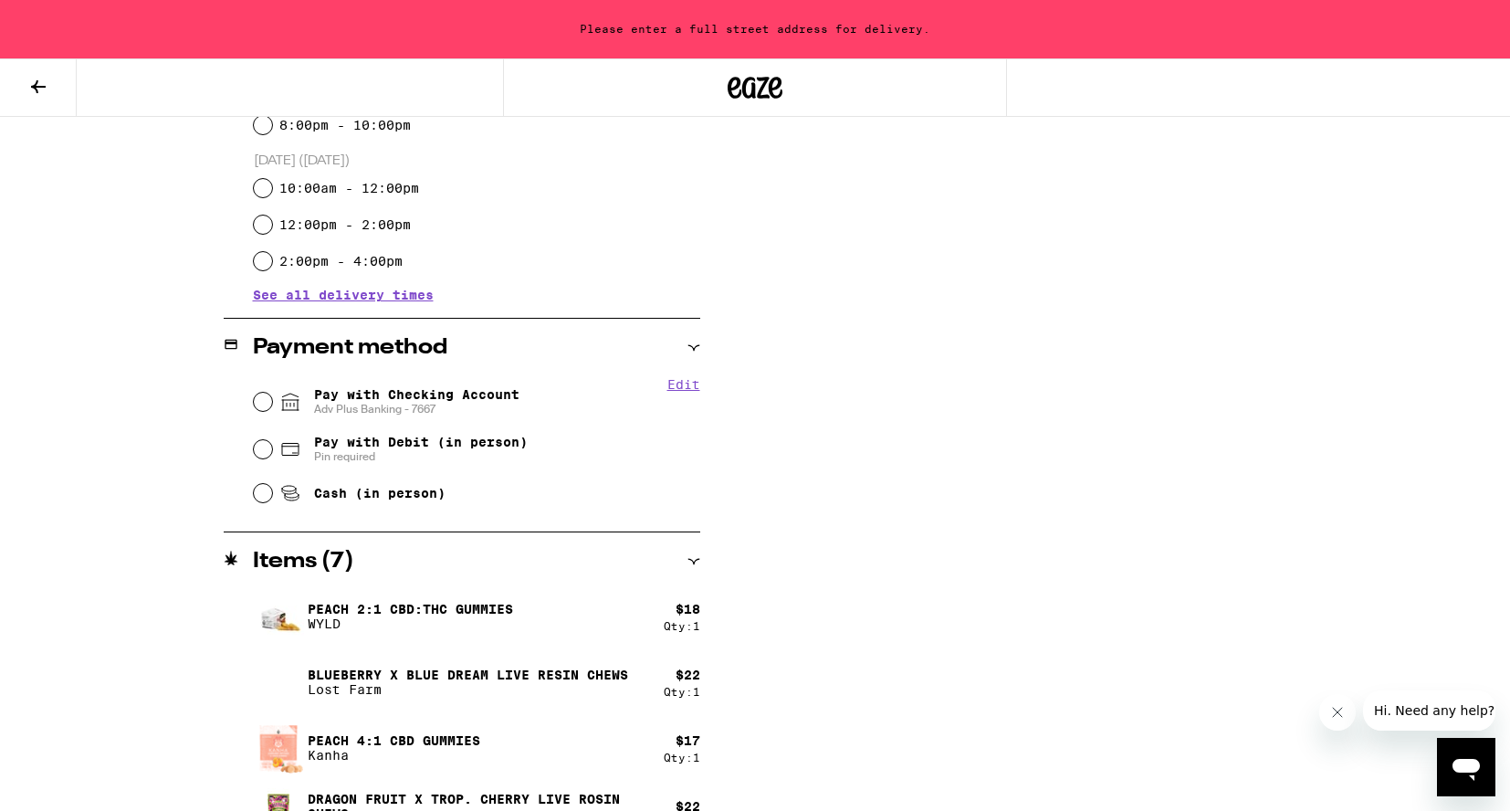
scroll to position [740, 0]
click at [266, 406] on input "Pay with Checking Account Adv Plus Banking - 7667" at bounding box center [263, 400] width 18 height 18
radio input "true"
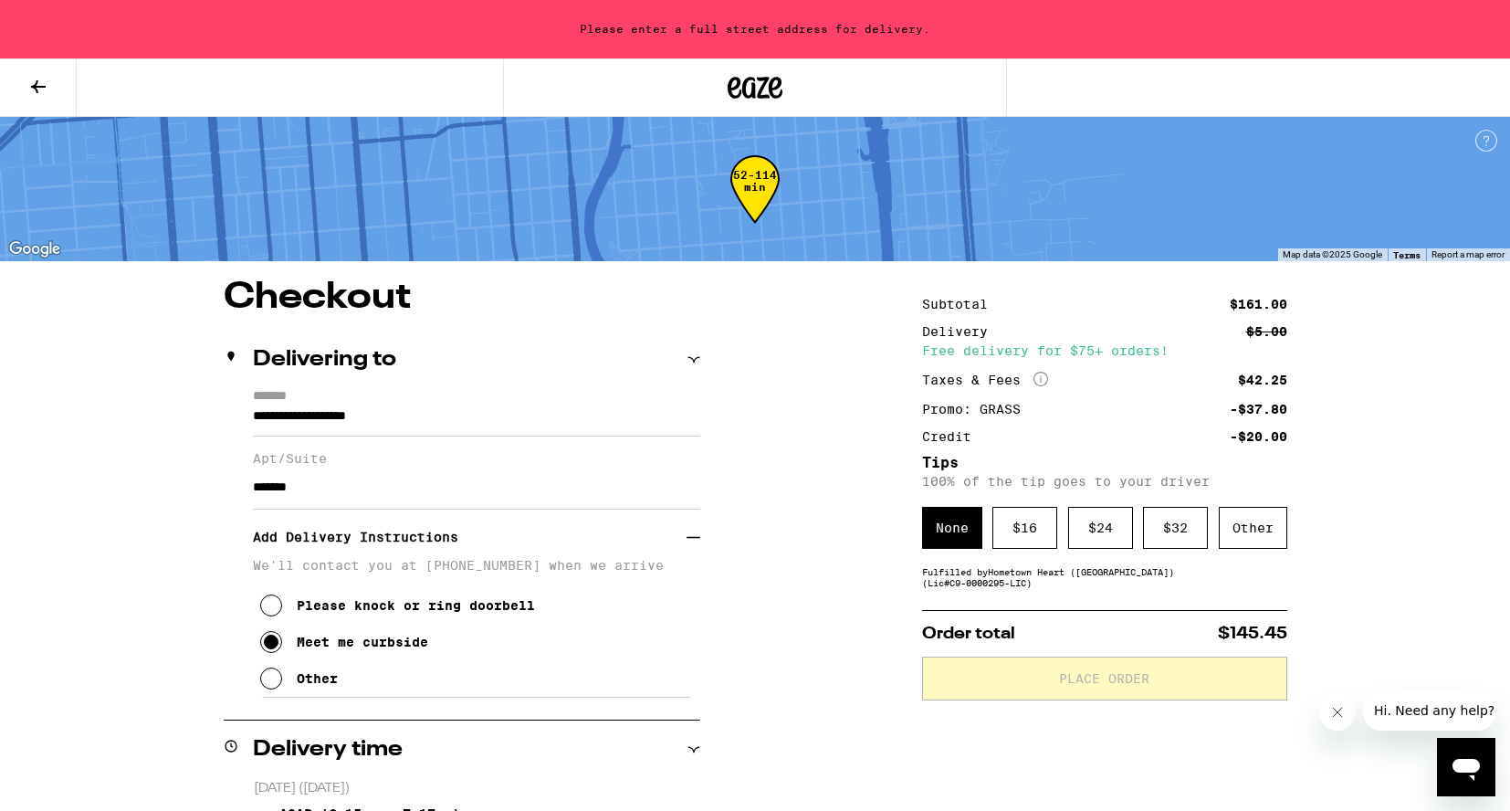
scroll to position [0, 0]
click at [1246, 539] on div "Other" at bounding box center [1253, 528] width 68 height 42
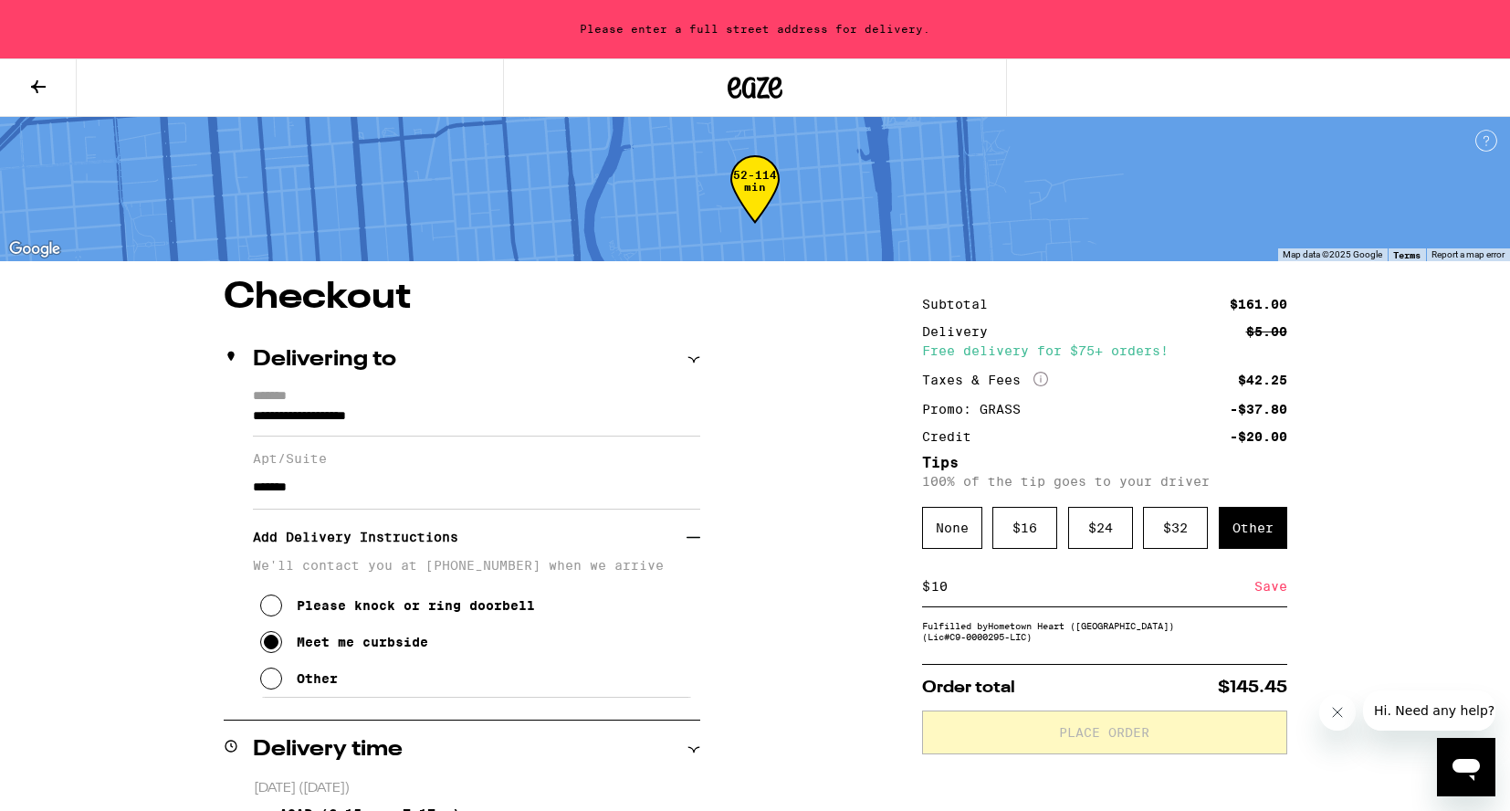
type input "10"
click at [1260, 594] on div "Save" at bounding box center [1271, 586] width 33 height 40
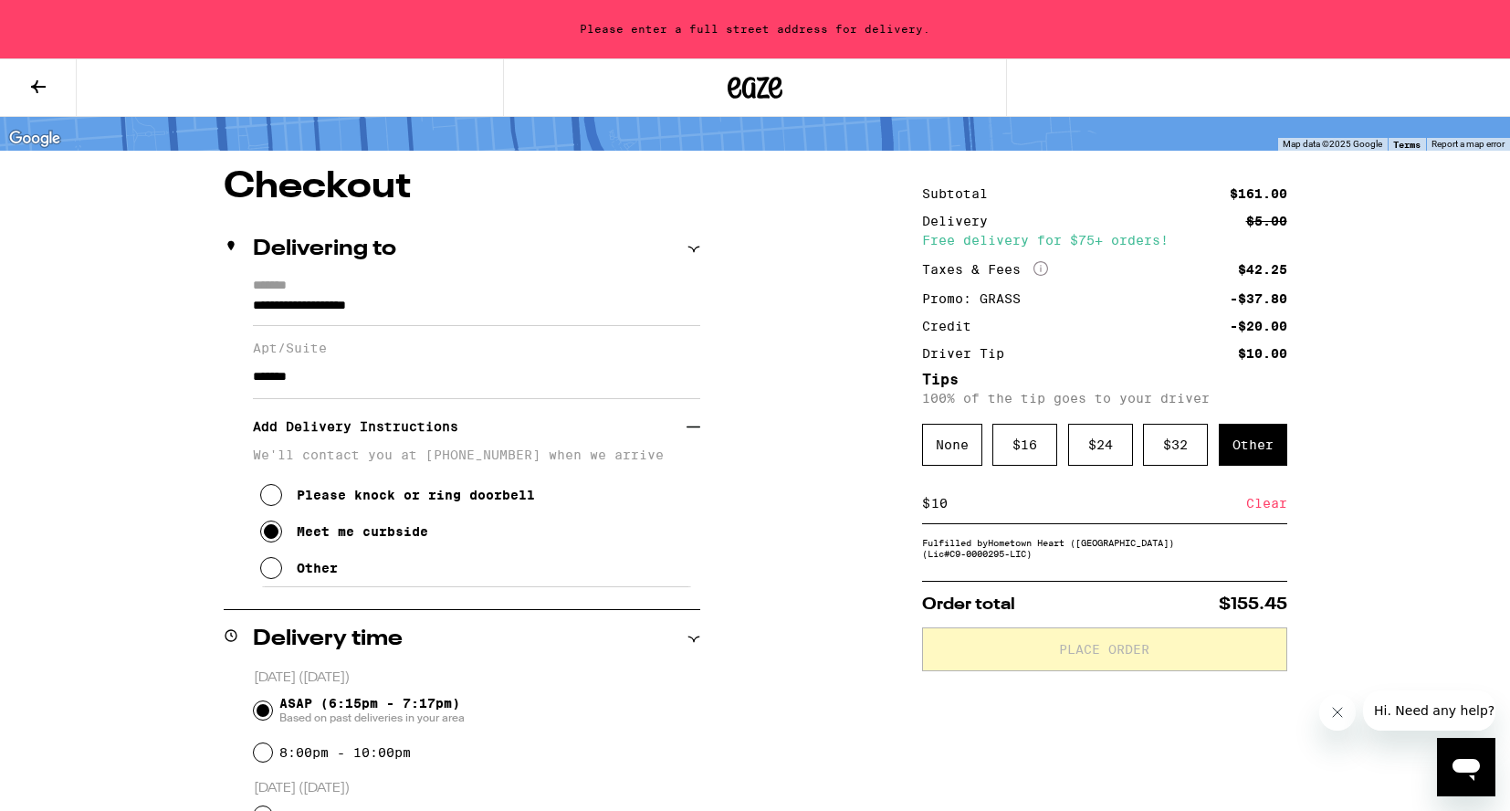
scroll to position [117, 0]
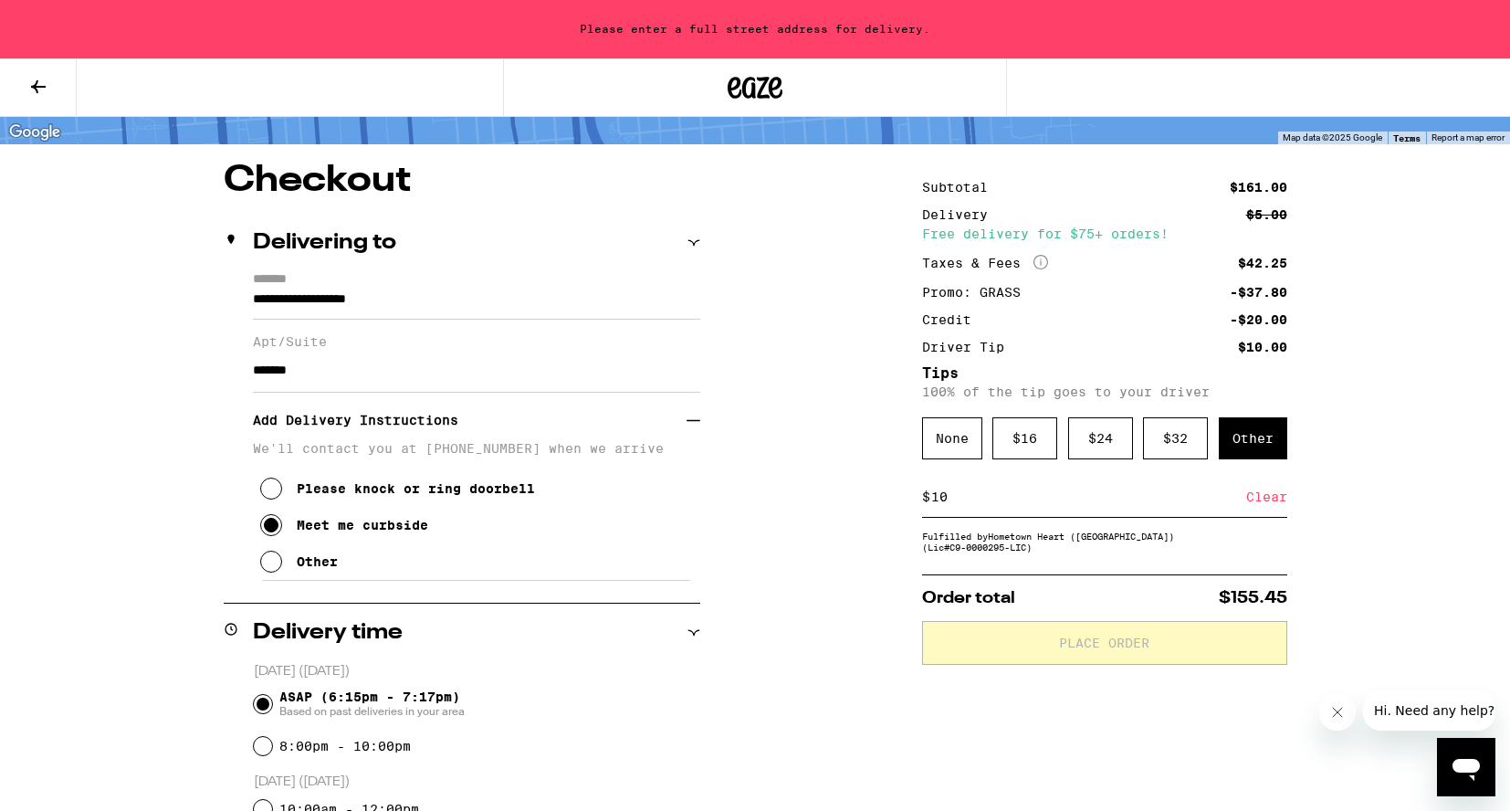
click at [1431, 446] on div "**********" at bounding box center [755, 807] width 1510 height 1848
click at [1128, 552] on div "Fulfilled by Hometown Heart ([GEOGRAPHIC_DATA]) (Lic# C9-0000295-LIC )" at bounding box center [1104, 542] width 365 height 22
click at [1274, 499] on div "Clear" at bounding box center [1266, 497] width 41 height 40
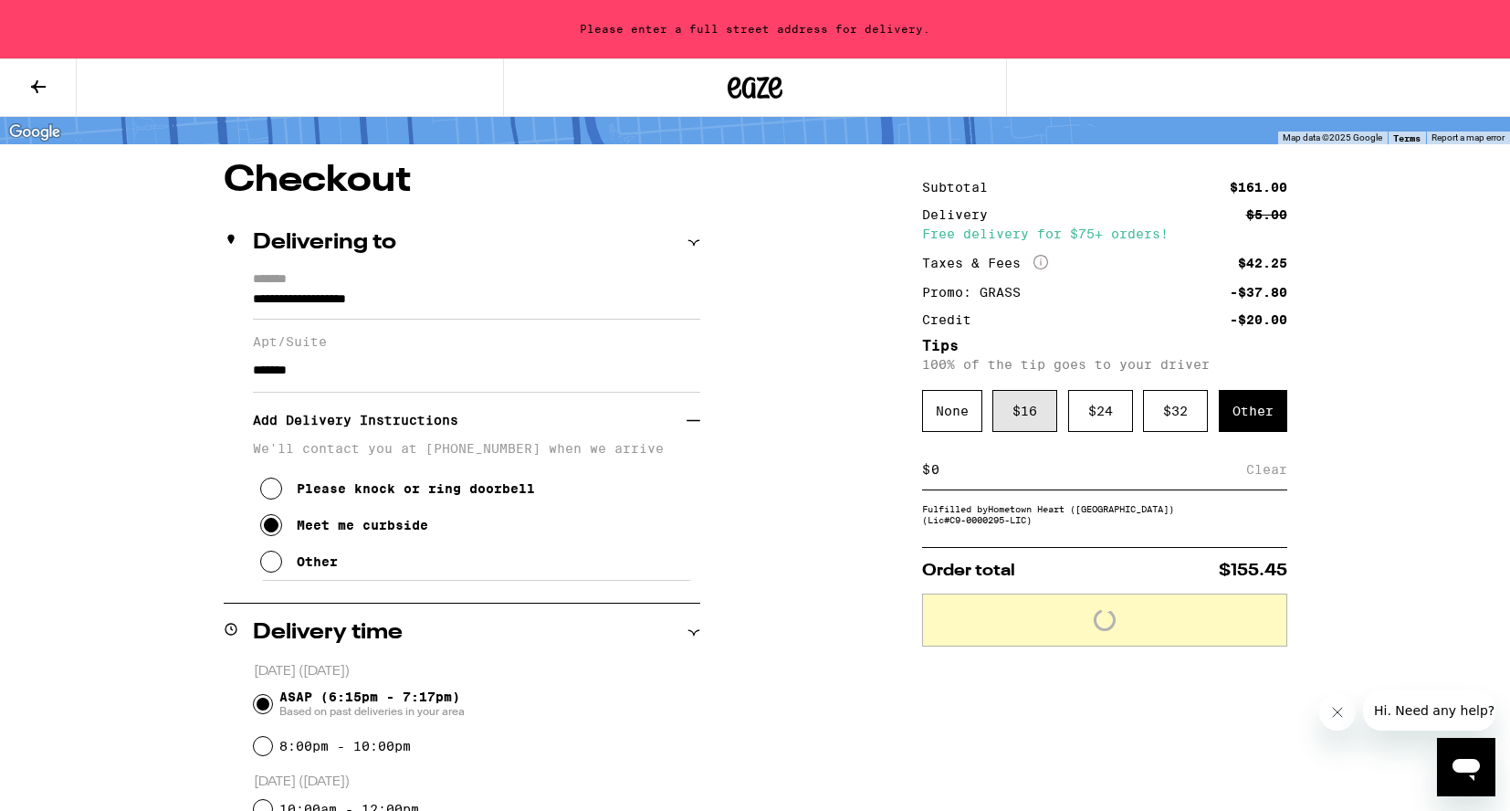
click at [1022, 431] on div "$ 16" at bounding box center [1025, 411] width 65 height 42
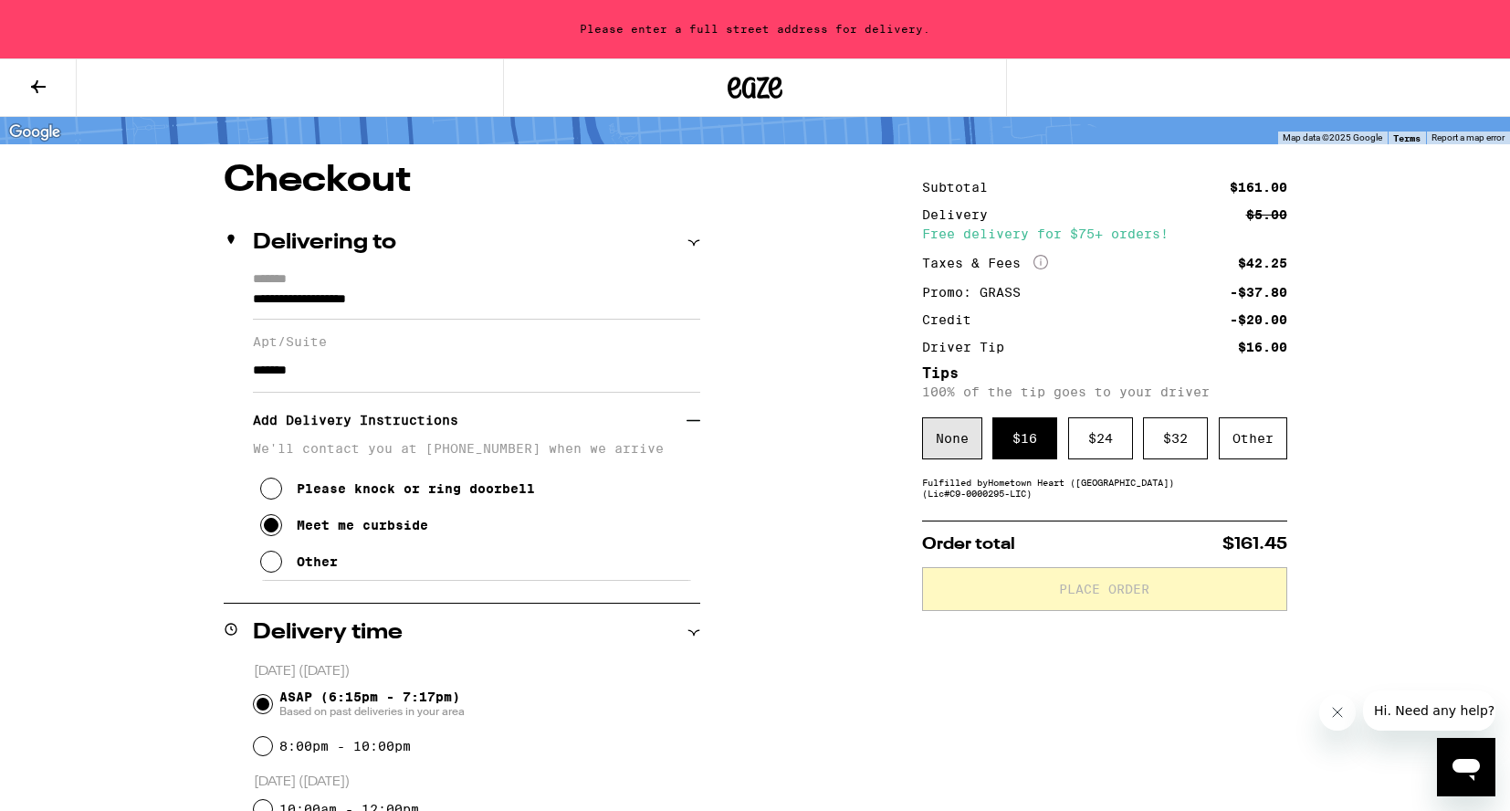
click at [973, 447] on div "None" at bounding box center [952, 438] width 60 height 42
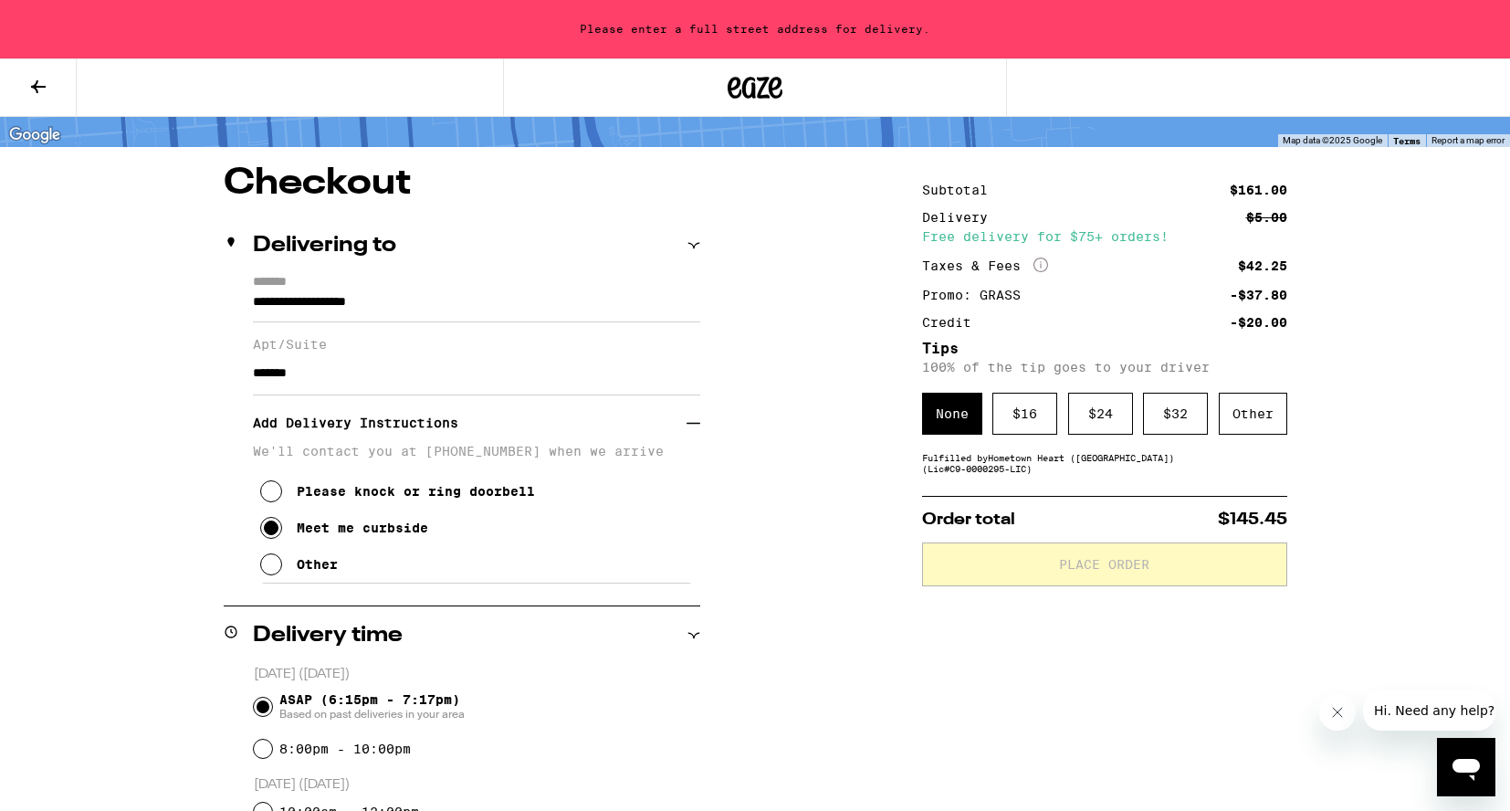
scroll to position [68, 0]
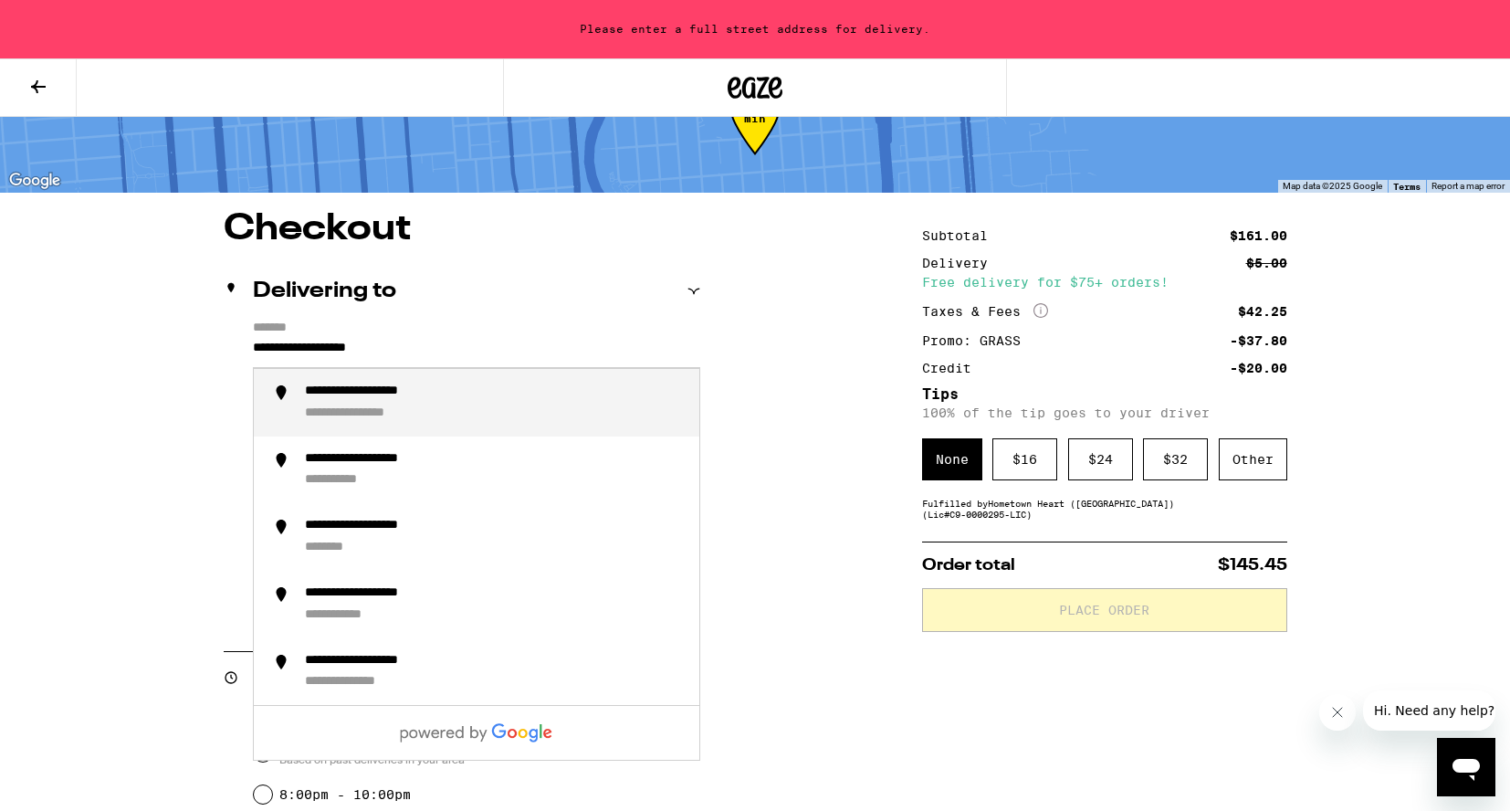
click at [447, 350] on input "**********" at bounding box center [476, 352] width 447 height 31
click at [448, 399] on div "**********" at bounding box center [387, 392] width 165 height 16
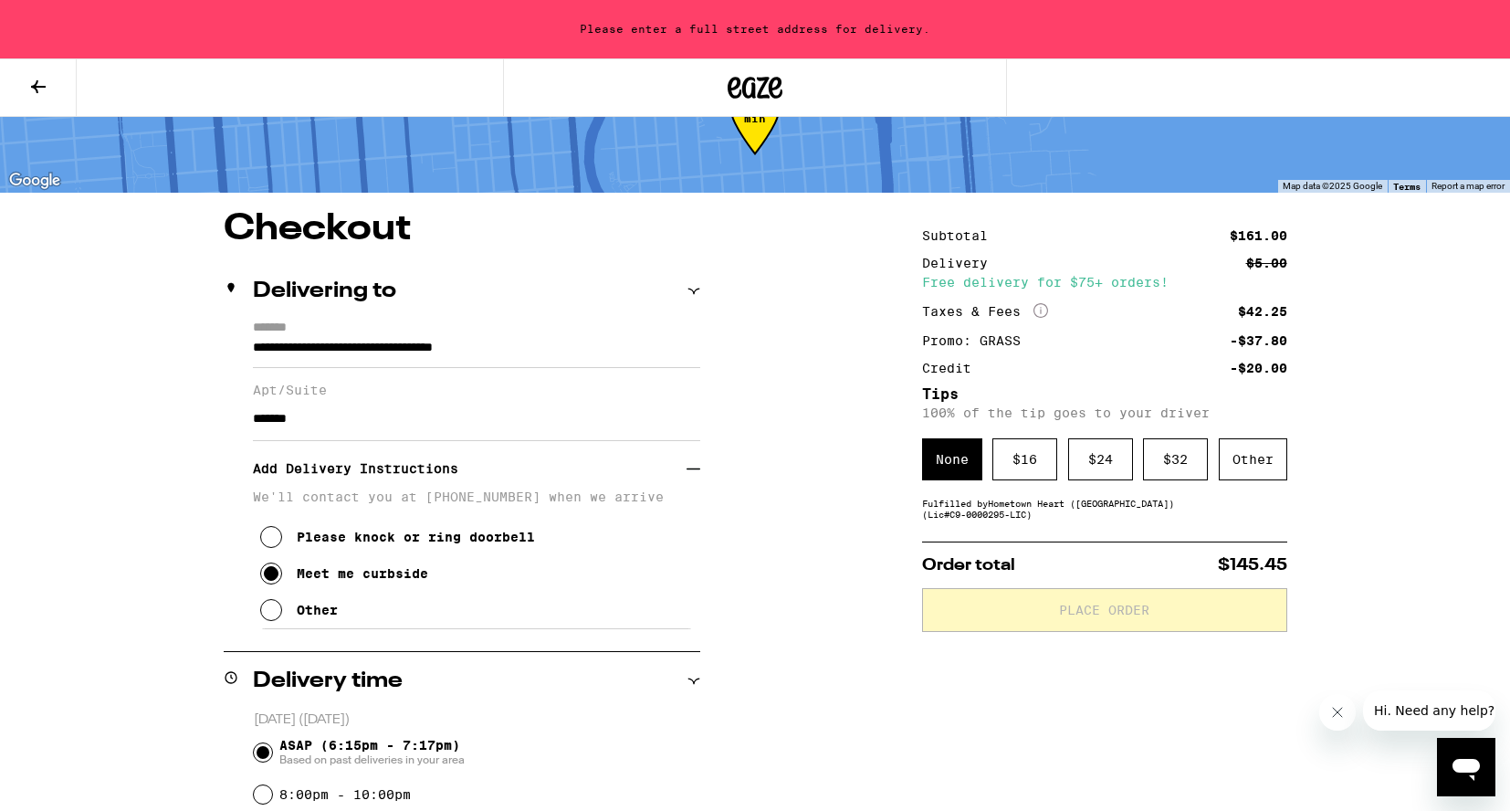
type input "**********"
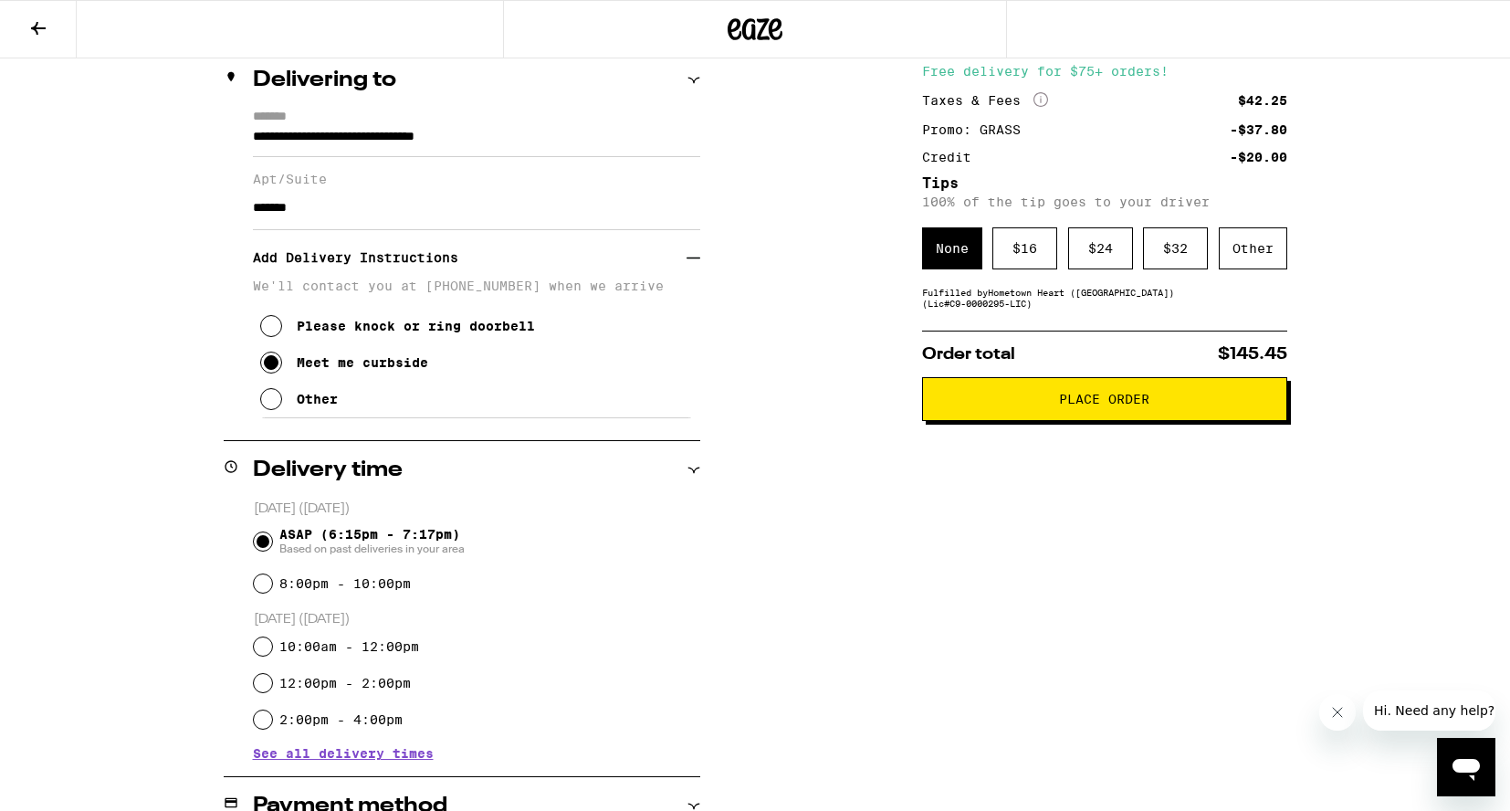
scroll to position [246, 0]
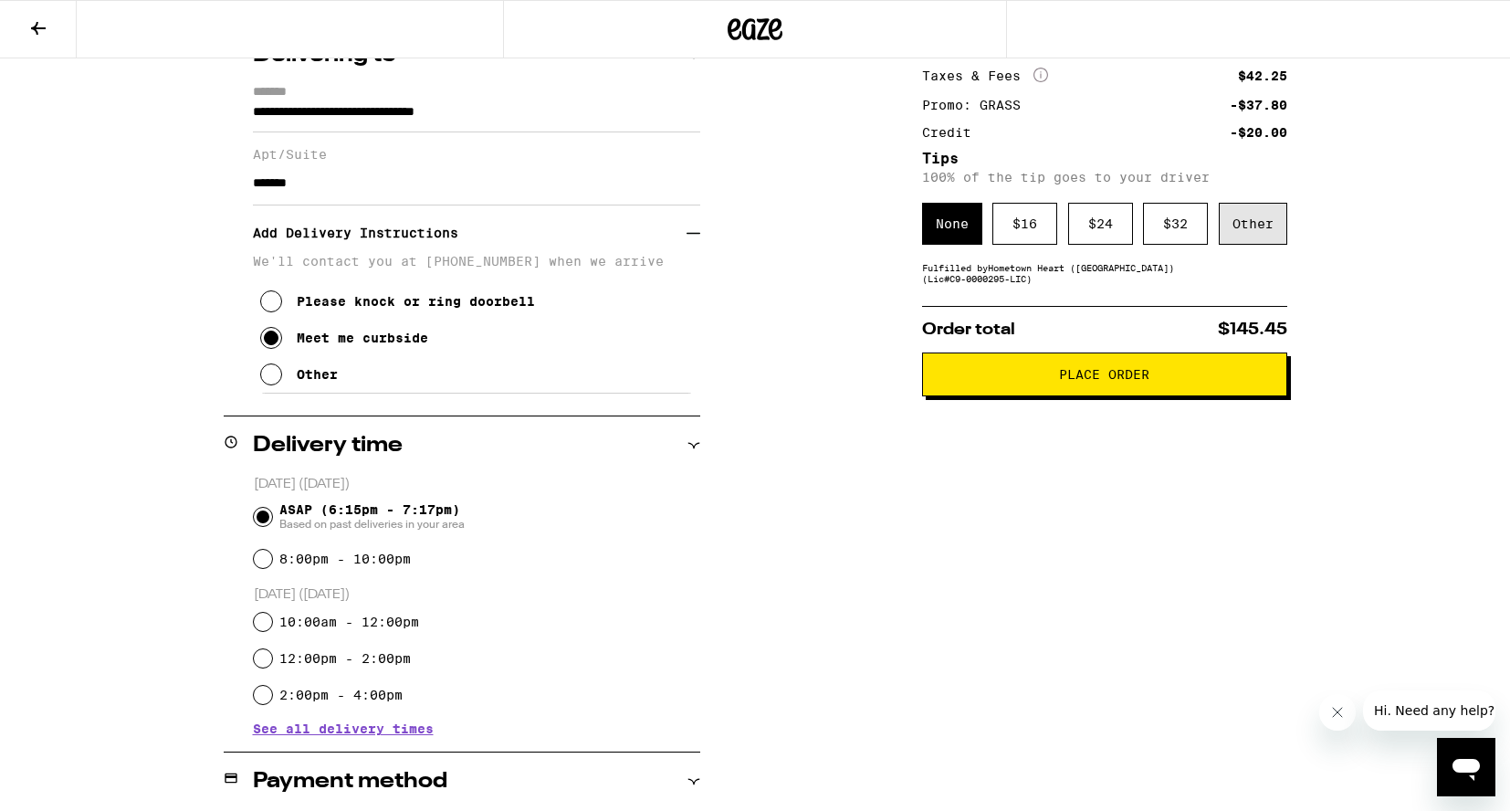
click at [1233, 223] on div "Other" at bounding box center [1253, 224] width 68 height 42
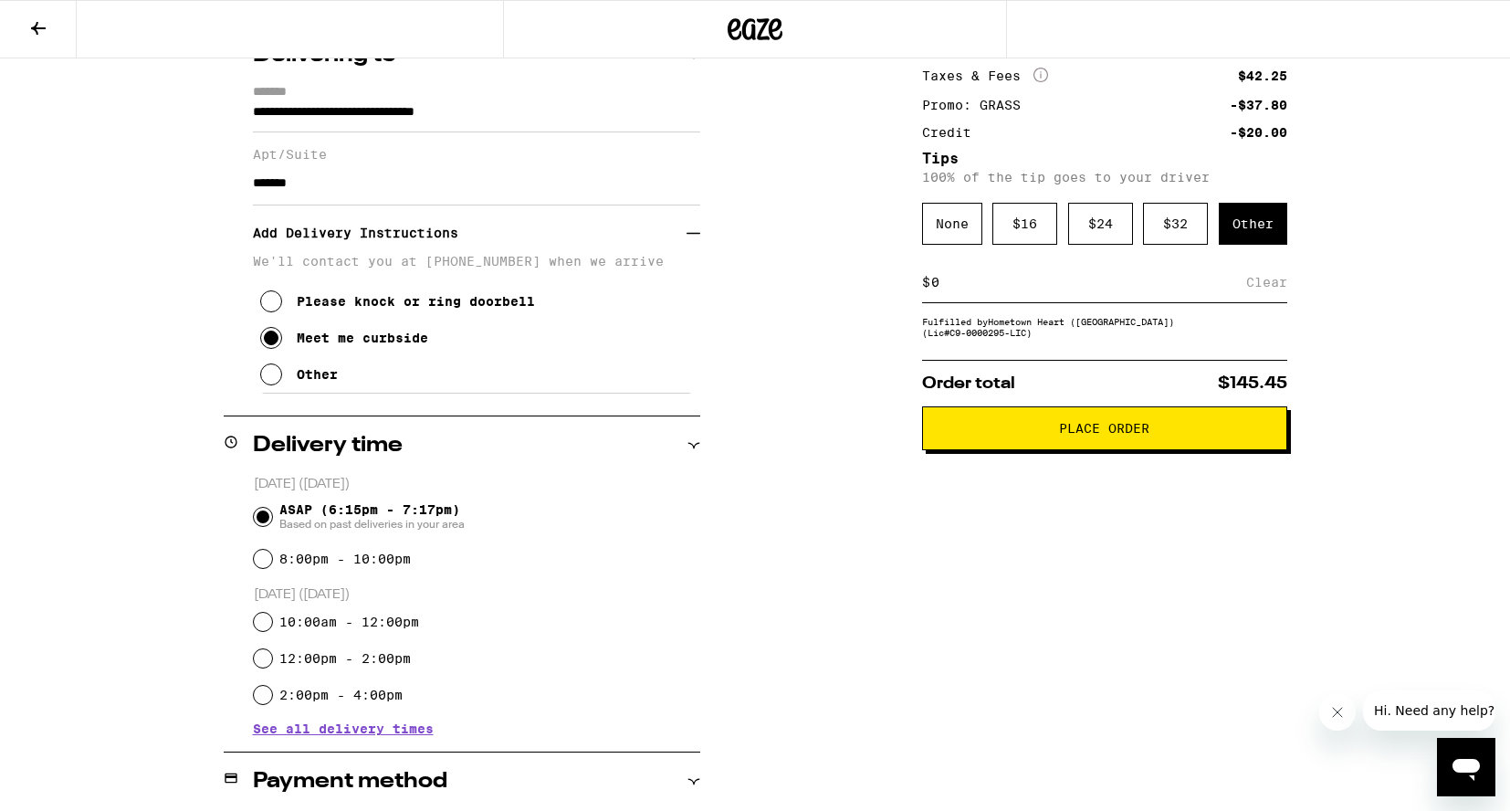
click at [995, 290] on input at bounding box center [1089, 282] width 316 height 16
type input "10"
click at [1002, 492] on div "Subtotal $161.00 Delivery $5.00 Free delivery for $75+ orders! Taxes & Fees Mor…" at bounding box center [1104, 759] width 365 height 1569
click at [1267, 290] on div "Save" at bounding box center [1271, 282] width 33 height 40
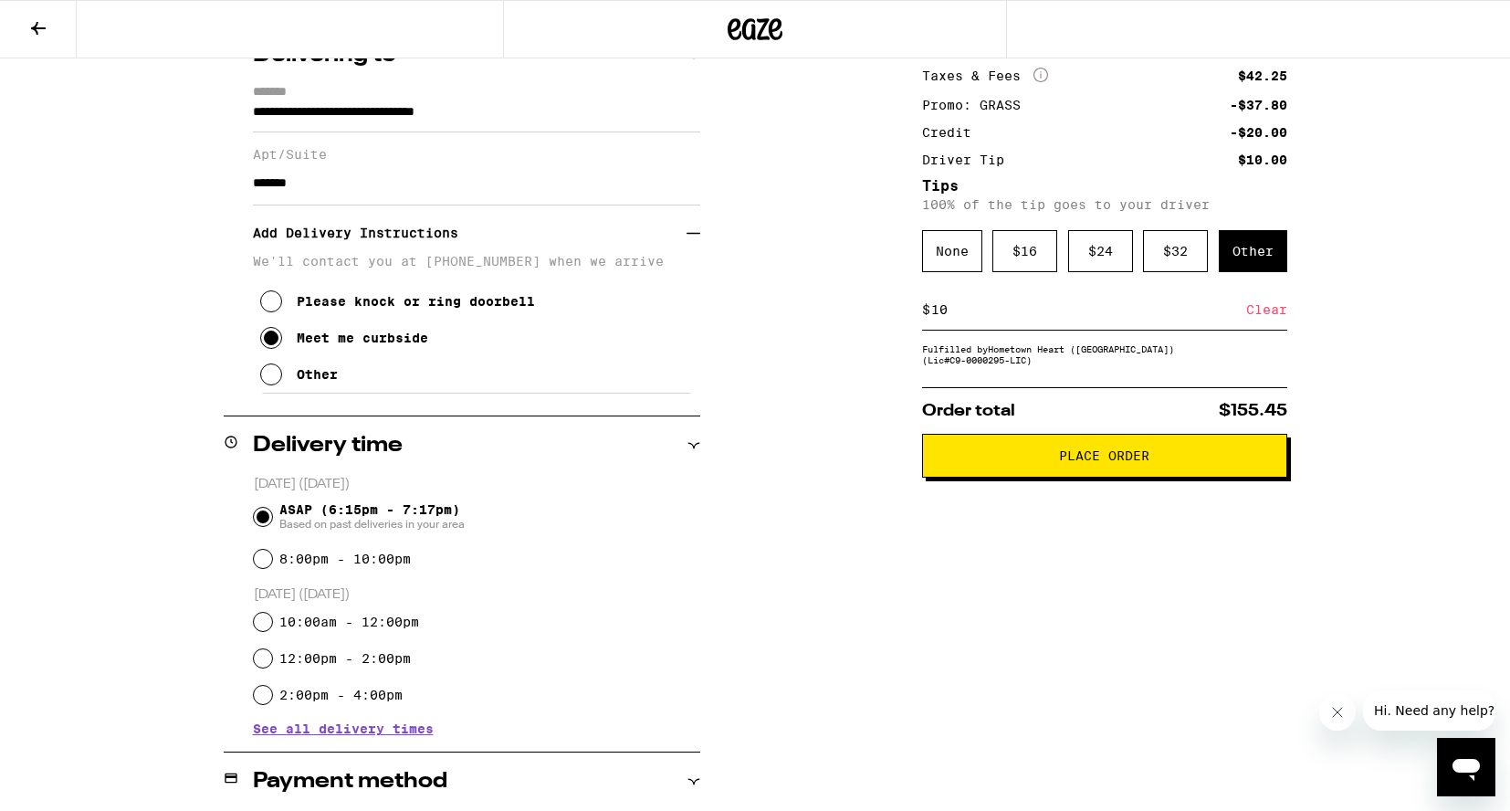
click at [1125, 478] on button "Place Order" at bounding box center [1104, 456] width 365 height 44
